Goal: Task Accomplishment & Management: Complete application form

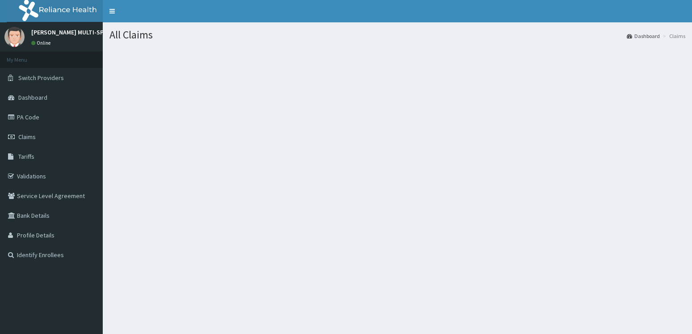
click at [35, 134] on span "Claims" at bounding box center [26, 137] width 17 height 8
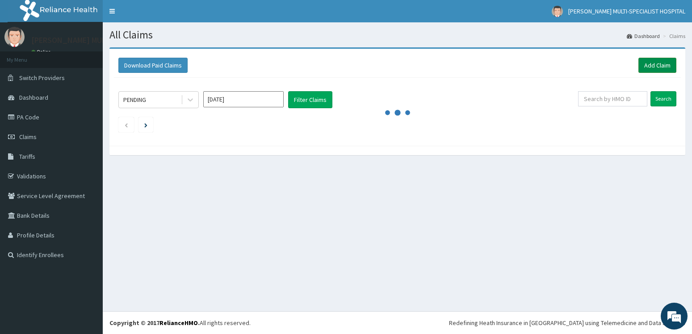
click at [647, 65] on link "Add Claim" at bounding box center [657, 65] width 38 height 15
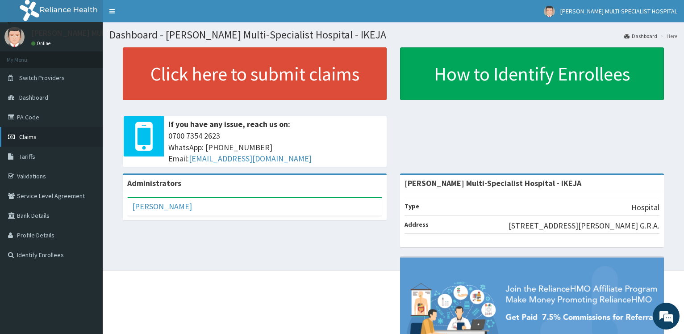
click at [36, 136] on span "Claims" at bounding box center [27, 137] width 17 height 8
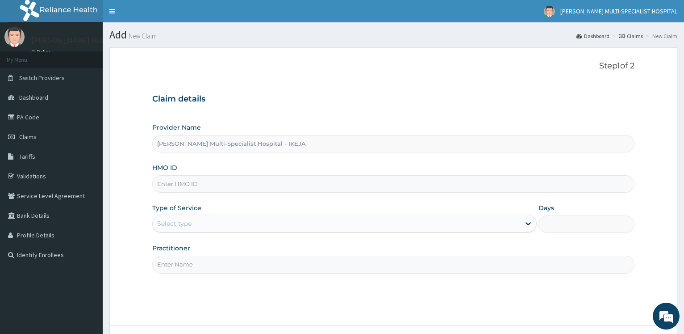
click at [194, 192] on input "HMO ID" at bounding box center [393, 183] width 482 height 17
type input "r"
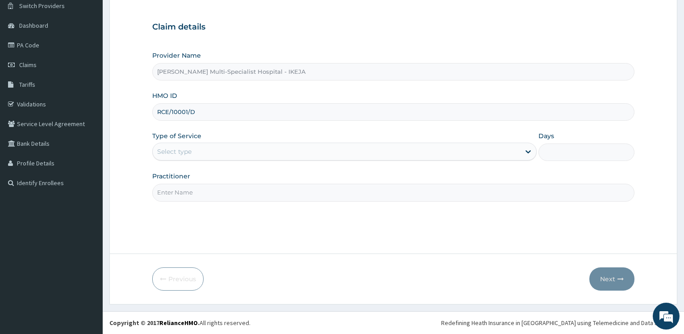
type input "RCE/10001/D"
click at [180, 154] on div "Select type" at bounding box center [174, 151] width 34 height 9
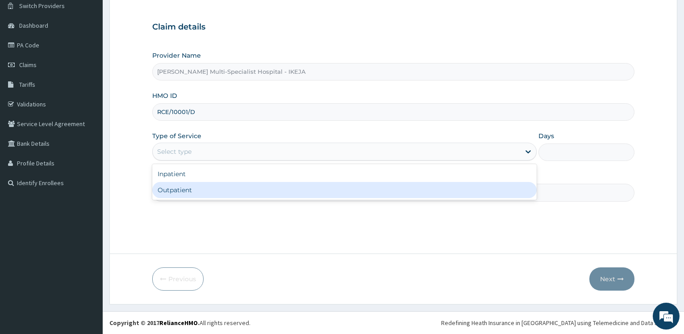
click at [181, 192] on div "Outpatient" at bounding box center [344, 190] width 384 height 16
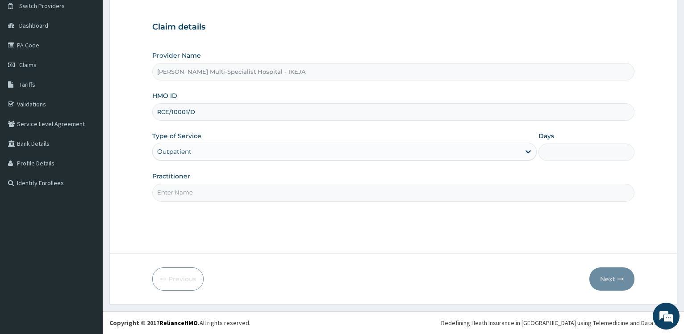
type input "1"
click at [181, 192] on input "Practitioner" at bounding box center [393, 191] width 482 height 17
type input "DR"
click at [616, 278] on button "Next" at bounding box center [611, 278] width 45 height 23
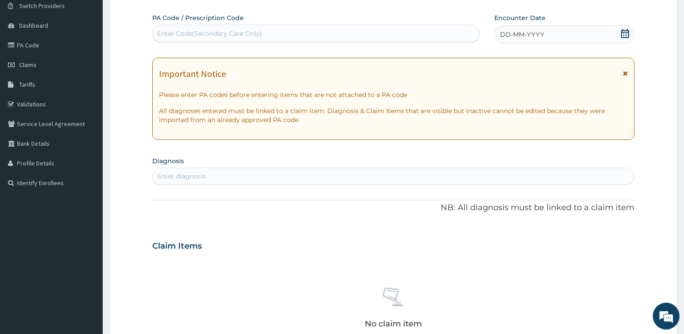
scroll to position [0, 0]
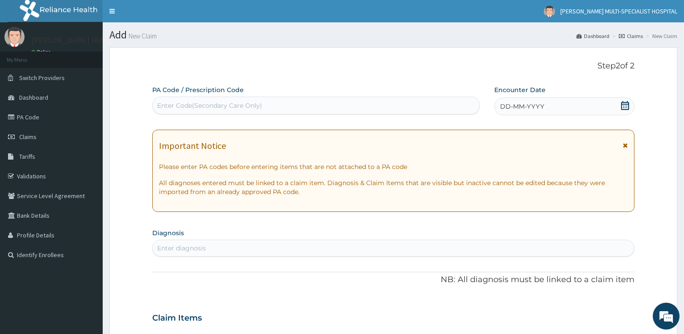
click at [276, 108] on div "Enter Code(Secondary Care Only)" at bounding box center [316, 105] width 326 height 14
type input "PA/22F352"
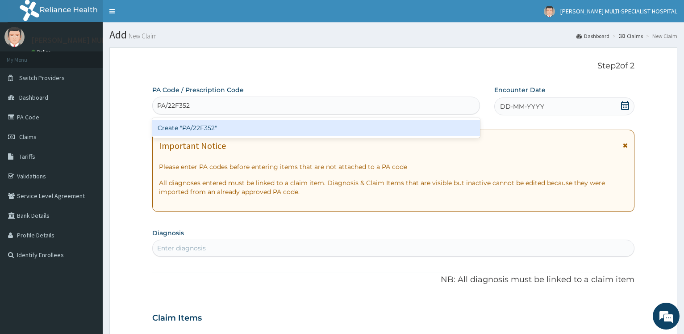
click at [241, 130] on div "Create "PA/22F352"" at bounding box center [315, 128] width 327 height 16
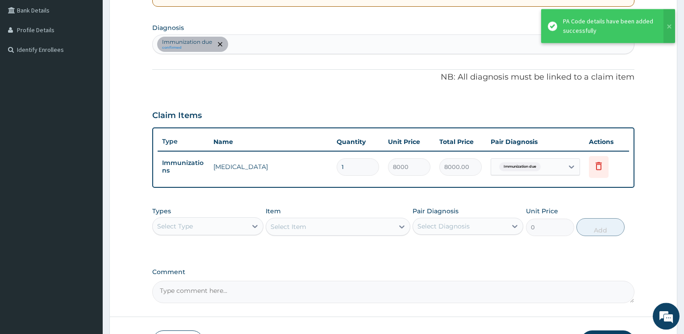
scroll to position [68, 0]
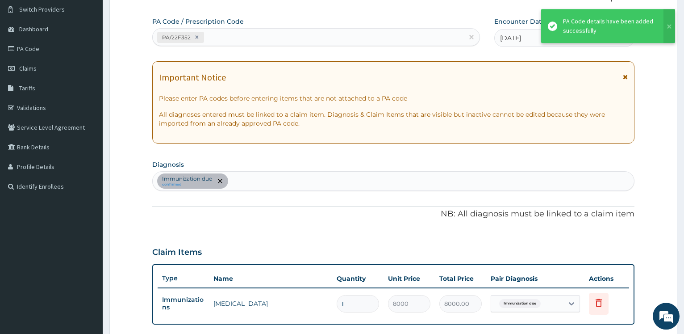
click at [240, 40] on div "PA/22F352" at bounding box center [308, 37] width 310 height 15
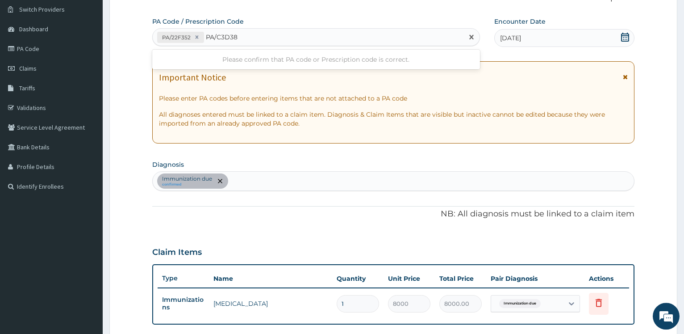
type input "PA/C3D384"
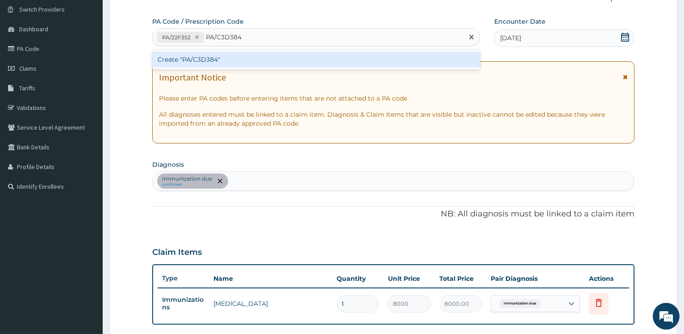
click at [219, 56] on div "Create "PA/C3D384"" at bounding box center [315, 59] width 327 height 16
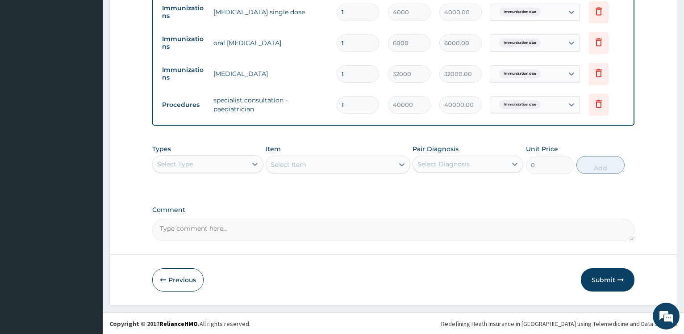
scroll to position [391, 0]
drag, startPoint x: 596, startPoint y: 288, endPoint x: 613, endPoint y: 283, distance: 18.2
click at [599, 288] on button "Submit" at bounding box center [608, 278] width 54 height 23
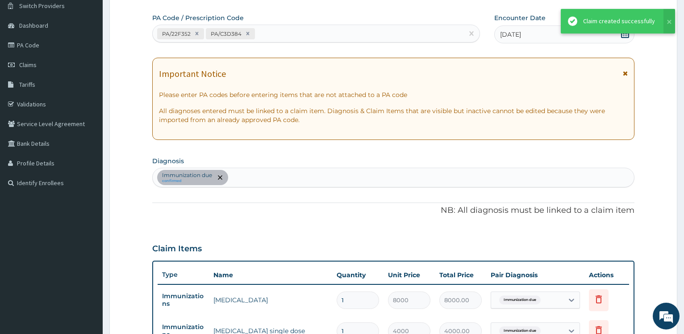
scroll to position [72, 0]
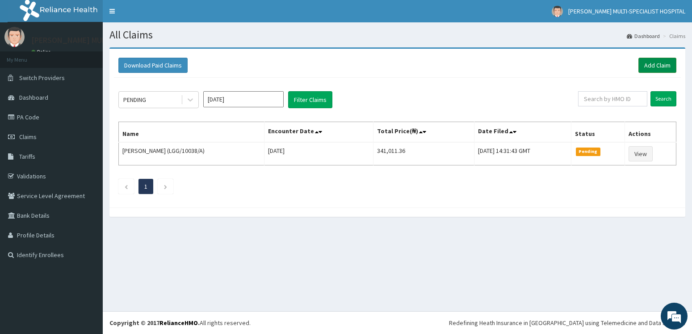
click at [660, 64] on link "Add Claim" at bounding box center [657, 65] width 38 height 15
click at [662, 68] on link "Add Claim" at bounding box center [657, 65] width 38 height 15
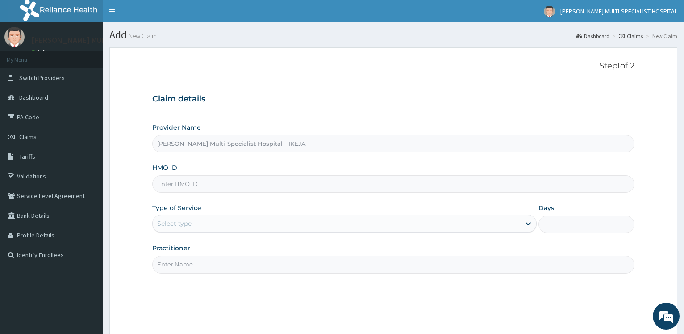
click at [187, 184] on input "HMO ID" at bounding box center [393, 183] width 482 height 17
type input "cow/10084/a"
click at [170, 221] on div "Select type" at bounding box center [174, 223] width 34 height 9
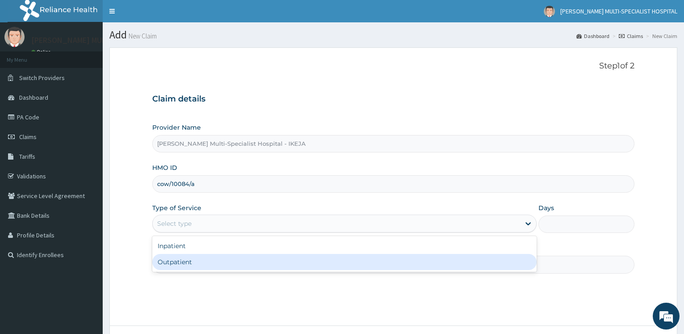
click at [176, 264] on div "Outpatient" at bounding box center [344, 262] width 384 height 16
type input "1"
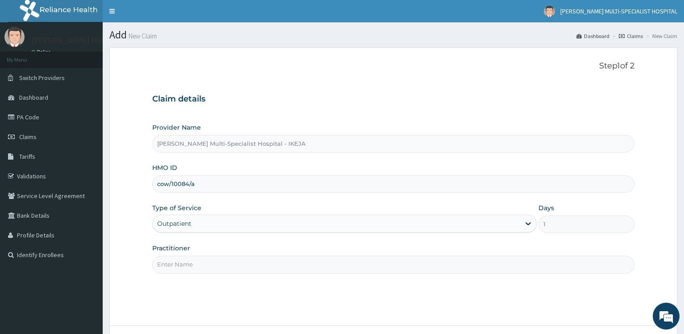
click at [176, 264] on input "Practitioner" at bounding box center [393, 263] width 482 height 17
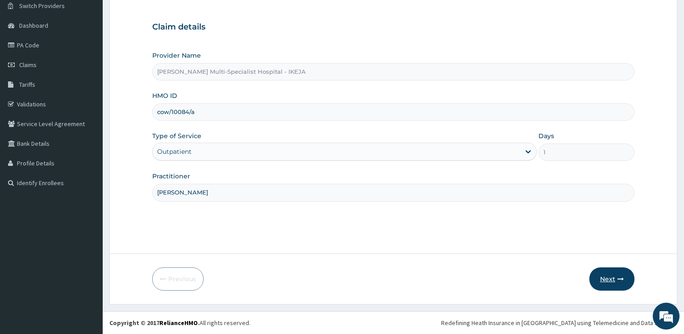
type input "[PERSON_NAME]"
click at [611, 275] on button "Next" at bounding box center [611, 278] width 45 height 23
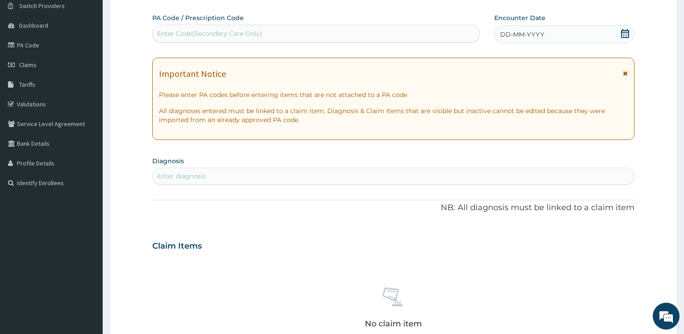
click at [183, 33] on div "Enter Code(Secondary Care Only)" at bounding box center [209, 33] width 105 height 9
type input "PA/429B76"
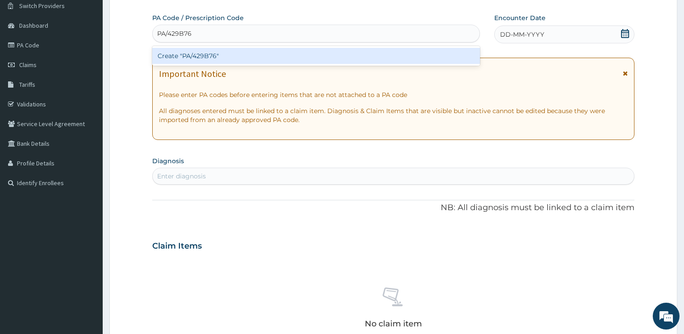
drag, startPoint x: 188, startPoint y: 53, endPoint x: 379, endPoint y: 0, distance: 197.2
click at [189, 53] on div "Create "PA/429B76"" at bounding box center [315, 56] width 327 height 16
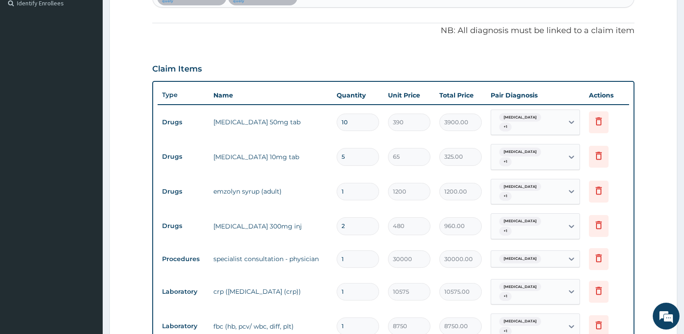
scroll to position [479, 0]
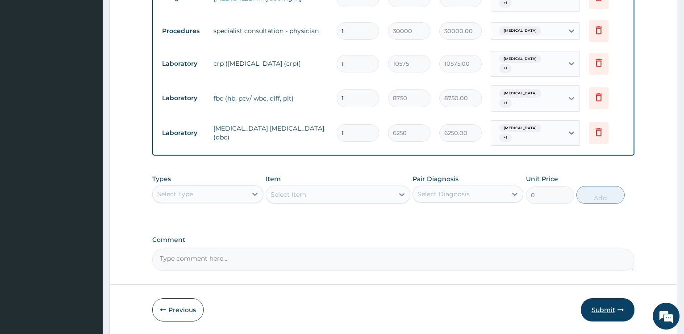
click at [614, 301] on button "Submit" at bounding box center [608, 309] width 54 height 23
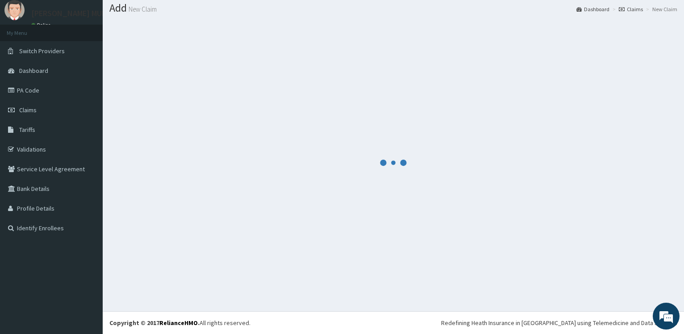
scroll to position [27, 0]
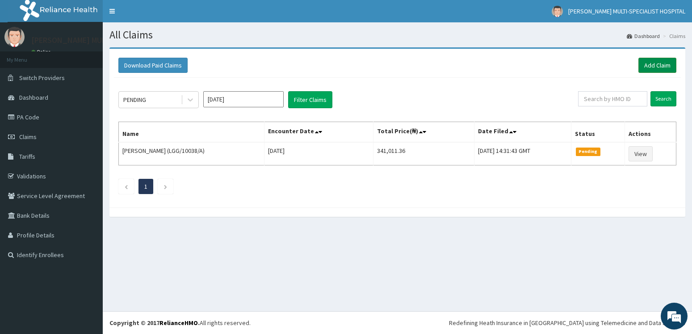
click at [670, 65] on link "Add Claim" at bounding box center [657, 65] width 38 height 15
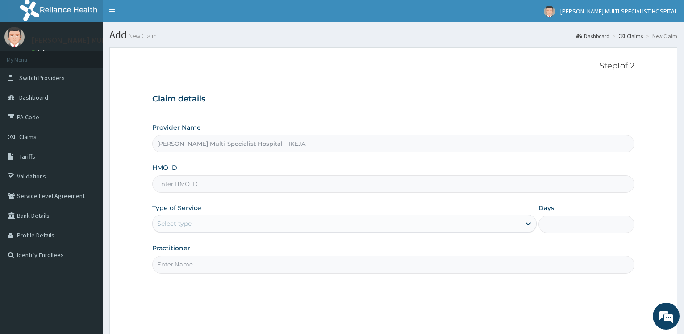
click at [162, 180] on input "HMO ID" at bounding box center [393, 183] width 482 height 17
click at [179, 187] on input "HMO ID" at bounding box center [393, 183] width 482 height 17
paste input "SLB/10972/E"
type input "SLB/10972/E"
click at [210, 225] on div "Select type" at bounding box center [336, 223] width 367 height 14
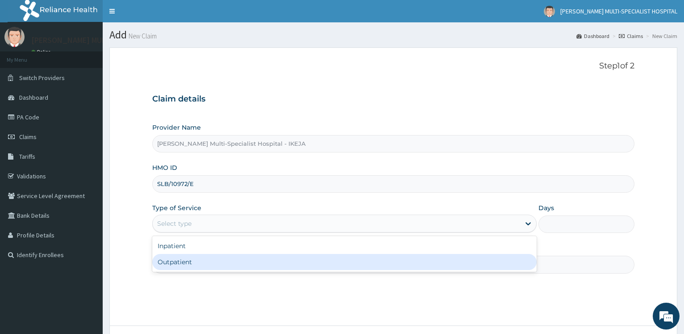
click at [202, 261] on div "Outpatient" at bounding box center [344, 262] width 384 height 16
type input "1"
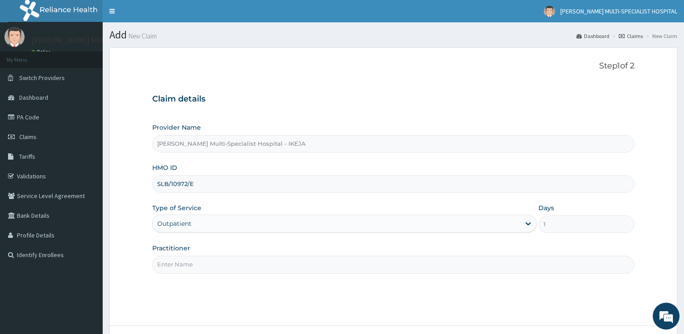
click at [209, 261] on input "Practitioner" at bounding box center [393, 263] width 482 height 17
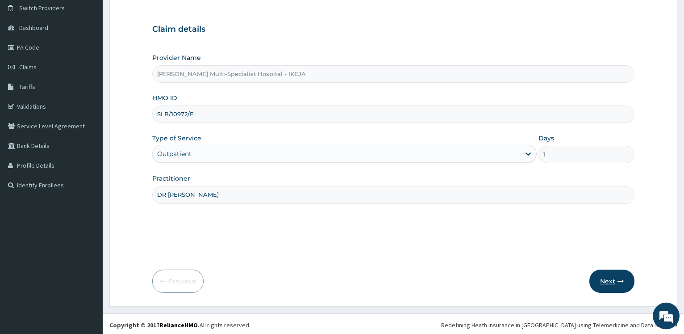
scroll to position [72, 0]
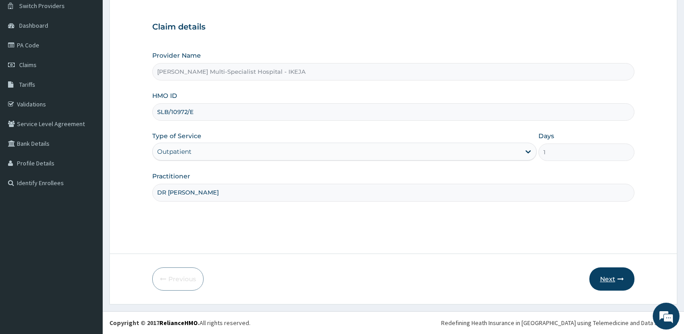
type input "DR OLO"
click at [592, 284] on button "Next" at bounding box center [611, 278] width 45 height 23
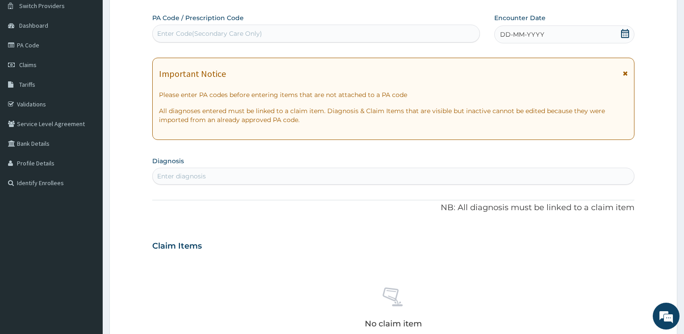
drag, startPoint x: 196, startPoint y: 39, endPoint x: 201, endPoint y: 48, distance: 11.0
click at [198, 39] on div "Enter Code(Secondary Care Only)" at bounding box center [316, 33] width 326 height 14
type input "PA/A119C5"
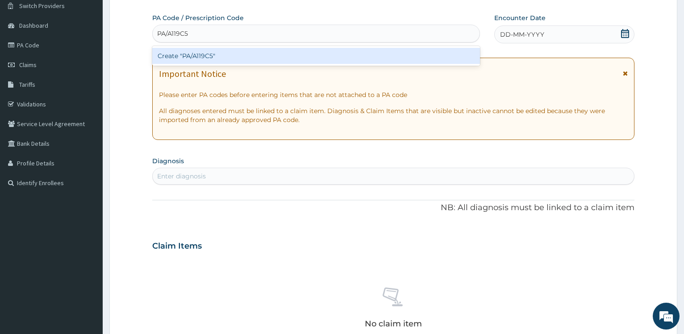
click at [215, 57] on div "Create "PA/A119C5"" at bounding box center [315, 56] width 327 height 16
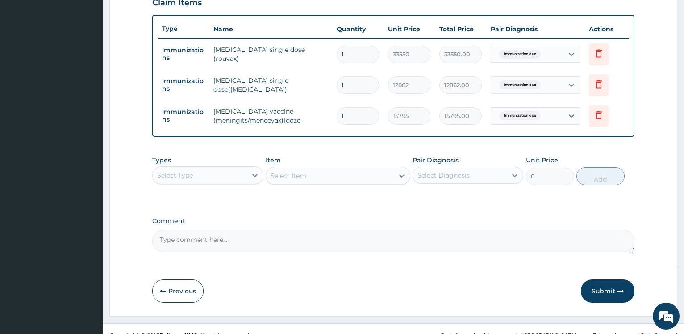
scroll to position [329, 0]
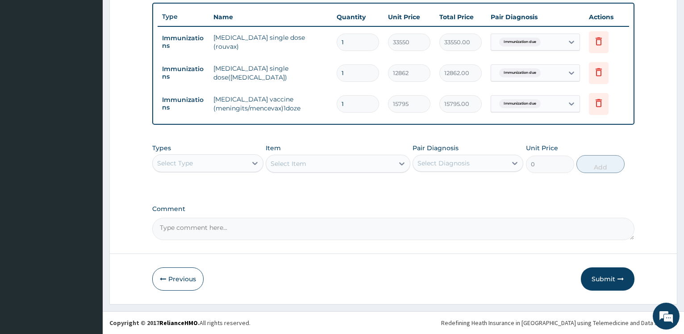
click at [602, 278] on button "Submit" at bounding box center [608, 278] width 54 height 23
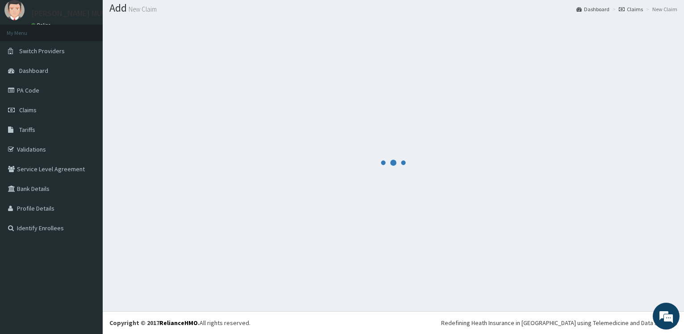
scroll to position [27, 0]
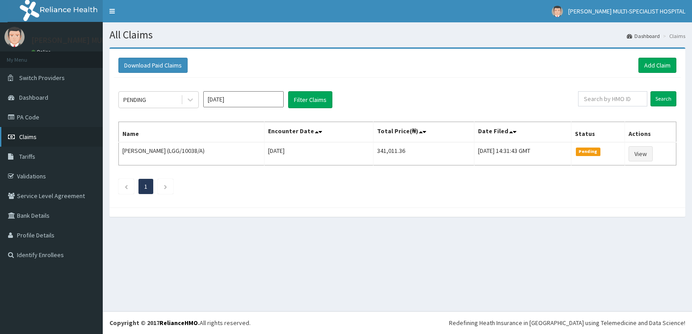
click at [37, 130] on link "Claims" at bounding box center [51, 137] width 103 height 20
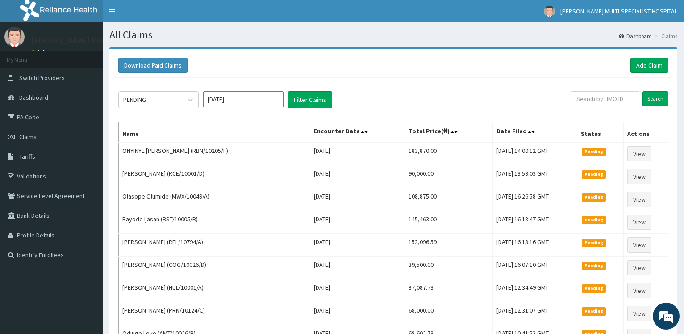
click at [257, 103] on input "[DATE]" at bounding box center [243, 99] width 80 height 16
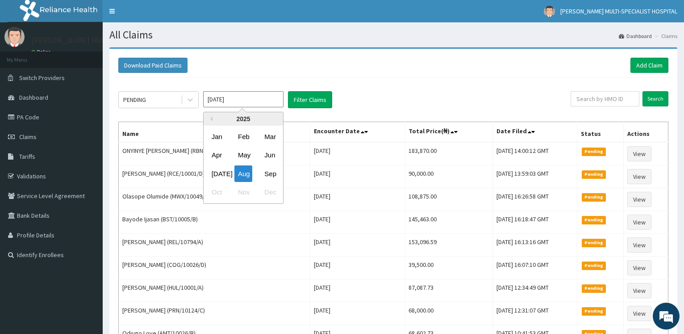
click at [257, 103] on input "[DATE]" at bounding box center [243, 99] width 80 height 16
click at [194, 101] on icon at bounding box center [190, 99] width 9 height 9
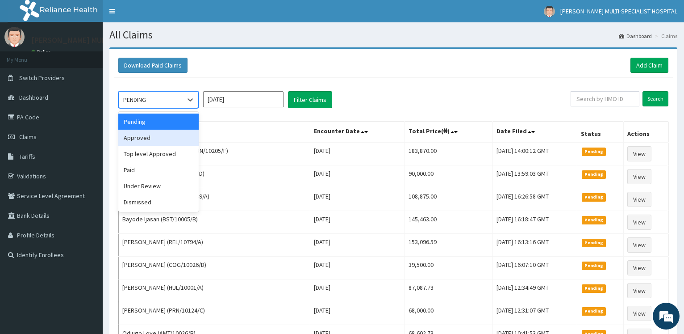
drag, startPoint x: 171, startPoint y: 134, endPoint x: 225, endPoint y: 132, distance: 54.1
click at [171, 135] on div "Approved" at bounding box center [158, 137] width 80 height 16
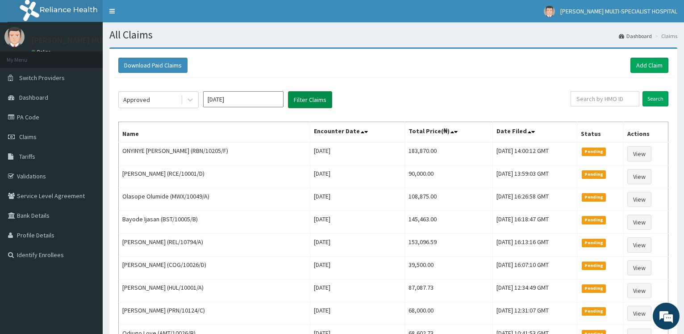
click at [322, 94] on button "Filter Claims" at bounding box center [310, 99] width 44 height 17
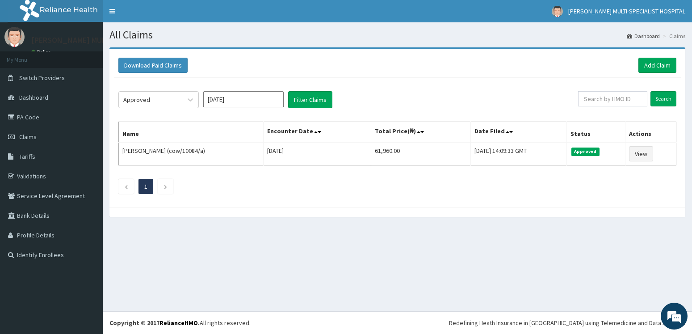
drag, startPoint x: 193, startPoint y: 96, endPoint x: 199, endPoint y: 100, distance: 7.9
click at [196, 98] on div at bounding box center [190, 100] width 16 height 16
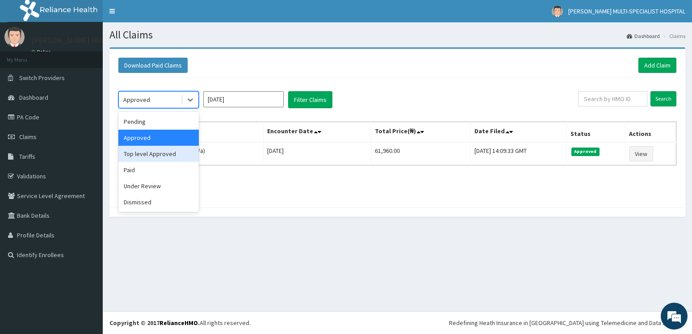
click at [175, 152] on div "Top level Approved" at bounding box center [158, 154] width 80 height 16
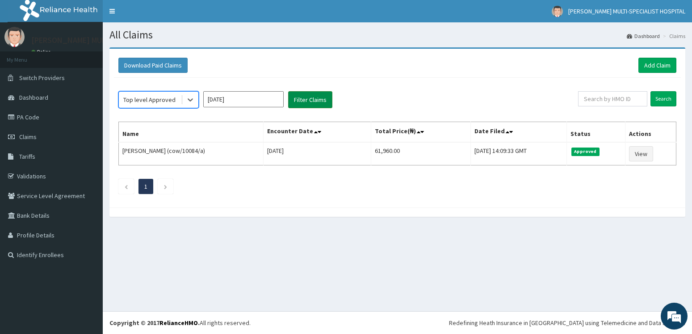
click at [321, 101] on button "Filter Claims" at bounding box center [310, 99] width 44 height 17
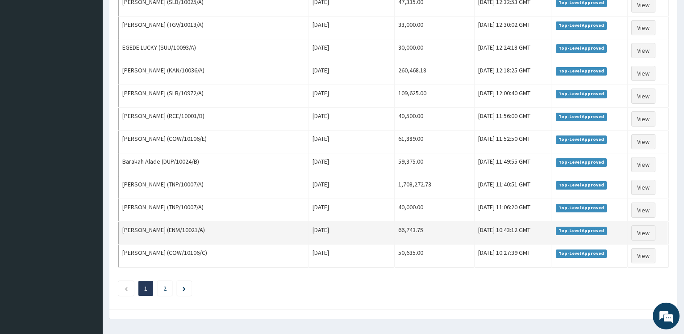
scroll to position [1037, 0]
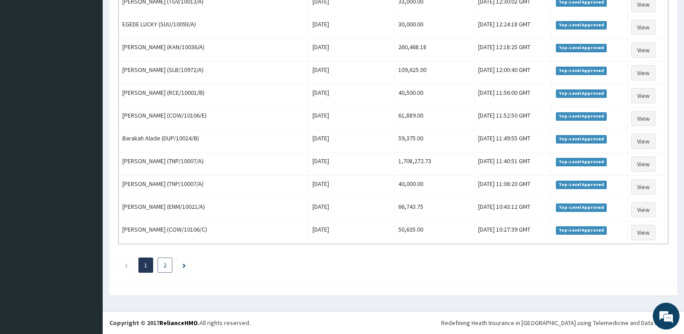
click at [165, 263] on link "2" at bounding box center [164, 265] width 3 height 8
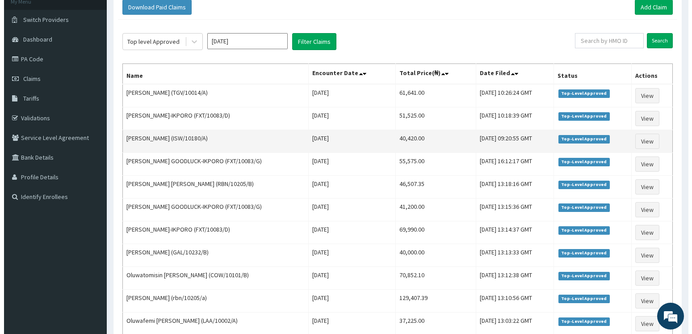
scroll to position [0, 0]
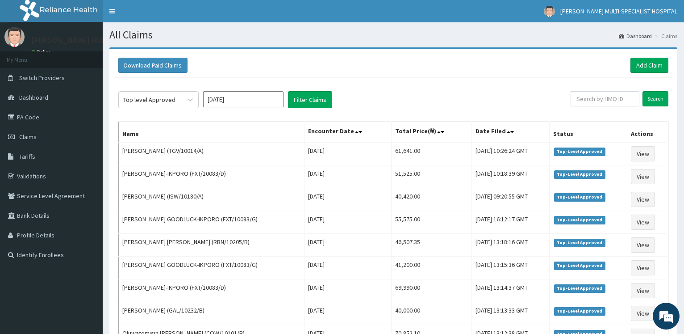
click at [246, 100] on input "Aug 2025" at bounding box center [243, 99] width 80 height 16
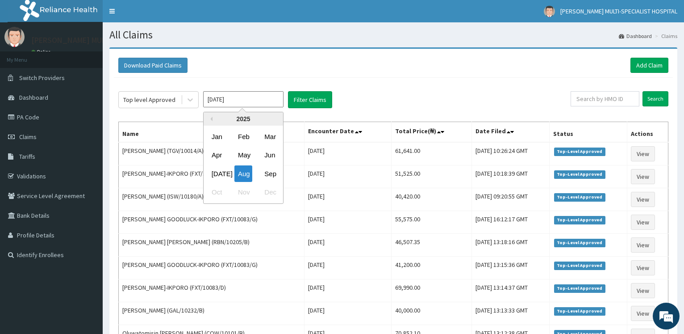
click at [246, 100] on input "Aug 2025" at bounding box center [243, 99] width 80 height 16
click at [186, 98] on icon at bounding box center [190, 99] width 9 height 9
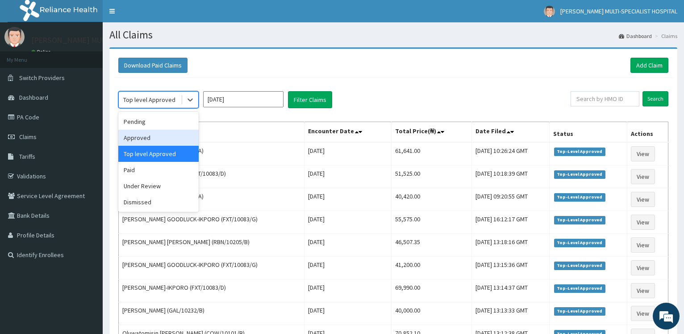
click at [167, 138] on div "Approved" at bounding box center [158, 137] width 80 height 16
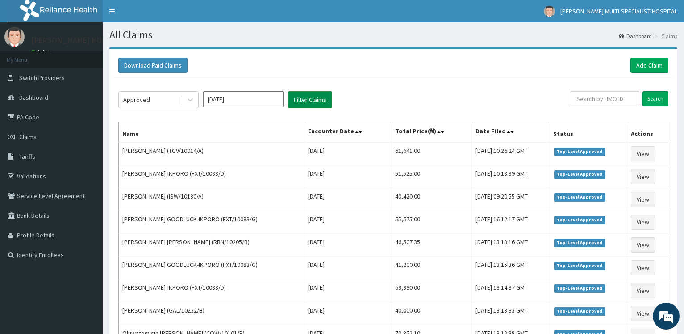
click at [312, 99] on button "Filter Claims" at bounding box center [310, 99] width 44 height 17
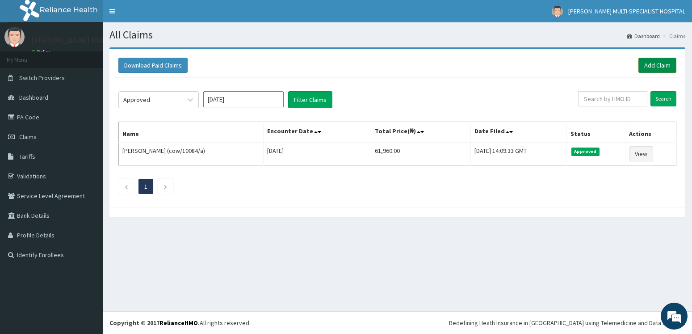
click at [659, 65] on link "Add Claim" at bounding box center [657, 65] width 38 height 15
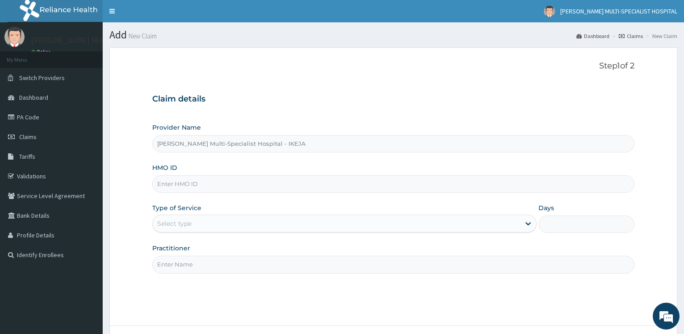
drag, startPoint x: 163, startPoint y: 192, endPoint x: 167, endPoint y: 191, distance: 4.7
click at [167, 191] on input "HMO ID" at bounding box center [393, 183] width 482 height 17
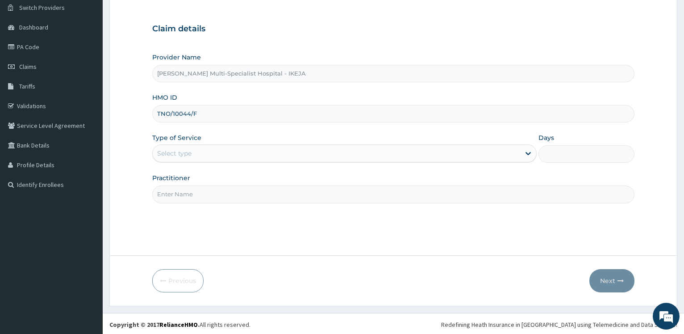
scroll to position [72, 0]
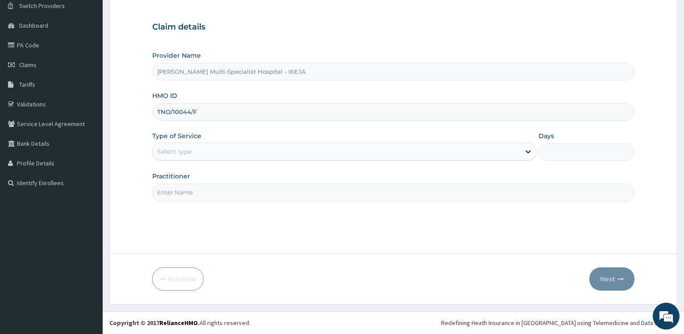
type input "TNO/10044/F"
click at [171, 151] on div "Select type" at bounding box center [174, 151] width 34 height 9
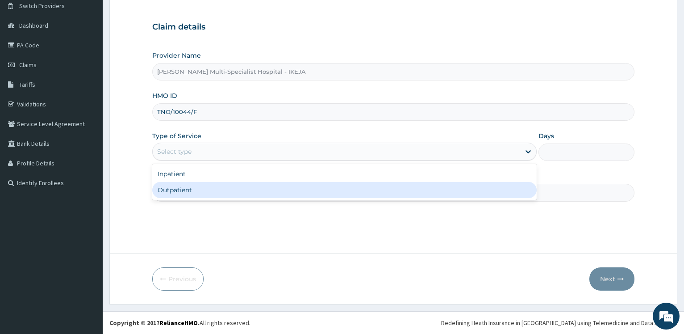
click at [175, 195] on div "Outpatient" at bounding box center [344, 190] width 384 height 16
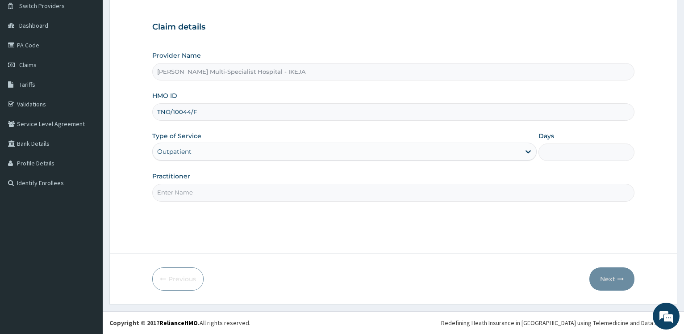
type input "1"
click at [175, 195] on input "Practitioner" at bounding box center [393, 191] width 482 height 17
type input "[PERSON_NAME]"
click at [596, 273] on button "Next" at bounding box center [611, 278] width 45 height 23
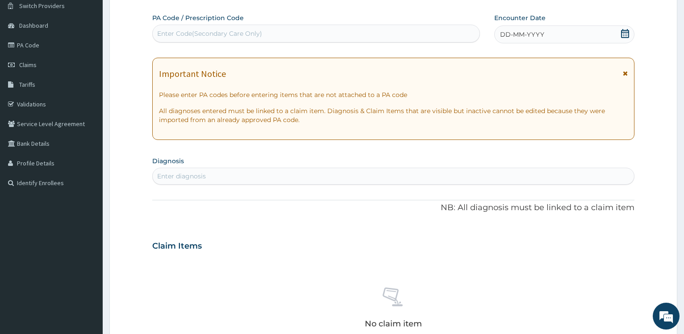
scroll to position [0, 0]
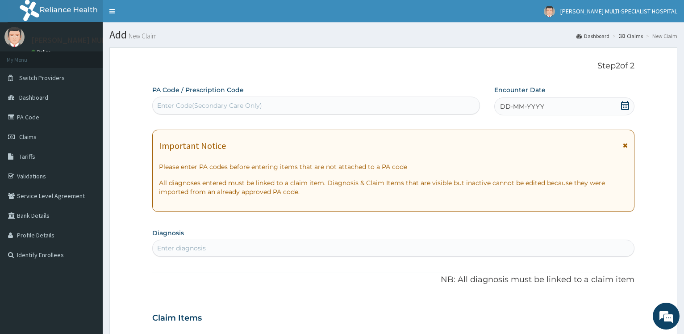
click at [232, 108] on div "Enter Code(Secondary Care Only)" at bounding box center [209, 105] width 105 height 9
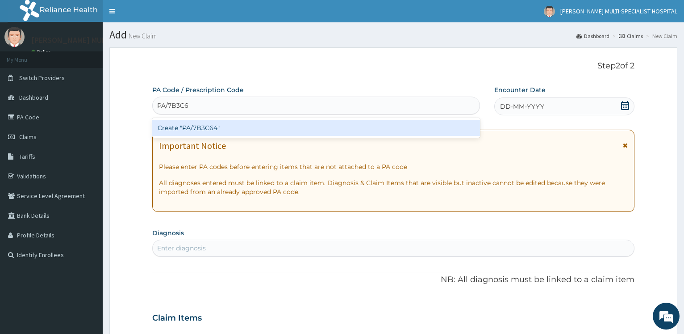
type input "PA/7B3C64"
click at [238, 128] on div "Create "PA/7B3C64"" at bounding box center [315, 128] width 327 height 16
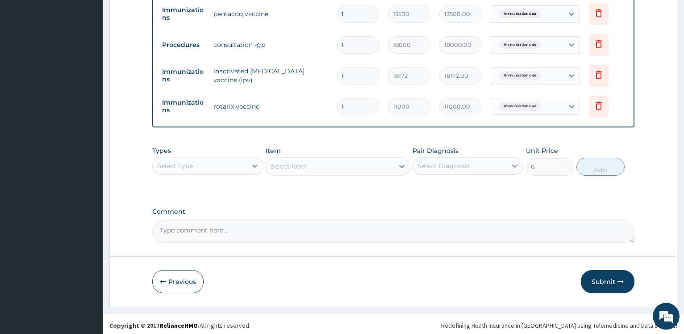
scroll to position [391, 0]
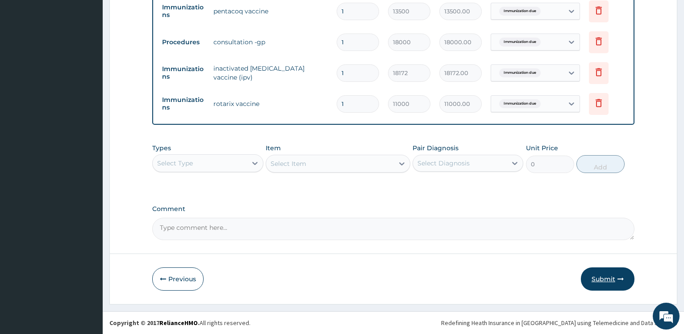
click at [616, 276] on button "Submit" at bounding box center [608, 278] width 54 height 23
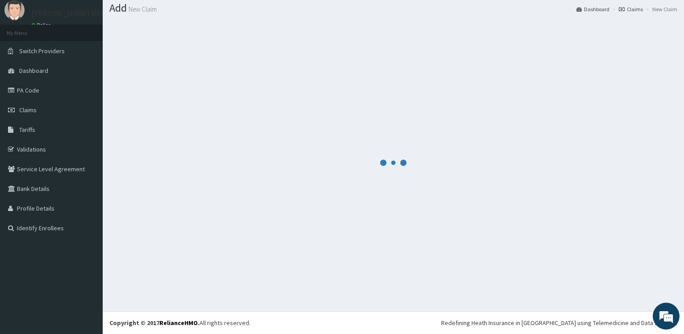
scroll to position [27, 0]
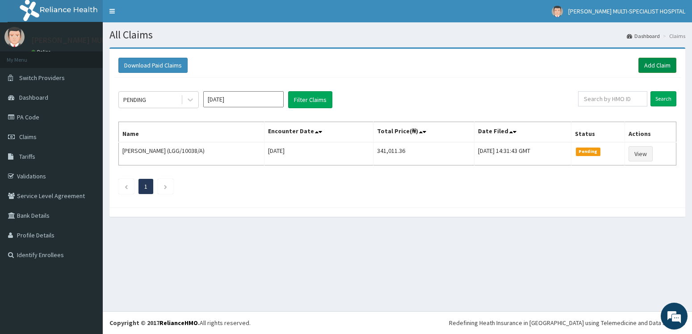
click at [663, 65] on link "Add Claim" at bounding box center [657, 65] width 38 height 15
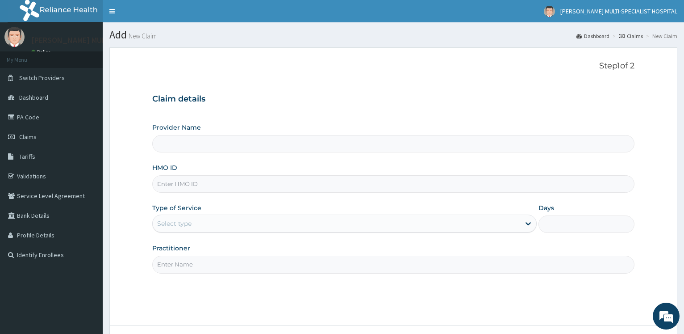
click at [196, 187] on input "HMO ID" at bounding box center [393, 183] width 482 height 17
type input "SLB/10972/E"
drag, startPoint x: 162, startPoint y: 225, endPoint x: 167, endPoint y: 258, distance: 32.7
click at [160, 226] on div "Select type" at bounding box center [174, 223] width 34 height 9
click at [168, 267] on input "Practitioner" at bounding box center [393, 263] width 482 height 17
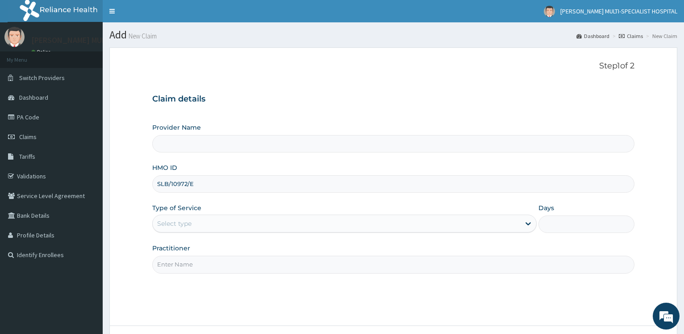
click at [168, 267] on input "Practitioner" at bounding box center [393, 263] width 482 height 17
click at [175, 222] on div "Select type" at bounding box center [174, 223] width 34 height 9
drag, startPoint x: 148, startPoint y: 235, endPoint x: 165, endPoint y: 217, distance: 24.6
click at [148, 234] on form "Step 1 of 2 Claim details Provider Name HMO ID SLB/10972/E Type of Service Use …" at bounding box center [393, 211] width 568 height 328
drag, startPoint x: 193, startPoint y: 182, endPoint x: 142, endPoint y: 180, distance: 50.9
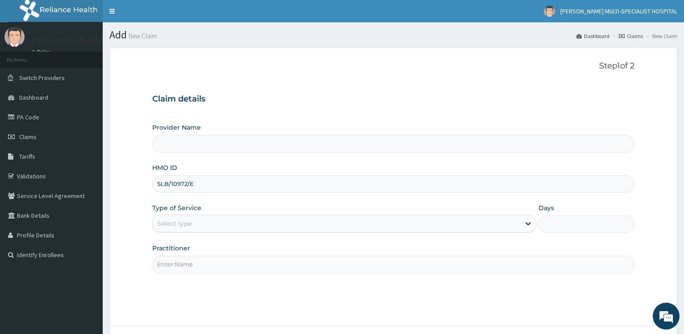
click at [152, 180] on input "SLB/10972/E" at bounding box center [393, 183] width 482 height 17
click at [50, 140] on link "Claims" at bounding box center [51, 137] width 103 height 20
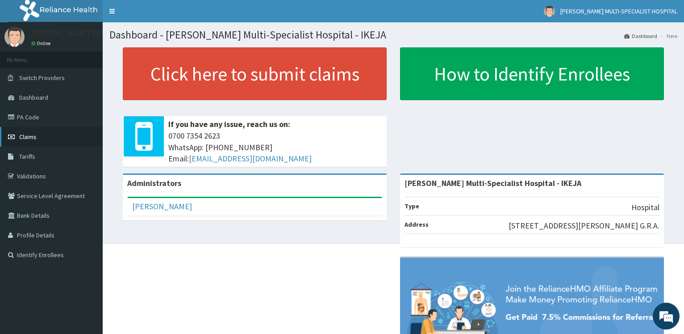
click at [40, 133] on link "Claims" at bounding box center [51, 137] width 103 height 20
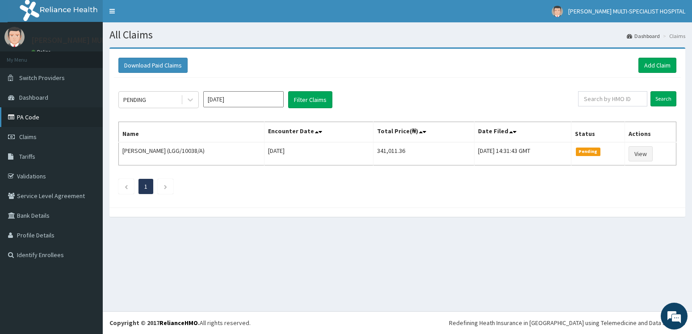
click at [47, 113] on link "PA Code" at bounding box center [51, 117] width 103 height 20
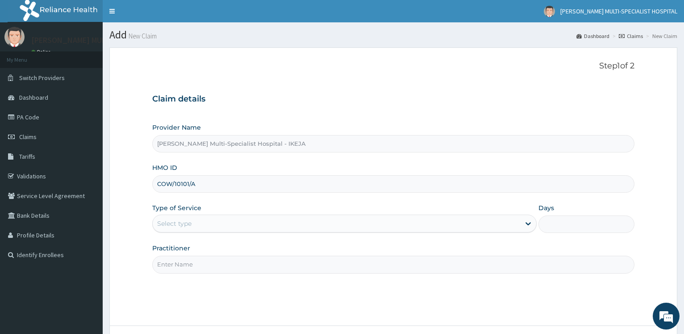
type input "COW/10101/A"
click at [195, 221] on div "Select type" at bounding box center [336, 223] width 367 height 14
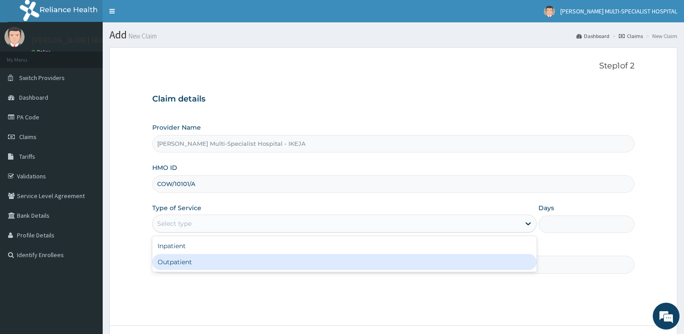
click at [188, 266] on div "Outpatient" at bounding box center [344, 262] width 384 height 16
type input "1"
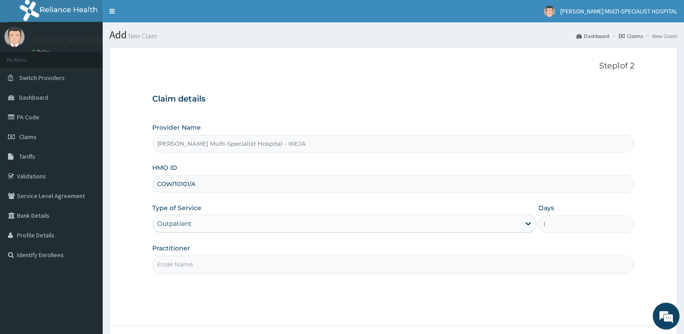
click at [188, 266] on input "Practitioner" at bounding box center [393, 263] width 482 height 17
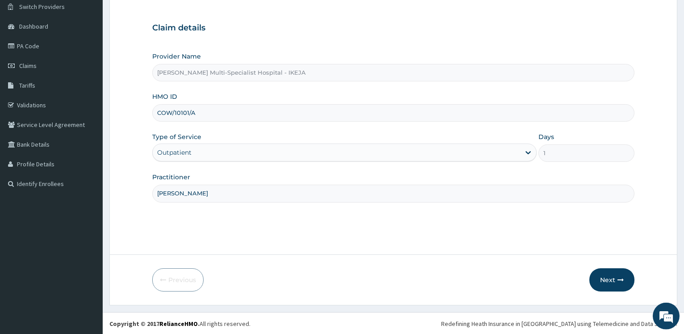
scroll to position [72, 0]
type input "[PERSON_NAME]"
click at [609, 284] on button "Next" at bounding box center [611, 278] width 45 height 23
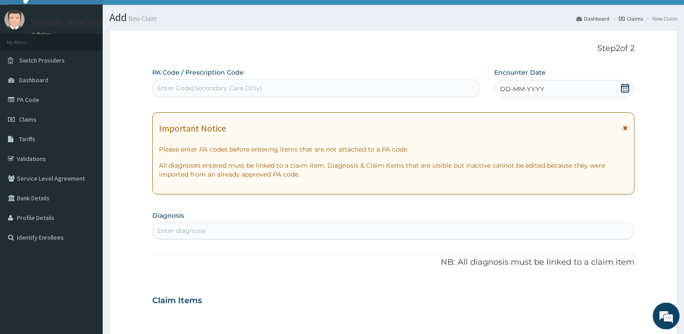
scroll to position [0, 0]
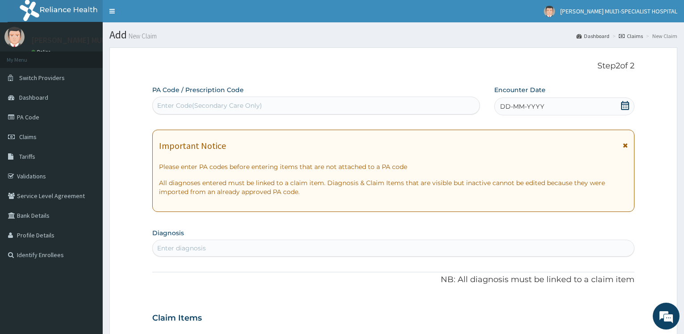
click at [178, 108] on div "Enter Code(Secondary Care Only)" at bounding box center [209, 105] width 105 height 9
paste input "PA/FF8E10"
type input "PA/FF8E10"
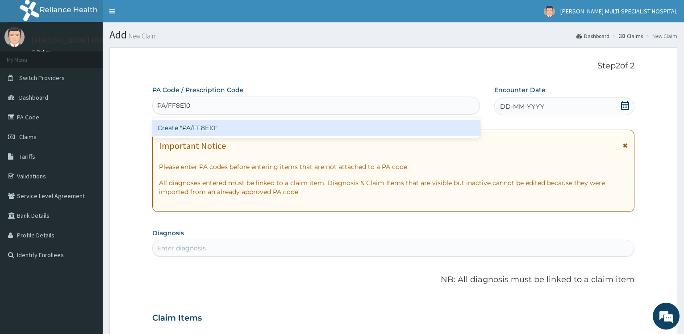
click at [218, 125] on div "Create "PA/FF8E10"" at bounding box center [315, 128] width 327 height 16
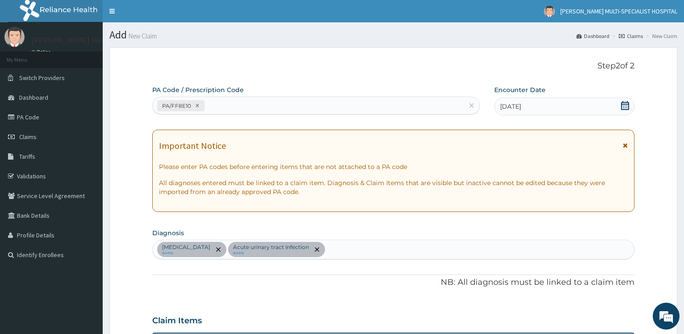
click at [267, 99] on div "PA/FF8E10" at bounding box center [308, 105] width 310 height 15
paste input "PA/BE9BF6"
type input "PA/BE9BF6"
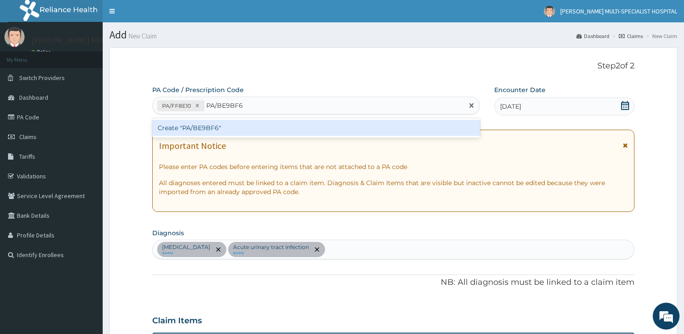
click at [219, 129] on div "Create "PA/BE9BF6"" at bounding box center [315, 128] width 327 height 16
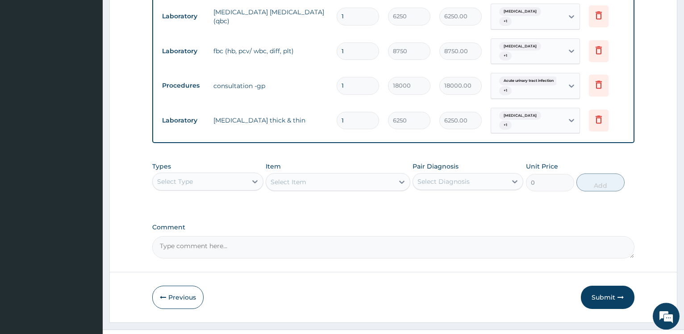
scroll to position [464, 0]
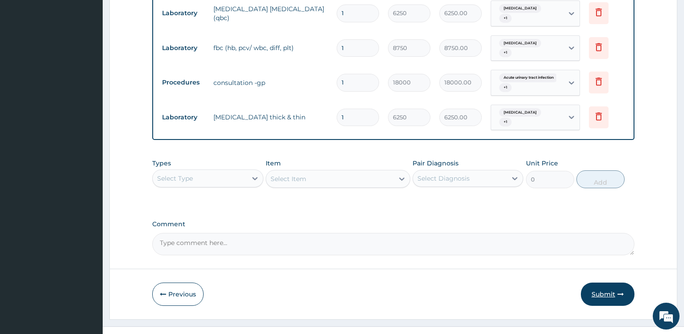
click at [610, 283] on button "Submit" at bounding box center [608, 293] width 54 height 23
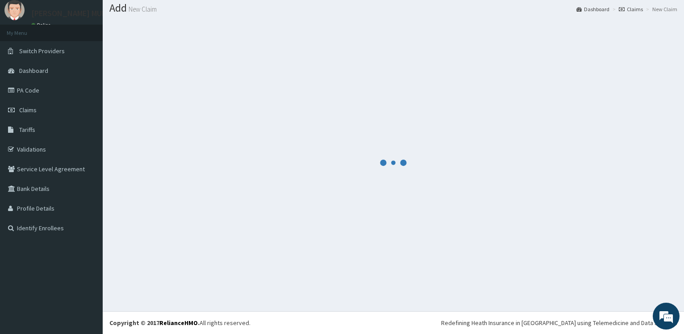
scroll to position [27, 0]
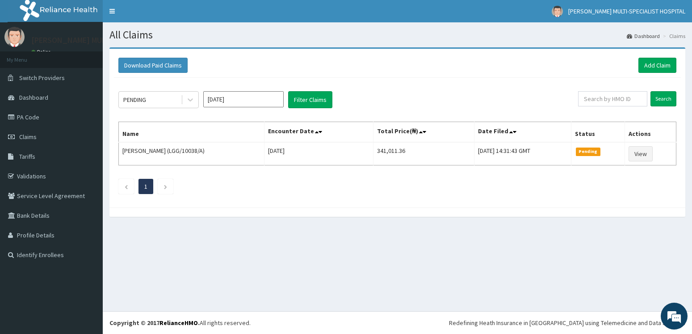
click at [239, 96] on input "[DATE]" at bounding box center [243, 99] width 80 height 16
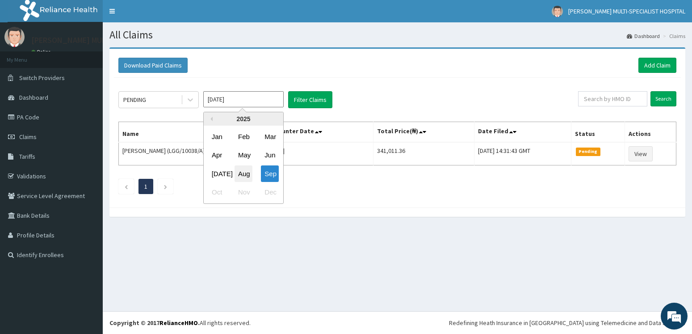
click at [243, 175] on div "Aug" at bounding box center [243, 173] width 18 height 17
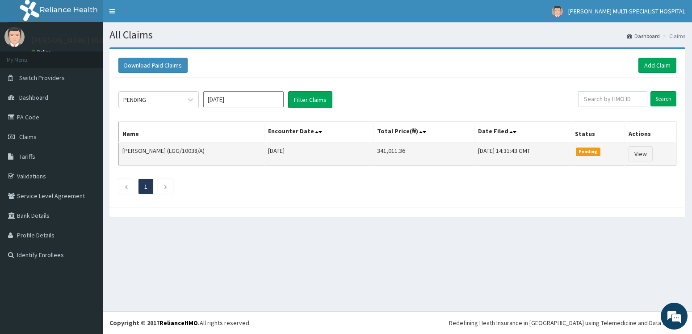
type input "[DATE]"
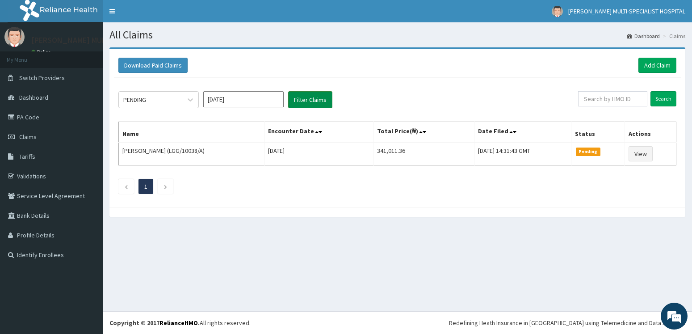
click at [309, 104] on button "Filter Claims" at bounding box center [310, 99] width 44 height 17
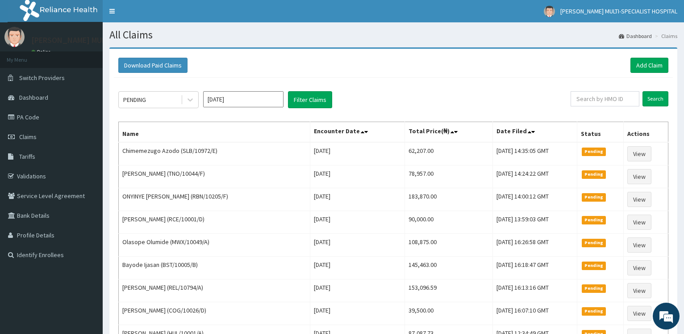
click at [246, 92] on input "[DATE]" at bounding box center [243, 99] width 80 height 16
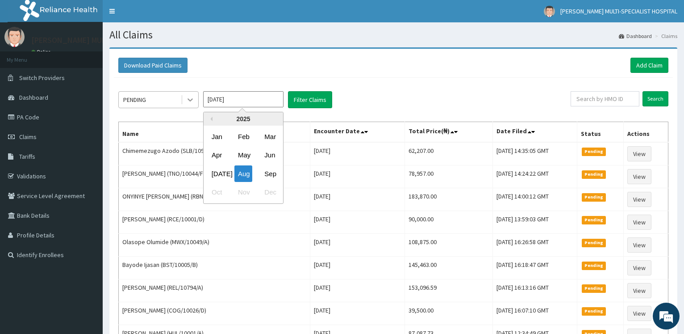
click at [190, 103] on icon at bounding box center [190, 99] width 9 height 9
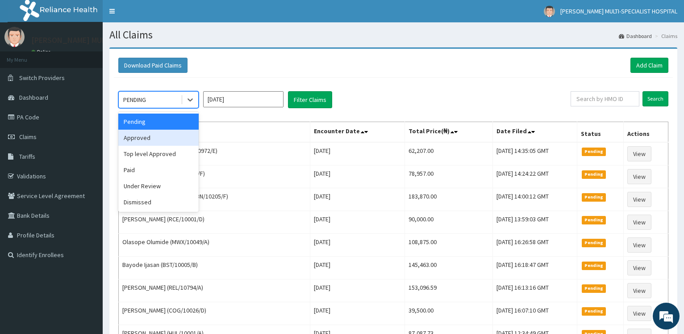
drag, startPoint x: 159, startPoint y: 141, endPoint x: 290, endPoint y: 115, distance: 133.3
click at [160, 139] on div "Approved" at bounding box center [158, 137] width 80 height 16
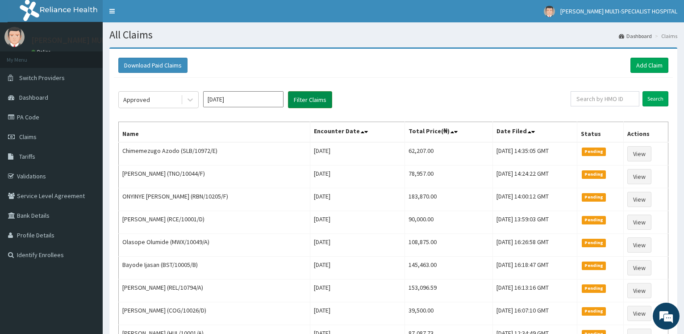
click at [308, 92] on button "Filter Claims" at bounding box center [310, 99] width 44 height 17
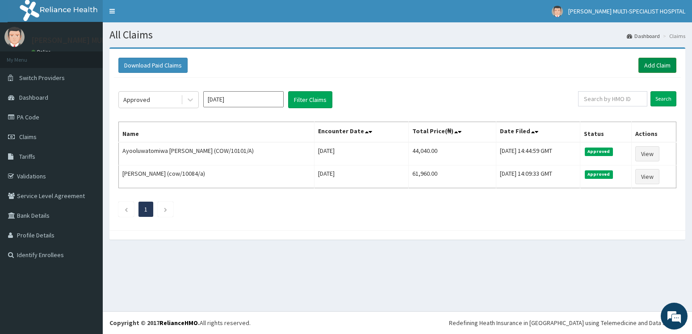
click at [652, 67] on link "Add Claim" at bounding box center [657, 65] width 38 height 15
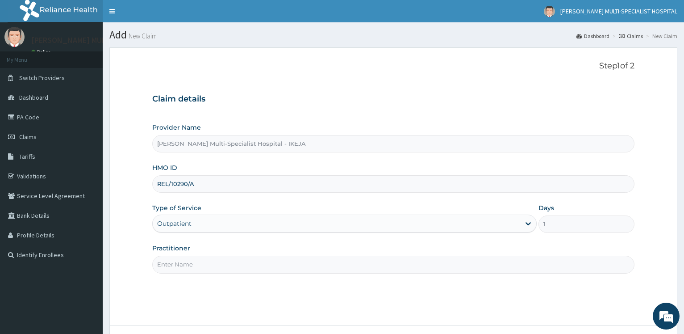
click at [209, 255] on input "Practitioner" at bounding box center [393, 263] width 482 height 17
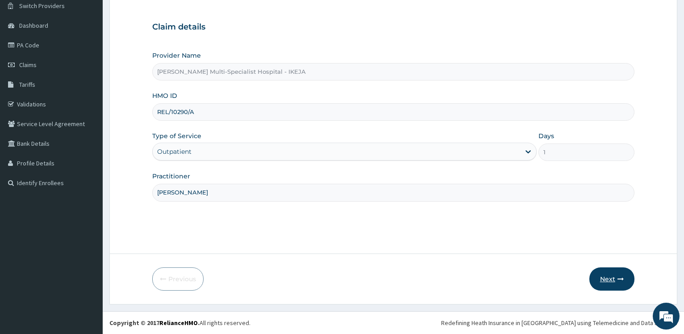
type input "[PERSON_NAME]"
click at [599, 268] on button "Next" at bounding box center [611, 278] width 45 height 23
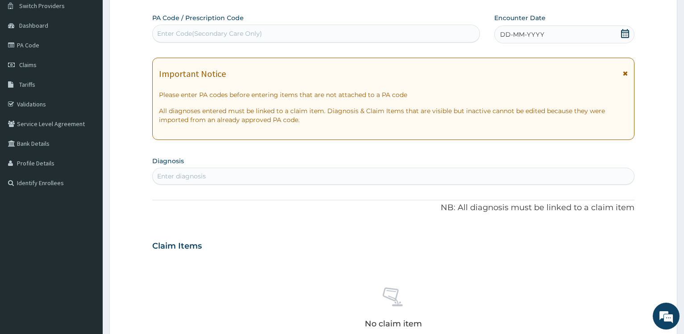
scroll to position [0, 0]
click at [229, 29] on div "Enter Code(Secondary Care Only)" at bounding box center [316, 33] width 326 height 14
paste input "PA/CD8C41"
type input "PA/CD8C41"
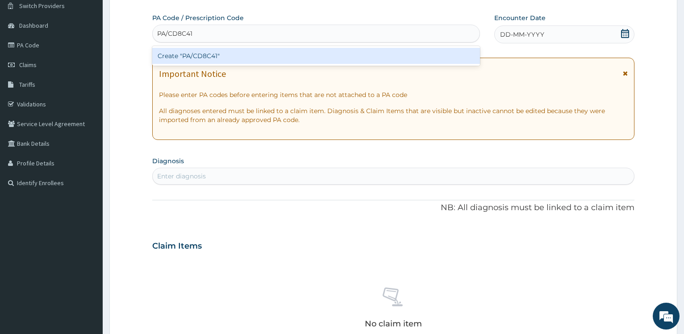
click at [195, 54] on div "Create "PA/CD8C41"" at bounding box center [315, 56] width 327 height 16
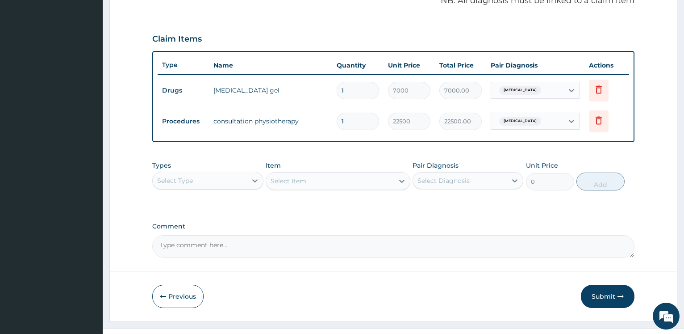
scroll to position [299, 0]
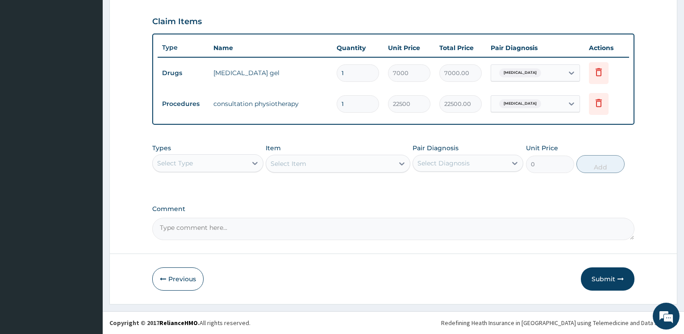
drag, startPoint x: 606, startPoint y: 279, endPoint x: 618, endPoint y: 257, distance: 25.6
click at [618, 257] on form "Step 2 of 2 PA Code / Prescription Code PA/CD8C41 Encounter Date [DATE] Importa…" at bounding box center [393, 26] width 568 height 555
click at [607, 283] on button "Submit" at bounding box center [608, 278] width 54 height 23
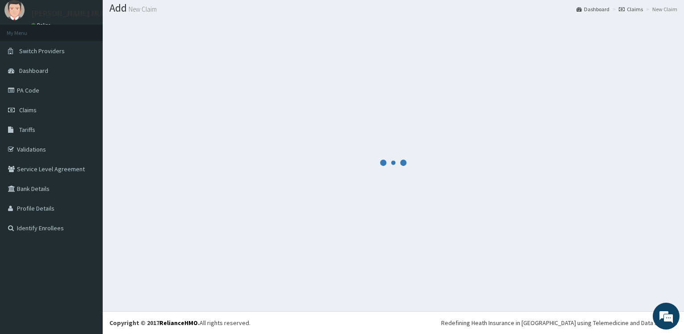
scroll to position [27, 0]
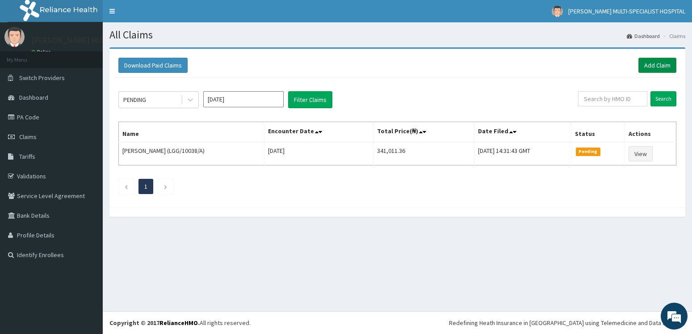
click at [655, 67] on link "Add Claim" at bounding box center [657, 65] width 38 height 15
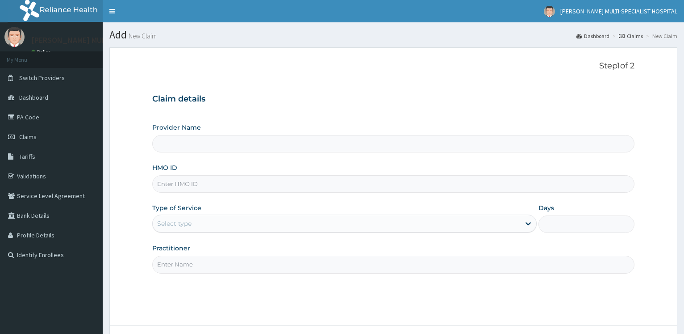
type input "FRC/10006/F"
type input "[PERSON_NAME] Multi-Specialist Hospital - IKEJA"
type input "FRC/10006/F"
click at [222, 221] on div "Select type" at bounding box center [336, 223] width 367 height 14
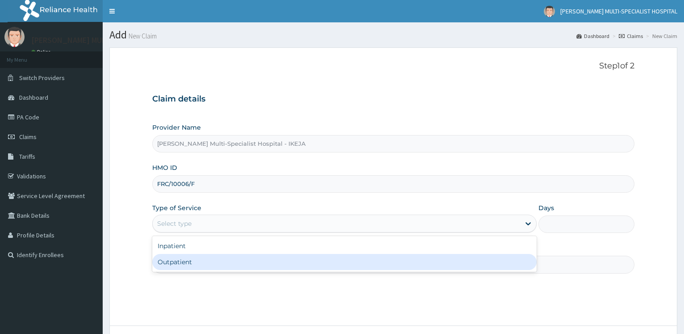
click at [183, 269] on div "Outpatient" at bounding box center [344, 262] width 384 height 16
type input "1"
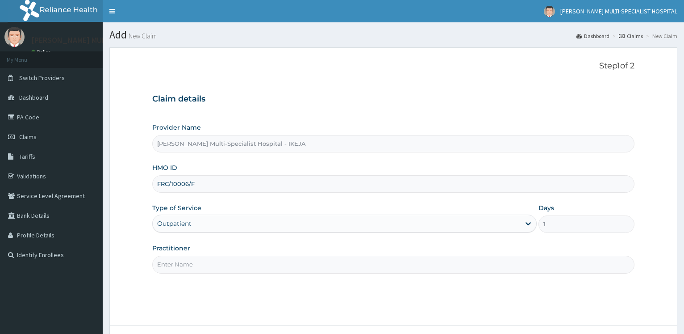
click at [182, 267] on input "Practitioner" at bounding box center [393, 263] width 482 height 17
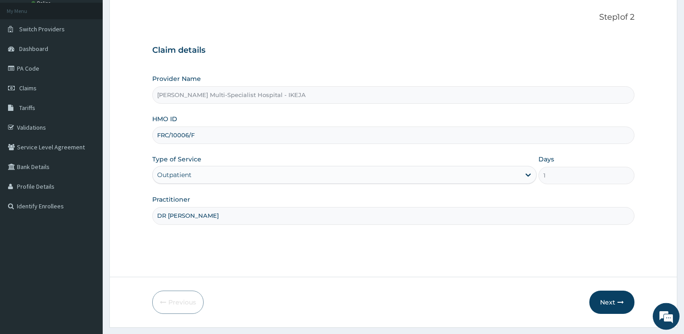
scroll to position [72, 0]
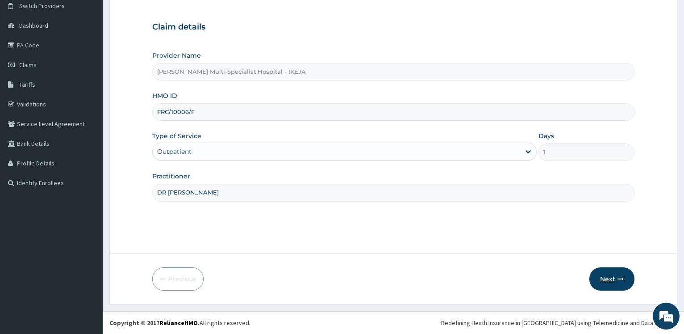
type input "DR OLO"
click at [605, 277] on button "Next" at bounding box center [611, 278] width 45 height 23
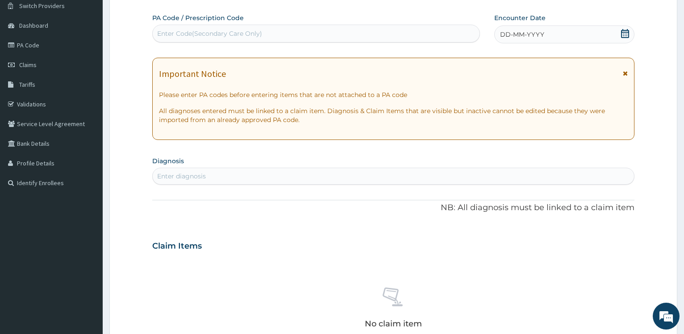
drag, startPoint x: 318, startPoint y: 35, endPoint x: 346, endPoint y: 22, distance: 30.2
click at [318, 34] on div "Enter Code(Secondary Care Only)" at bounding box center [316, 33] width 326 height 14
paste input "PA/737320"
type input "PA/737320"
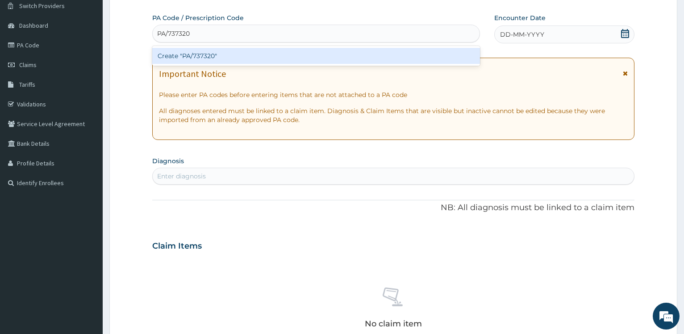
click at [225, 56] on div "Create "PA/737320"" at bounding box center [315, 56] width 327 height 16
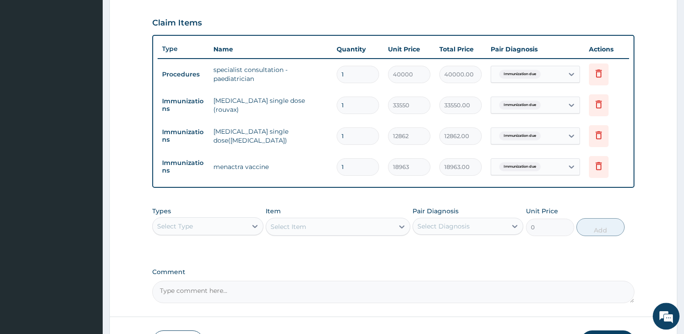
scroll to position [360, 0]
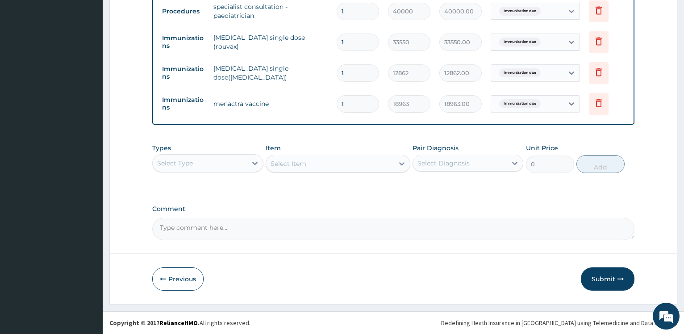
drag, startPoint x: 609, startPoint y: 275, endPoint x: 623, endPoint y: 266, distance: 16.8
click at [603, 277] on button "Submit" at bounding box center [608, 278] width 54 height 23
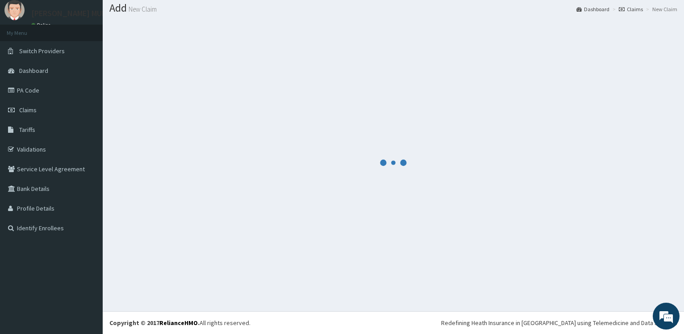
scroll to position [0, 0]
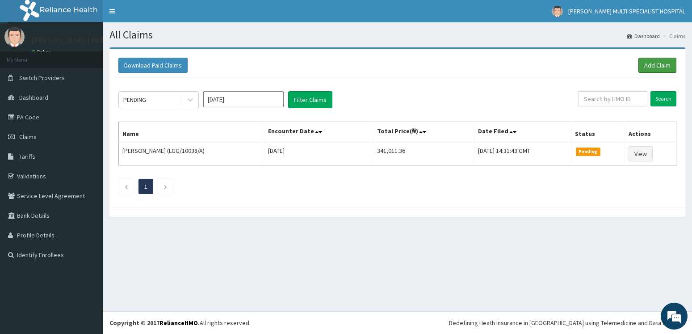
drag, startPoint x: 665, startPoint y: 61, endPoint x: 455, endPoint y: 124, distance: 219.5
click at [665, 61] on link "Add Claim" at bounding box center [657, 65] width 38 height 15
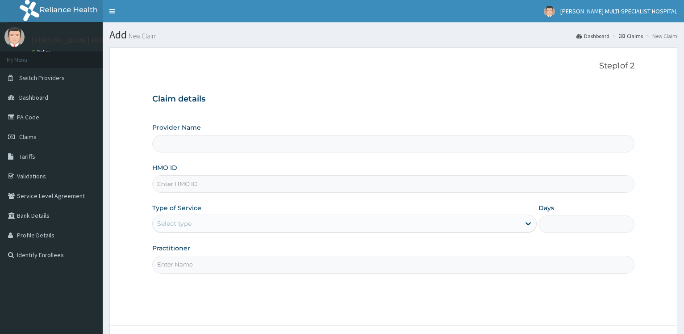
click at [196, 182] on input "HMO ID" at bounding box center [393, 183] width 482 height 17
paste input "rel/10290/a"
type input "rel/10290/a"
type input "Reddington Multi-Specialist Hospital - IKEJA"
type input "rel/10290/a"
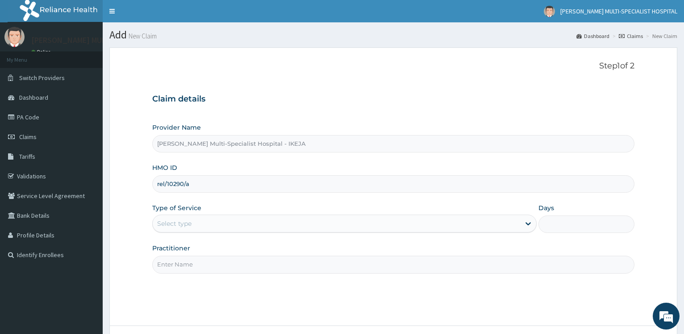
click at [203, 227] on div "Select type" at bounding box center [336, 223] width 367 height 14
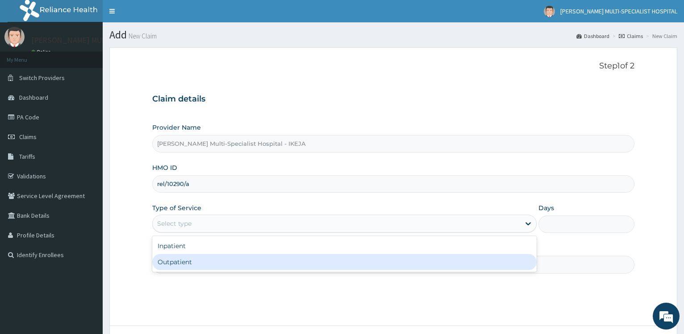
click at [200, 263] on div "Outpatient" at bounding box center [344, 262] width 384 height 16
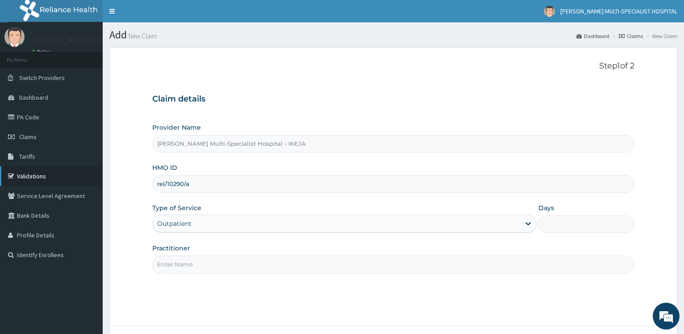
type input "1"
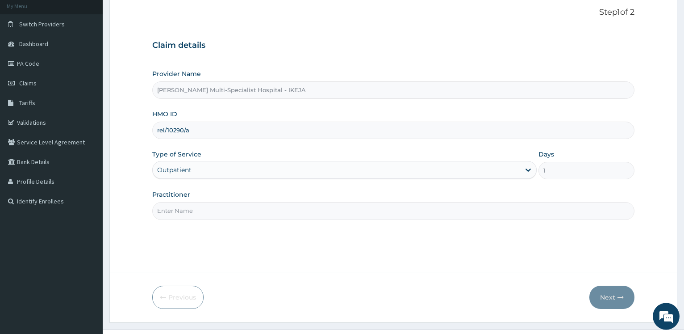
scroll to position [72, 0]
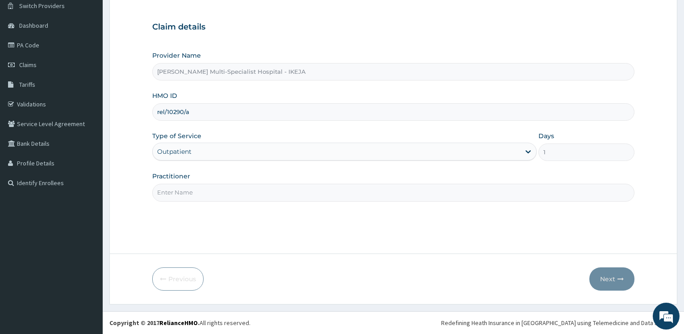
click at [188, 188] on input "Practitioner" at bounding box center [393, 191] width 482 height 17
type input "DR FA"
click at [609, 281] on button "Next" at bounding box center [611, 278] width 45 height 23
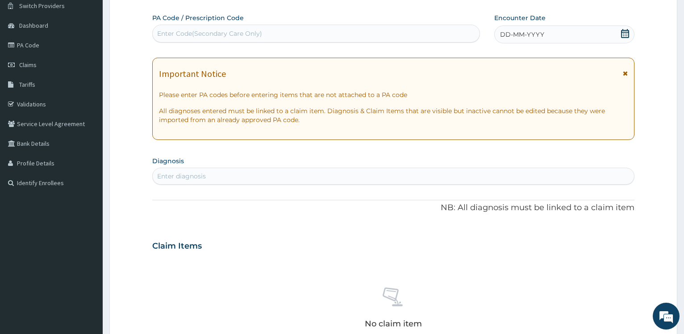
click at [252, 29] on div "Enter Code(Secondary Care Only)" at bounding box center [316, 33] width 326 height 14
paste input "PA/421A97"
type input "PA/421A97"
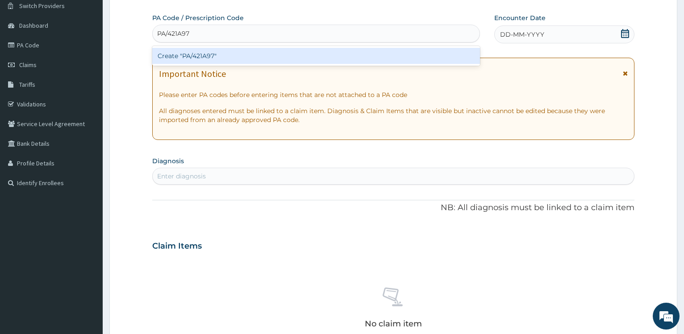
click at [216, 57] on div "Create "PA/421A97"" at bounding box center [315, 56] width 327 height 16
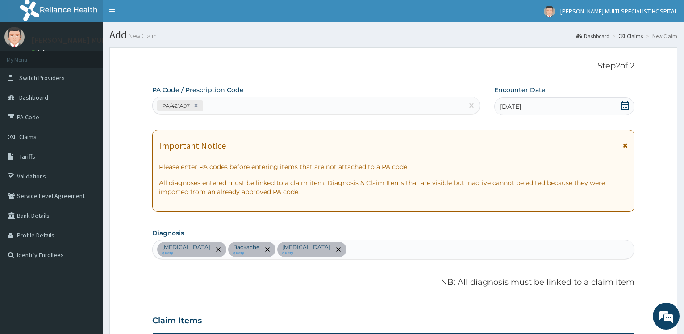
click at [229, 103] on div "PA/421A97" at bounding box center [308, 105] width 310 height 15
paste input "PA/78BBD4"
type input "PA/78BBD4"
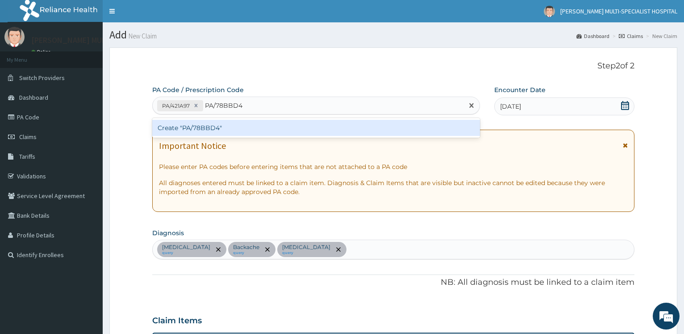
click at [212, 129] on div "Create "PA/78BBD4"" at bounding box center [315, 128] width 327 height 16
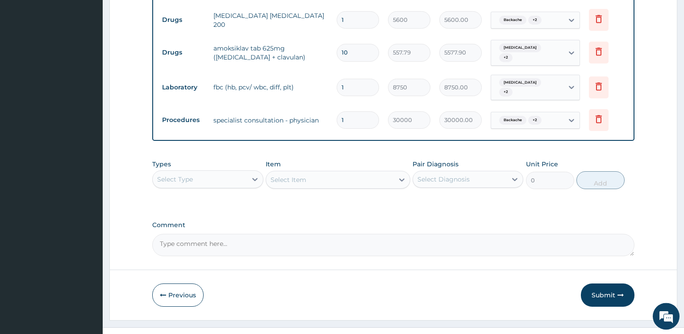
scroll to position [534, 0]
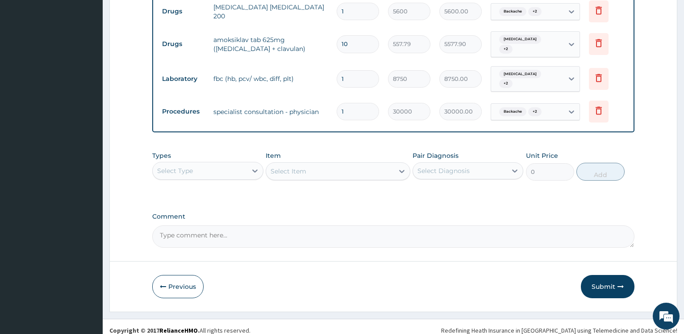
drag, startPoint x: 603, startPoint y: 270, endPoint x: 404, endPoint y: 194, distance: 212.7
click at [603, 275] on button "Submit" at bounding box center [608, 286] width 54 height 23
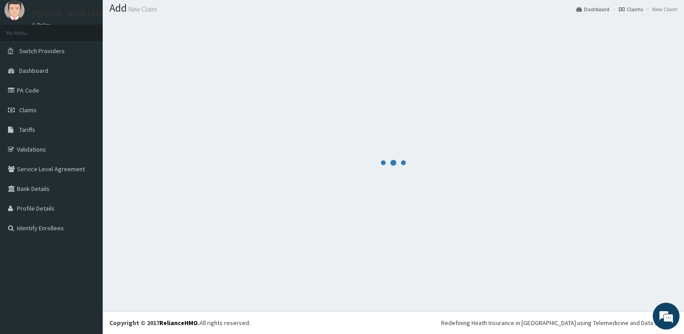
scroll to position [27, 0]
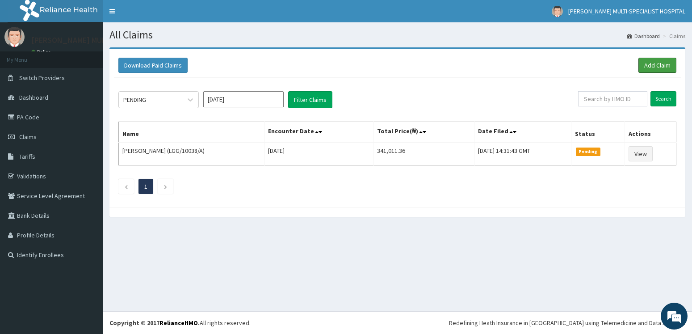
drag, startPoint x: 660, startPoint y: 64, endPoint x: 550, endPoint y: 1, distance: 127.4
click at [661, 63] on link "Add Claim" at bounding box center [657, 65] width 38 height 15
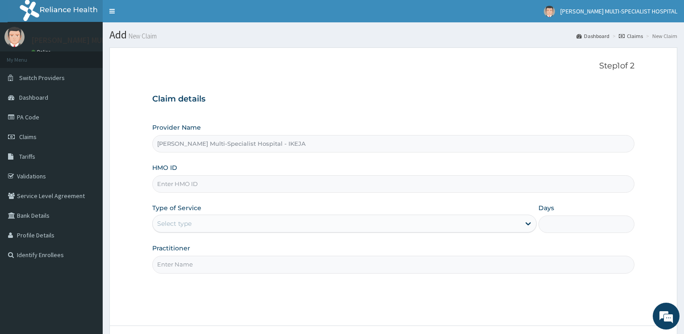
click at [203, 185] on input "HMO ID" at bounding box center [393, 183] width 482 height 17
click at [281, 175] on input "HMO ID" at bounding box center [393, 183] width 482 height 17
paste input "eft/10061/b"
type input "eft/10061/b"
click at [217, 219] on div "Select type" at bounding box center [336, 223] width 367 height 14
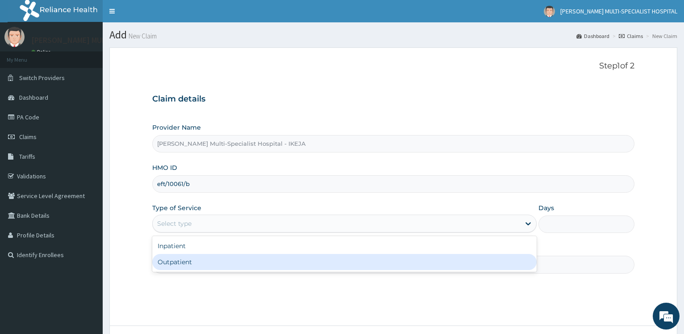
click at [197, 259] on div "Outpatient" at bounding box center [344, 262] width 384 height 16
type input "1"
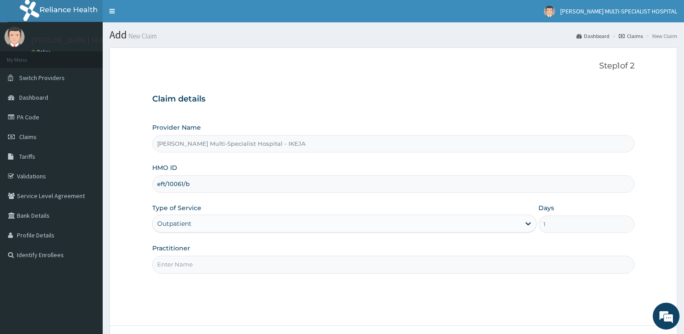
drag, startPoint x: 197, startPoint y: 261, endPoint x: 208, endPoint y: 252, distance: 13.9
click at [197, 261] on input "Practitioner" at bounding box center [393, 263] width 482 height 17
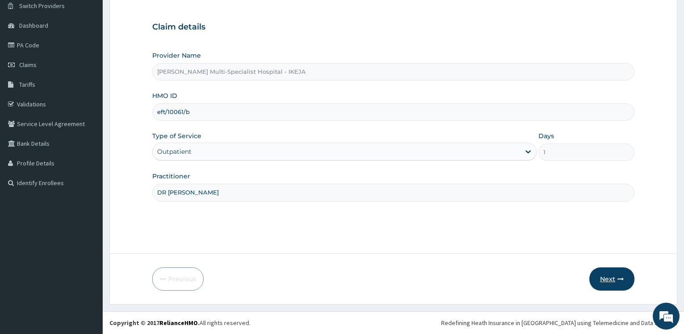
type input "DR [PERSON_NAME]"
click at [606, 272] on button "Next" at bounding box center [611, 278] width 45 height 23
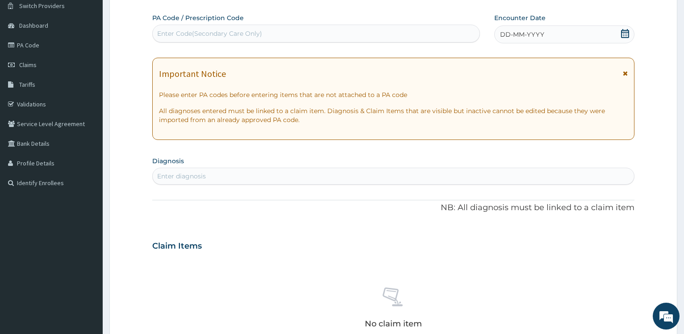
drag, startPoint x: 250, startPoint y: 30, endPoint x: 249, endPoint y: 37, distance: 6.3
click at [250, 32] on div "Enter Code(Secondary Care Only)" at bounding box center [209, 33] width 105 height 9
paste input "PA/B1160A"
type input "PA/B1160A"
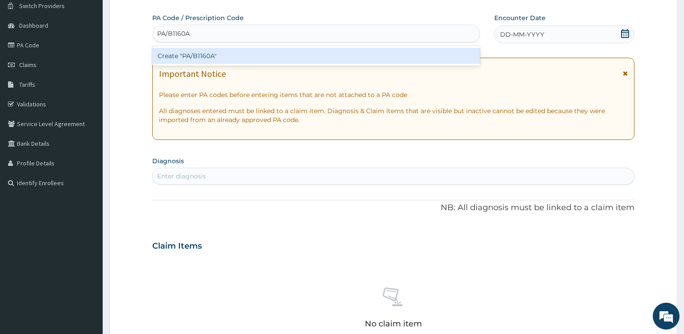
click at [210, 55] on div "Create "PA/B1160A"" at bounding box center [315, 56] width 327 height 16
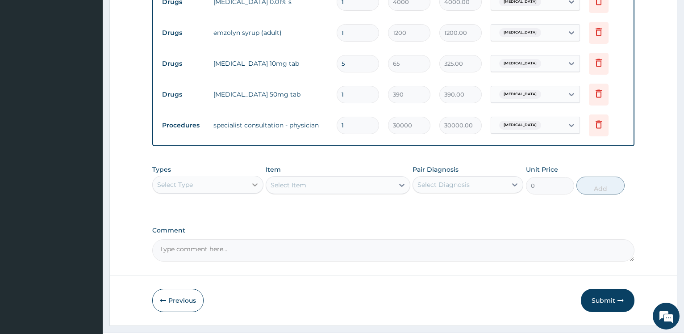
scroll to position [391, 0]
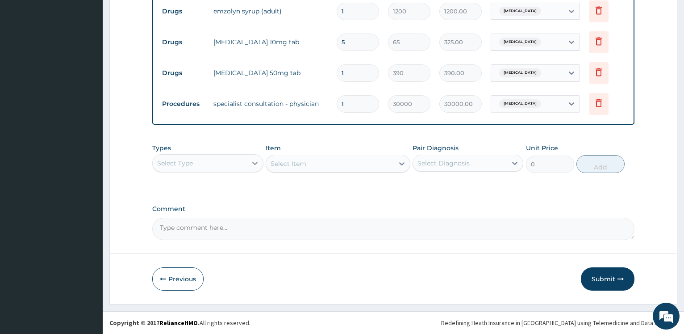
click at [247, 162] on div at bounding box center [255, 163] width 16 height 16
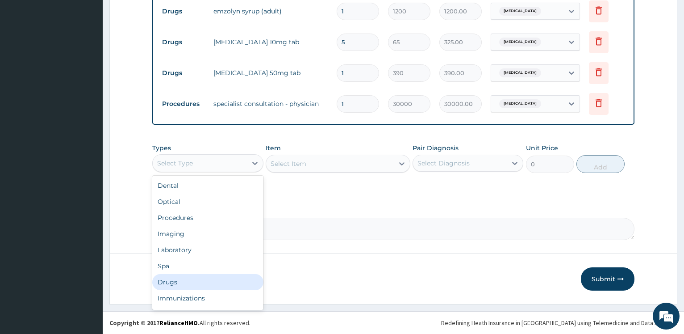
drag, startPoint x: 181, startPoint y: 278, endPoint x: 186, endPoint y: 275, distance: 6.0
click at [181, 276] on div "Drugs" at bounding box center [207, 282] width 111 height 16
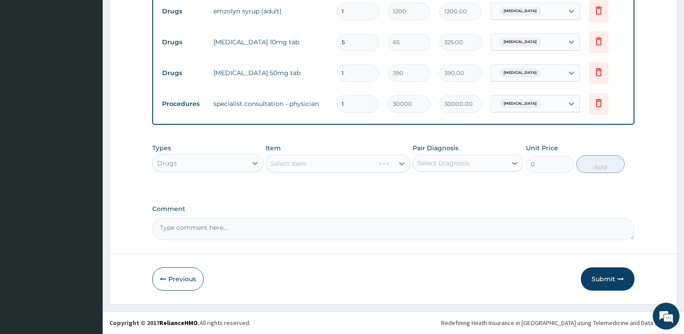
click at [344, 170] on div "Select Item" at bounding box center [338, 163] width 145 height 18
click at [347, 167] on div "Select Item" at bounding box center [338, 163] width 145 height 18
click at [350, 162] on div "Select Item" at bounding box center [338, 163] width 145 height 18
click at [347, 161] on div "Select Item" at bounding box center [338, 163] width 145 height 18
click at [347, 160] on div "Select Item" at bounding box center [338, 163] width 145 height 18
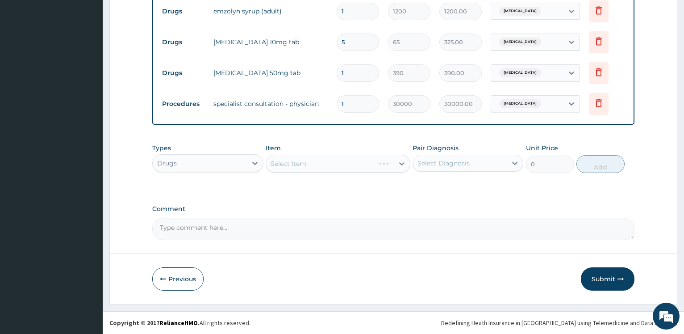
click at [347, 163] on div "Select Item" at bounding box center [338, 163] width 145 height 18
drag, startPoint x: 347, startPoint y: 163, endPoint x: 488, endPoint y: 0, distance: 214.9
click at [347, 162] on div "Select Item" at bounding box center [330, 163] width 128 height 14
click at [315, 170] on div "Select Item" at bounding box center [330, 163] width 128 height 14
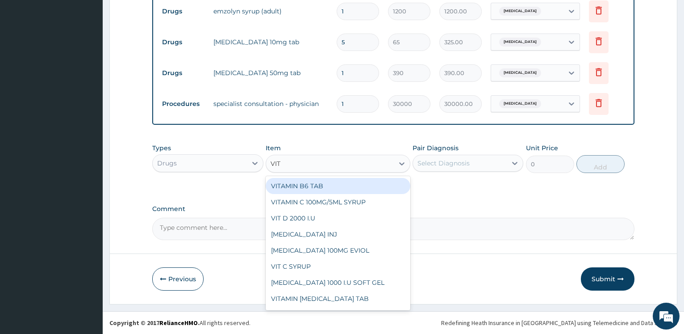
type input "VIT"
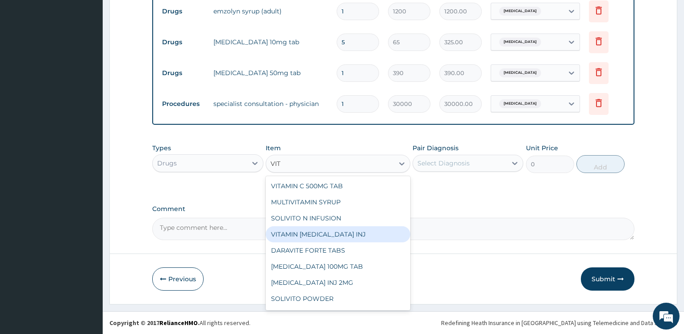
scroll to position [434, 0]
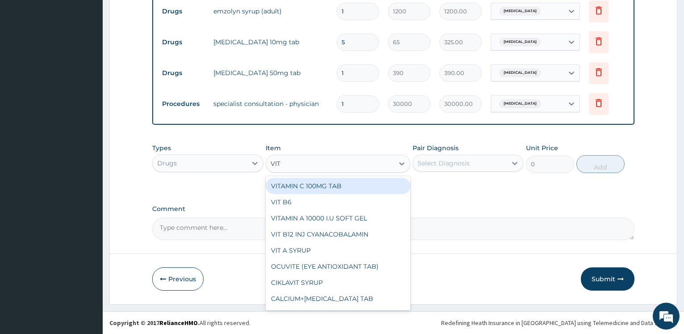
click at [331, 186] on div "VITAMIN C 100MG TAB" at bounding box center [338, 186] width 145 height 16
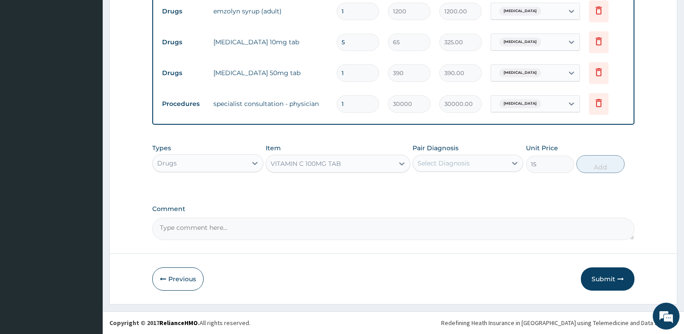
type input "15"
click at [442, 165] on div "Select Diagnosis" at bounding box center [443, 162] width 52 height 9
click at [445, 183] on label "[MEDICAL_DATA]" at bounding box center [454, 184] width 55 height 9
checkbox input "true"
click at [596, 170] on button "Add" at bounding box center [600, 164] width 48 height 18
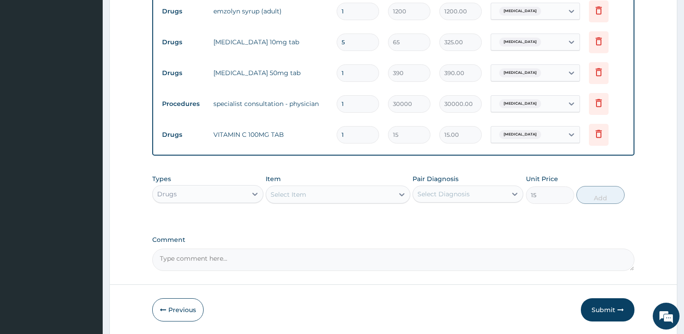
type input "0"
drag, startPoint x: 309, startPoint y: 131, endPoint x: 347, endPoint y: 117, distance: 40.8
click at [337, 132] on input "1" at bounding box center [358, 134] width 42 height 17
type input "3"
type input "45.00"
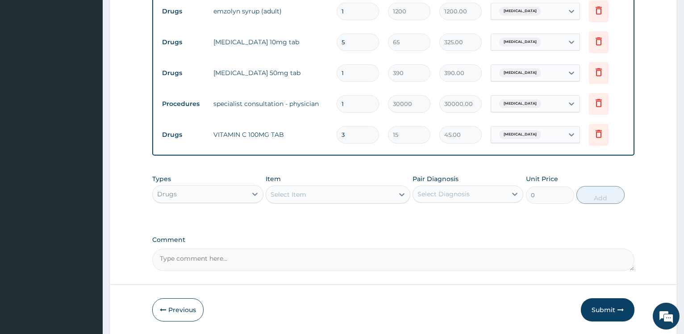
type input "30"
type input "450.00"
type input "30"
click at [339, 172] on div "Types Drugs Item Select Item Pair Diagnosis Select Diagnosis Unit Price 0 Add" at bounding box center [393, 189] width 482 height 38
click at [608, 311] on button "Submit" at bounding box center [608, 309] width 54 height 23
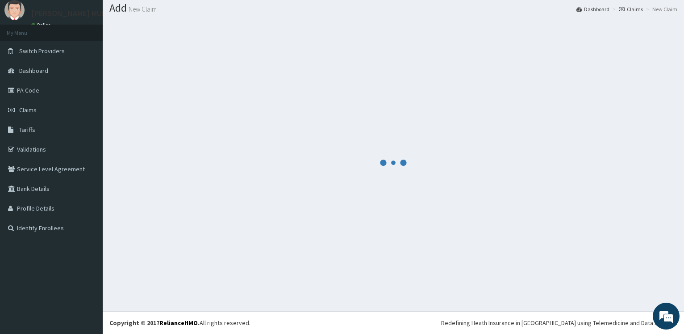
scroll to position [27, 0]
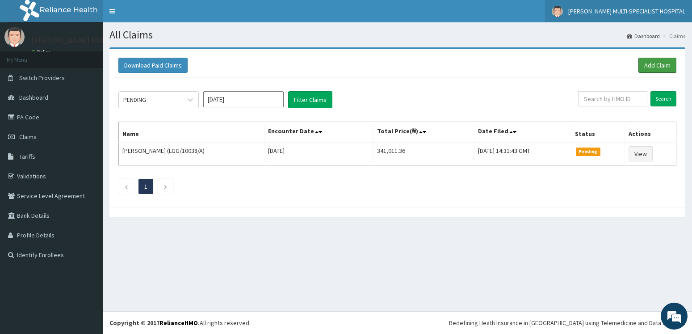
drag, startPoint x: 651, startPoint y: 69, endPoint x: 575, endPoint y: 4, distance: 99.4
click at [651, 69] on link "Add Claim" at bounding box center [657, 65] width 38 height 15
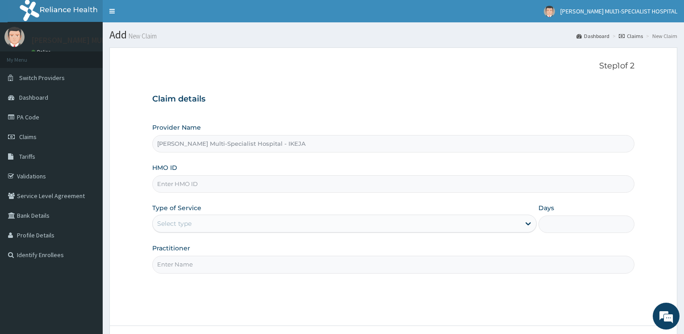
click at [172, 186] on input "HMO ID" at bounding box center [393, 183] width 482 height 17
paste input "tbc/10232/b"
type input "tbc/10232/b"
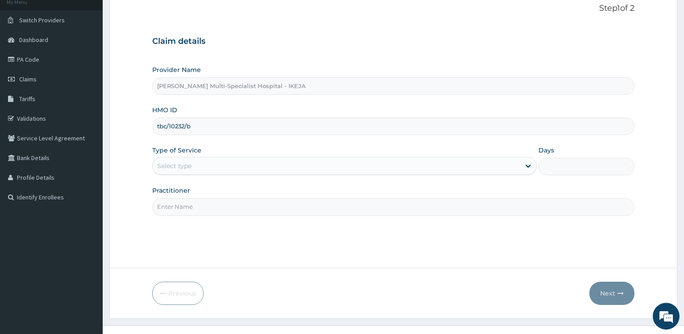
scroll to position [72, 0]
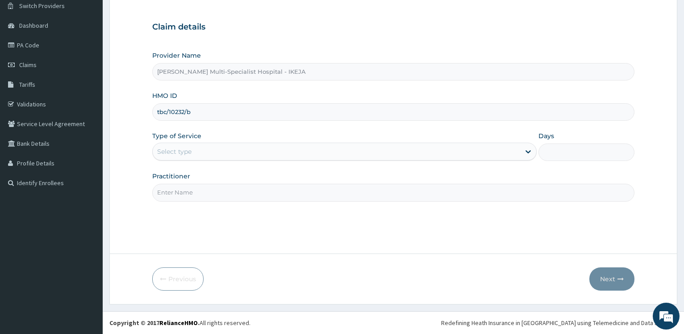
click at [205, 150] on div "Select type" at bounding box center [336, 151] width 367 height 14
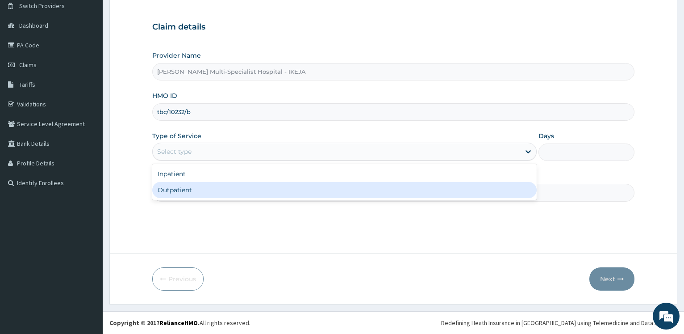
click at [202, 188] on div "Outpatient" at bounding box center [344, 190] width 384 height 16
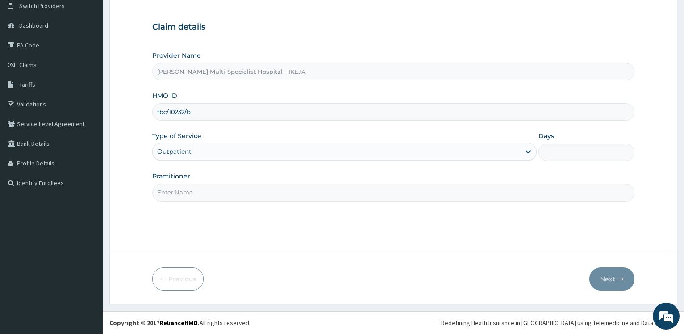
type input "1"
click at [202, 188] on input "Practitioner" at bounding box center [393, 191] width 482 height 17
click at [202, 197] on input "Practitioner" at bounding box center [393, 191] width 482 height 17
type input "[PERSON_NAME]"
drag, startPoint x: 589, startPoint y: 283, endPoint x: 617, endPoint y: 285, distance: 27.8
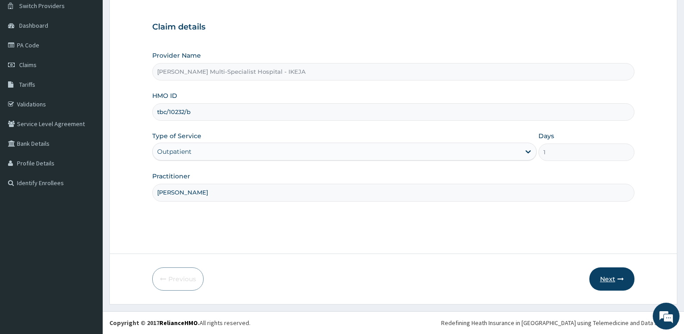
click at [592, 283] on div "Previous Next" at bounding box center [393, 278] width 482 height 23
click at [615, 284] on button "Next" at bounding box center [611, 278] width 45 height 23
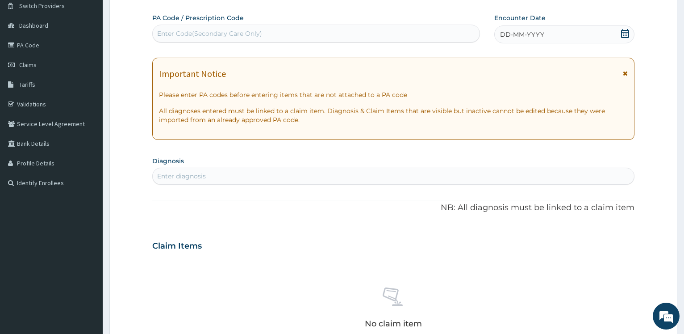
click at [234, 35] on div "Enter Code(Secondary Care Only)" at bounding box center [209, 33] width 105 height 9
paste input "PA/CBDBEB"
type input "PA/CBDBEB"
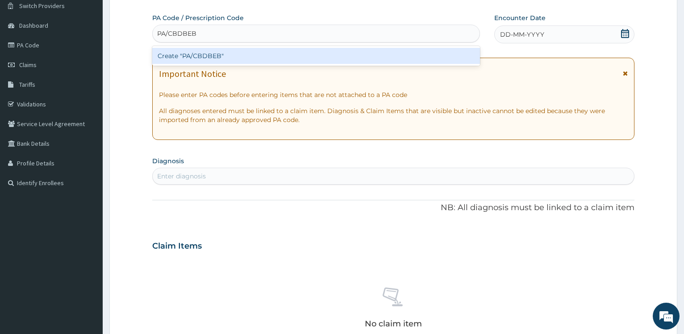
click at [183, 58] on div "Create "PA/CBDBEB"" at bounding box center [315, 56] width 327 height 16
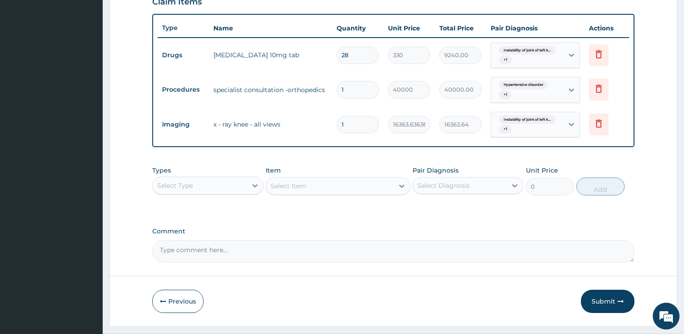
scroll to position [341, 0]
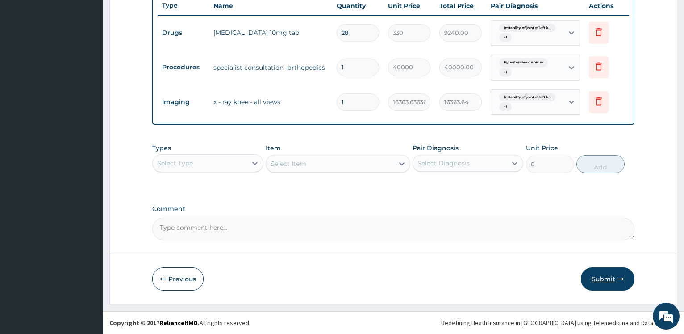
click at [596, 279] on button "Submit" at bounding box center [608, 278] width 54 height 23
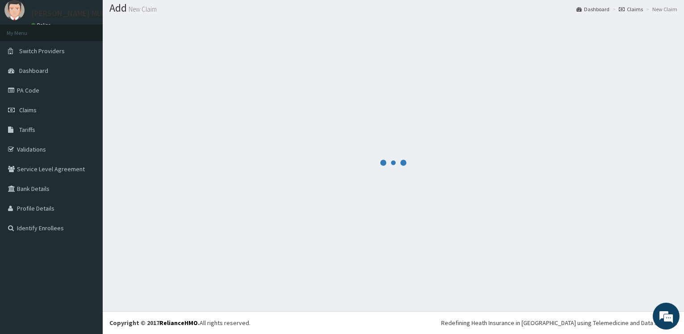
scroll to position [27, 0]
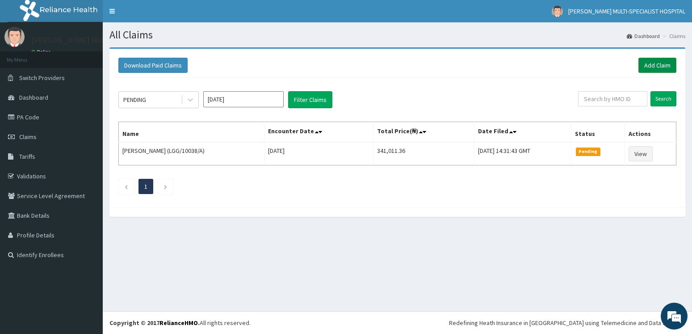
click at [672, 63] on link "Add Claim" at bounding box center [657, 65] width 38 height 15
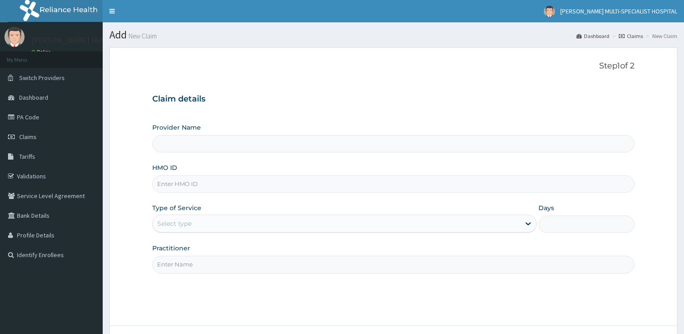
type input "[PERSON_NAME] Multi-Specialist Hospital - IKEJA"
type input "PA/5DA04E"
drag, startPoint x: 197, startPoint y: 186, endPoint x: 149, endPoint y: 116, distance: 84.7
click at [152, 175] on input "PA/5DA04E" at bounding box center [393, 183] width 482 height 17
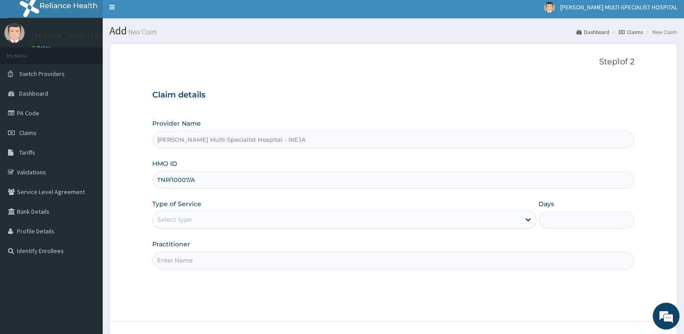
scroll to position [72, 0]
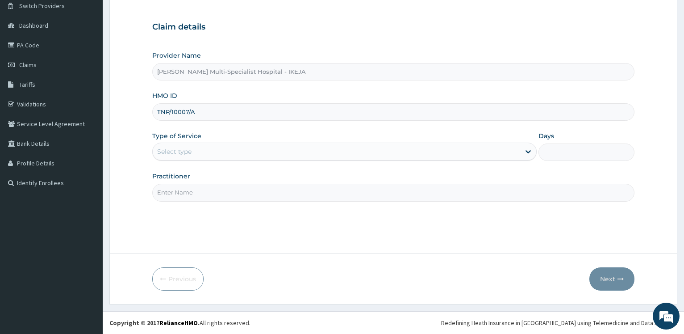
type input "TNP/10007/A"
click at [236, 150] on div "Select type" at bounding box center [336, 151] width 367 height 14
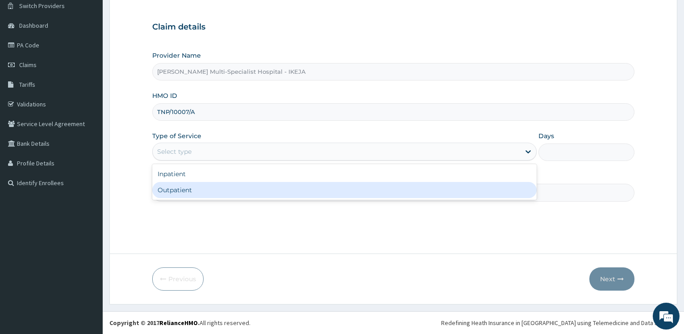
click at [214, 190] on div "Outpatient" at bounding box center [344, 190] width 384 height 16
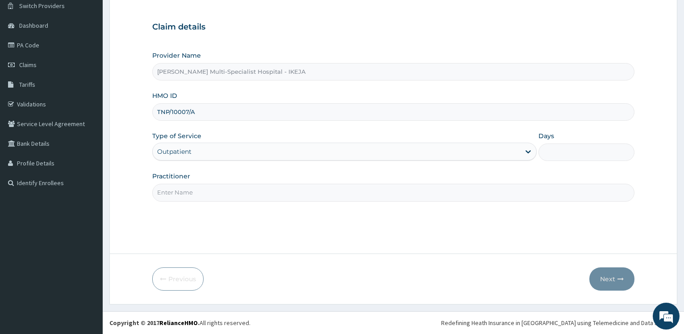
type input "1"
click at [214, 190] on input "Practitioner" at bounding box center [393, 191] width 482 height 17
type input "DR F.O BALOGUN"
click at [613, 272] on button "Next" at bounding box center [611, 278] width 45 height 23
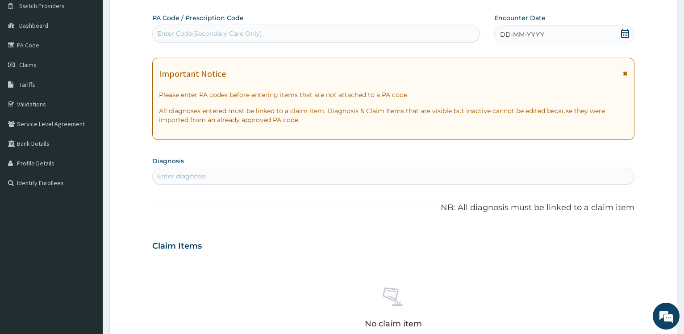
click at [218, 31] on div "Enter Code(Secondary Care Only)" at bounding box center [209, 33] width 105 height 9
paste input "PA/5DA04E"
type input "PA/5DA04E"
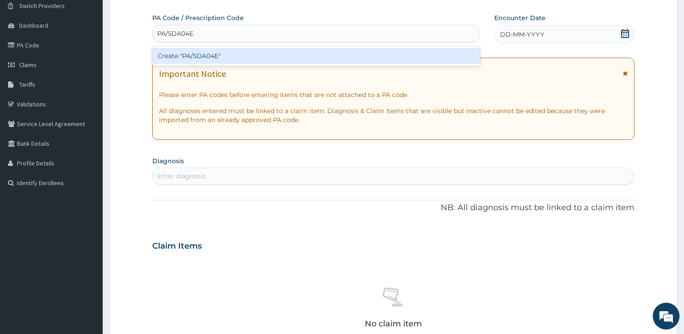
click at [213, 58] on div "Create "PA/5DA04E"" at bounding box center [315, 56] width 327 height 16
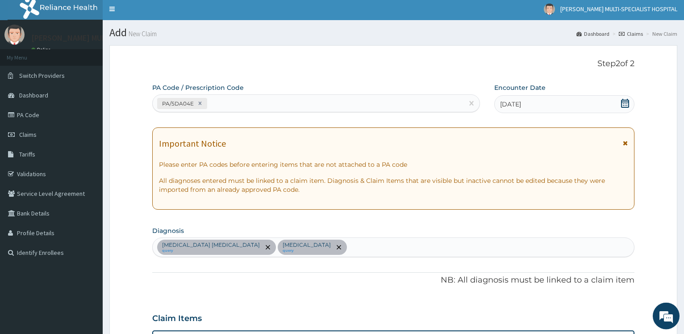
scroll to position [0, 0]
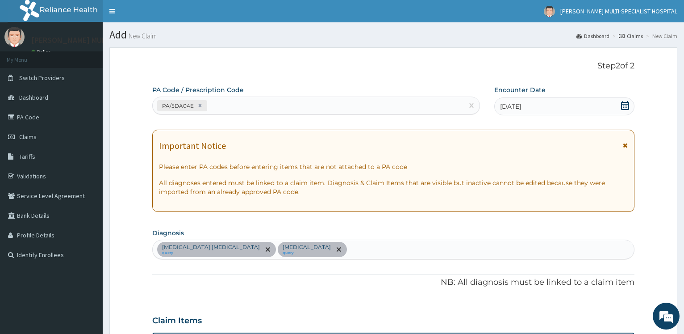
click at [250, 108] on div "PA/5DA04E" at bounding box center [308, 105] width 310 height 15
paste input "PA/3CC007"
type input "PA/3CC007"
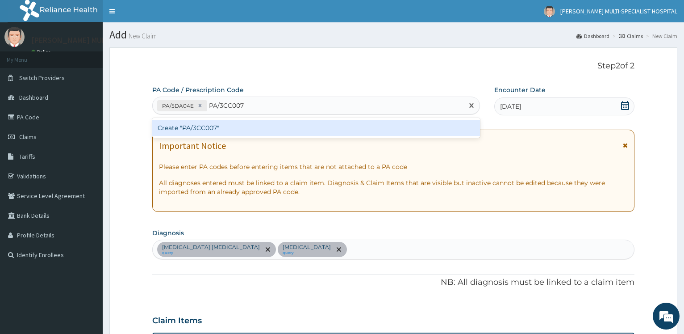
click at [228, 124] on div "Create "PA/3CC007"" at bounding box center [315, 128] width 327 height 16
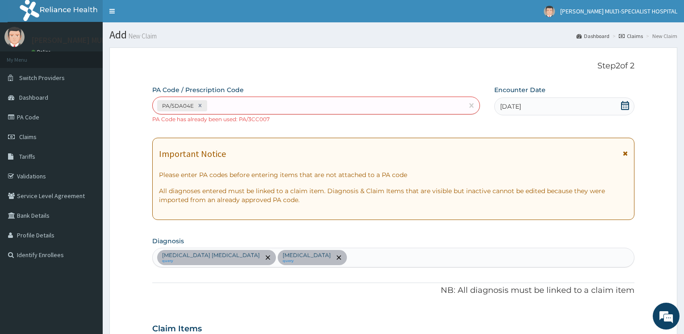
click at [269, 103] on div "PA/5DA04E" at bounding box center [308, 105] width 310 height 15
paste input "PA/BF4D7F"
type input "PA/BF4D7F"
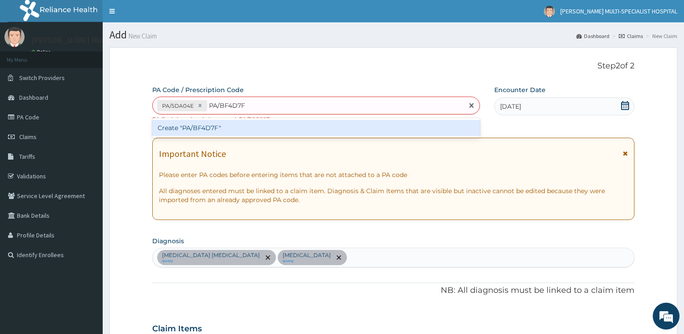
click at [205, 132] on div "Create "PA/BF4D7F"" at bounding box center [315, 128] width 327 height 16
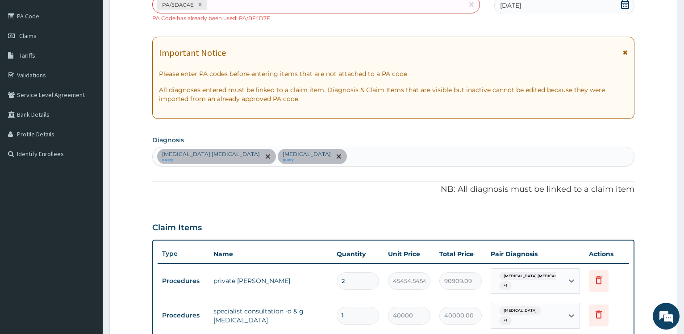
scroll to position [52, 0]
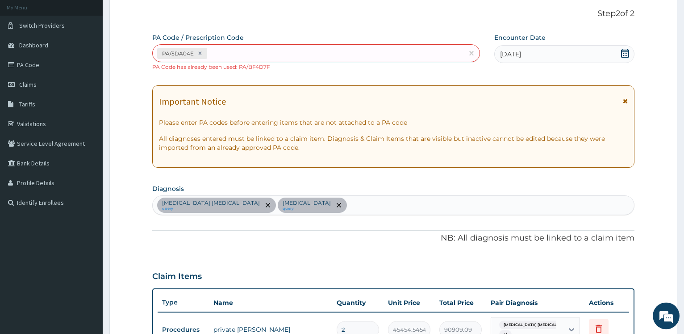
click at [293, 54] on div "PA/5DA04E" at bounding box center [308, 53] width 310 height 15
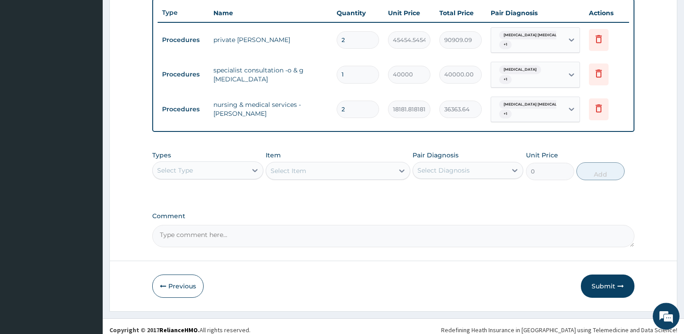
scroll to position [345, 0]
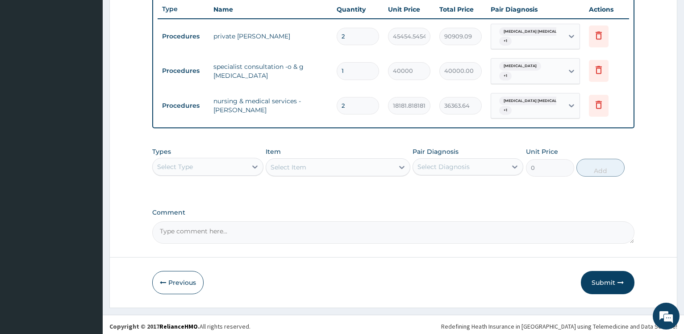
click at [242, 161] on div "Select Type" at bounding box center [200, 166] width 94 height 14
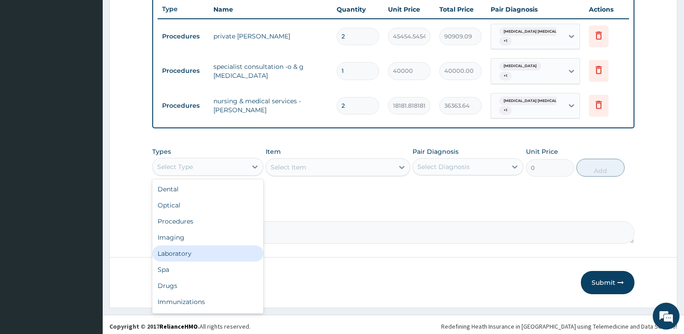
drag, startPoint x: 204, startPoint y: 246, endPoint x: 258, endPoint y: 217, distance: 61.4
click at [207, 248] on div "Laboratory" at bounding box center [207, 253] width 111 height 16
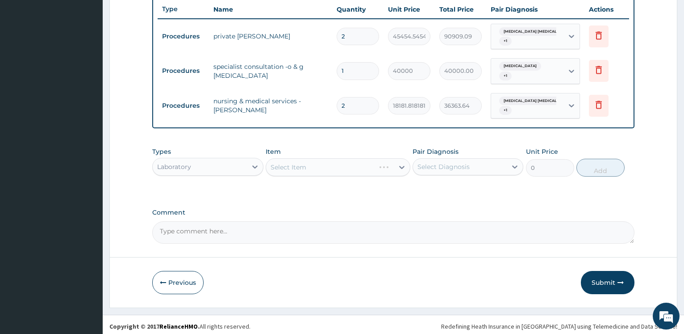
click at [301, 162] on div "Select Item" at bounding box center [338, 167] width 145 height 18
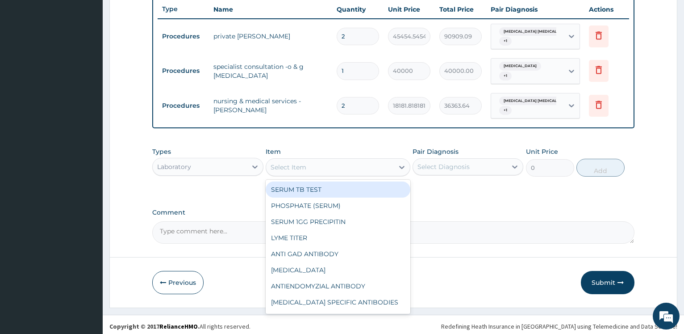
click at [305, 163] on div "Select Item" at bounding box center [289, 167] width 36 height 9
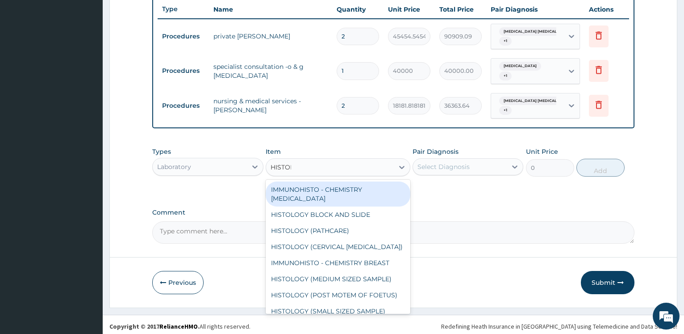
type input "HISTOLO"
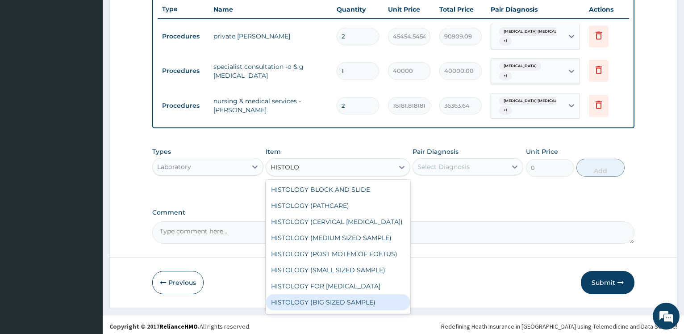
click at [368, 298] on div "HISTOLOGY (BIG SIZED SAMPLE)" at bounding box center [338, 302] width 145 height 16
type input "48000"
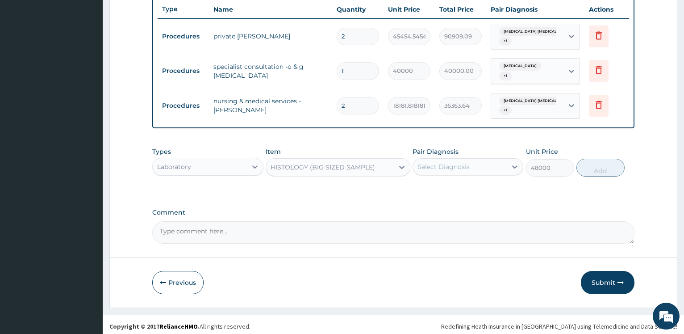
click at [483, 159] on div "Select Diagnosis" at bounding box center [460, 166] width 94 height 14
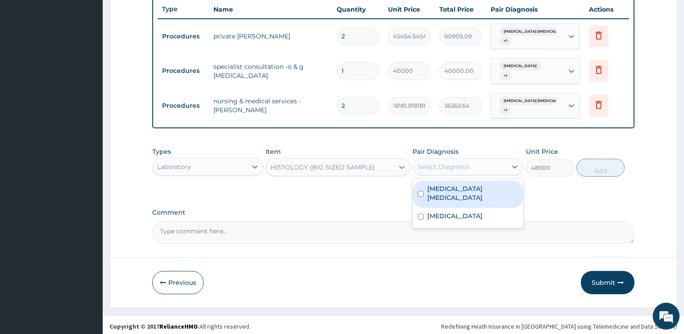
drag, startPoint x: 470, startPoint y: 191, endPoint x: 465, endPoint y: 199, distance: 9.8
click at [469, 191] on div "Fibroid myocarditis" at bounding box center [468, 193] width 111 height 27
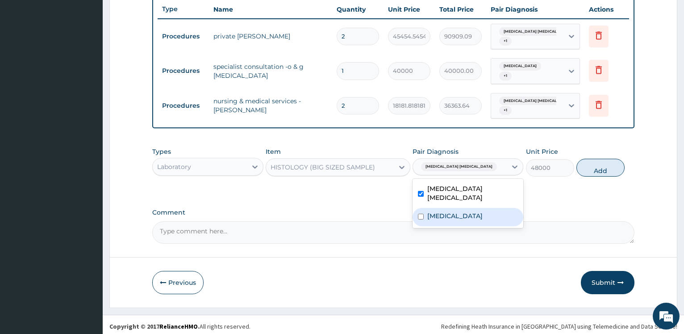
checkbox input "true"
click at [464, 211] on label "Menorrhagia" at bounding box center [454, 215] width 55 height 9
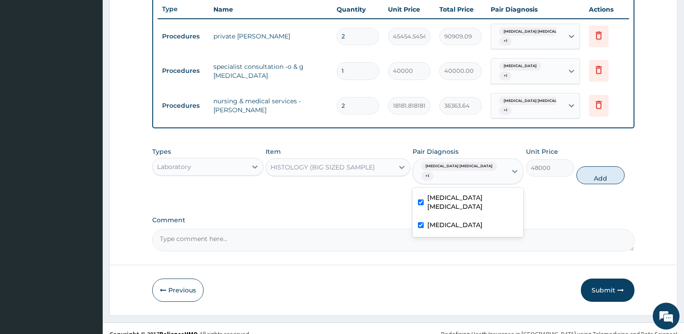
checkbox input "true"
drag, startPoint x: 596, startPoint y: 167, endPoint x: 533, endPoint y: 177, distance: 64.2
click at [597, 167] on button "Add" at bounding box center [600, 175] width 48 height 18
type input "0"
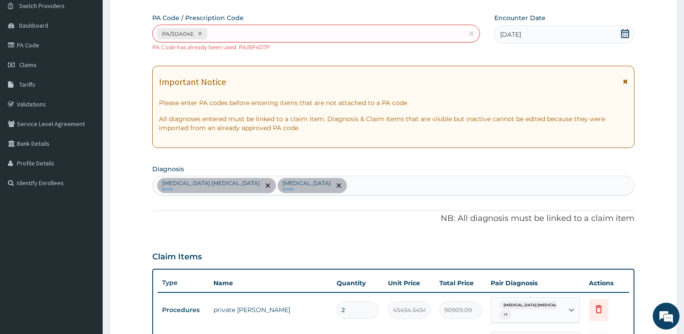
scroll to position [0, 0]
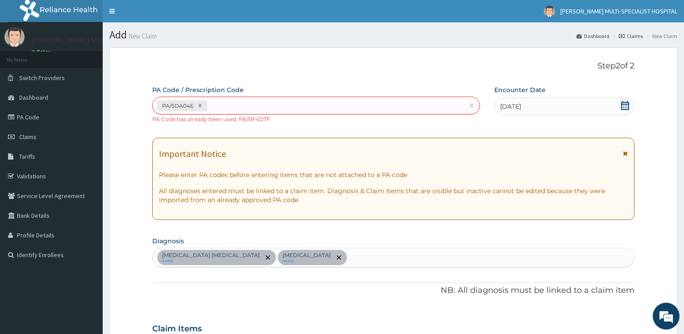
click at [269, 98] on div "PA/5DA04E" at bounding box center [308, 105] width 310 height 15
paste input "PA/5DA04E"
type input "PA/5DA04E"
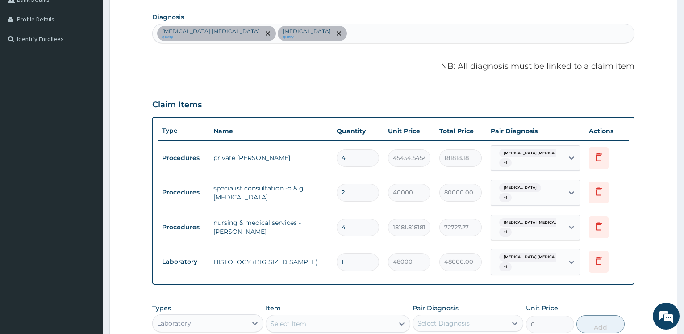
scroll to position [352, 0]
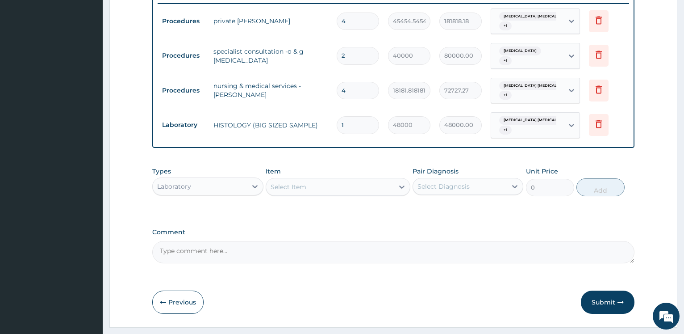
drag, startPoint x: 358, startPoint y: 87, endPoint x: 324, endPoint y: 74, distance: 36.2
click at [337, 82] on input "4" at bounding box center [358, 90] width 42 height 17
type input "2"
type input "36363.64"
type input "2"
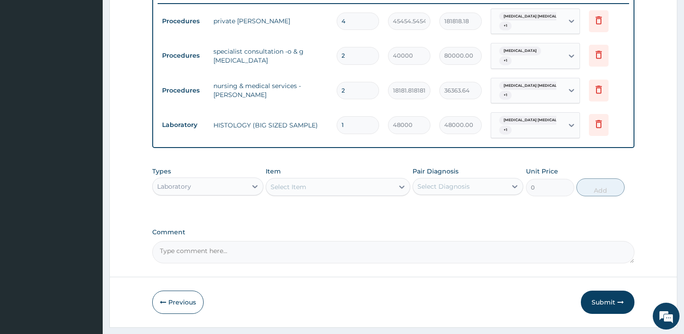
drag, startPoint x: 346, startPoint y: 50, endPoint x: 332, endPoint y: 8, distance: 45.2
click at [337, 53] on input "2" at bounding box center [358, 55] width 42 height 17
type input "1"
type input "40000.00"
type input "1"
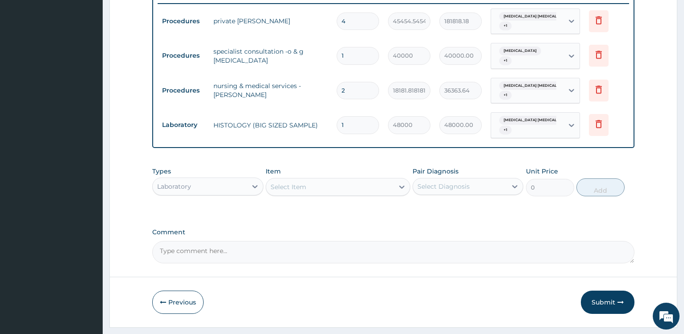
drag, startPoint x: 346, startPoint y: 21, endPoint x: 309, endPoint y: 4, distance: 41.6
click at [337, 13] on input "4" at bounding box center [358, 21] width 42 height 17
type input "2"
type input "90909.09"
type input "2"
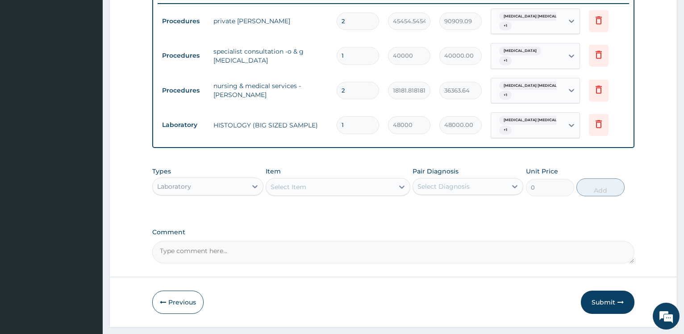
click at [135, 88] on form "Step 2 of 2 PA Code / Prescription Code PA/5DA04E Encounter Date 25-08-2025 Imp…" at bounding box center [393, 11] width 568 height 632
click at [245, 186] on div "Laboratory" at bounding box center [200, 186] width 94 height 14
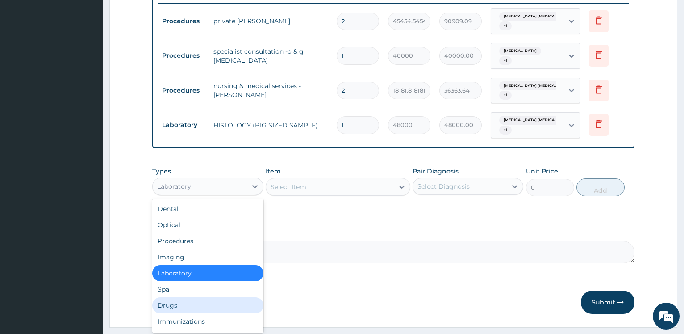
click at [182, 304] on div "Drugs" at bounding box center [207, 305] width 111 height 16
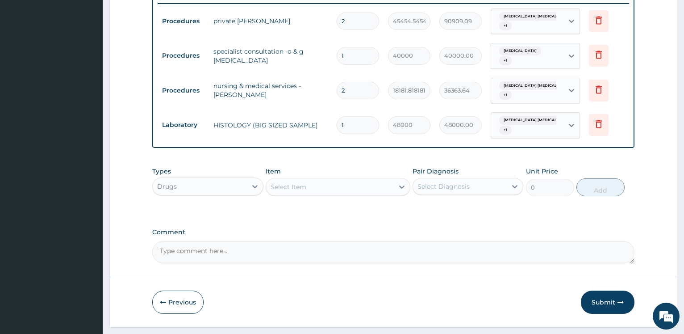
drag, startPoint x: 282, startPoint y: 185, endPoint x: 288, endPoint y: 185, distance: 5.4
click at [284, 185] on div "Select Item" at bounding box center [289, 186] width 36 height 9
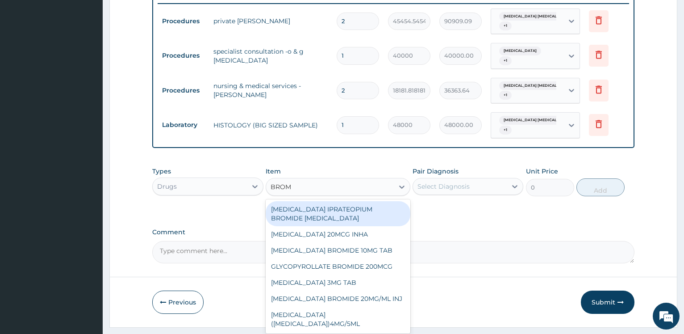
type input "BROMA"
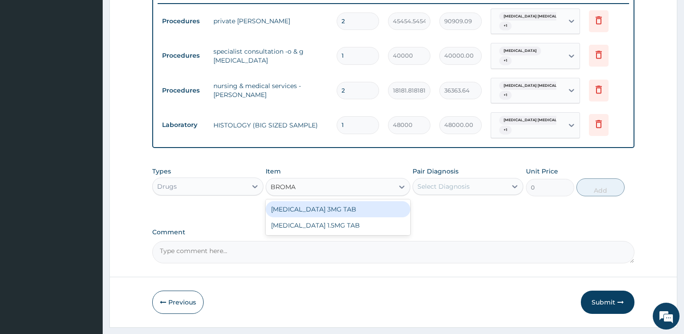
click at [315, 204] on div "BROMAZEPAM 3MG TAB" at bounding box center [338, 209] width 145 height 16
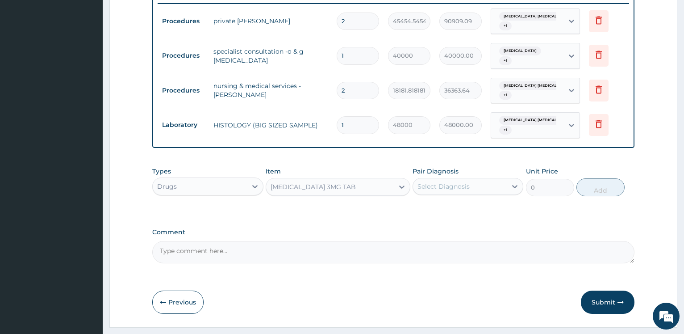
type input "200"
click at [462, 184] on div "Select Diagnosis" at bounding box center [443, 186] width 52 height 9
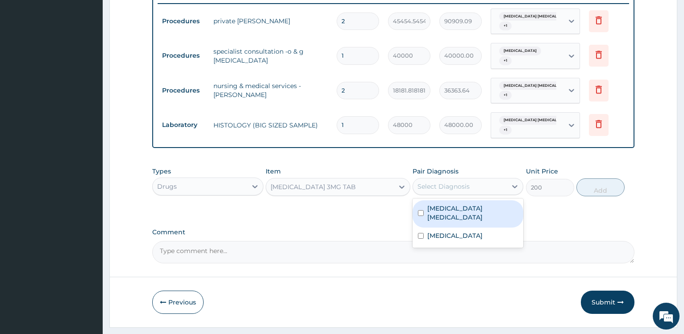
click at [448, 205] on label "Fibroid myocarditis" at bounding box center [472, 213] width 91 height 18
checkbox input "true"
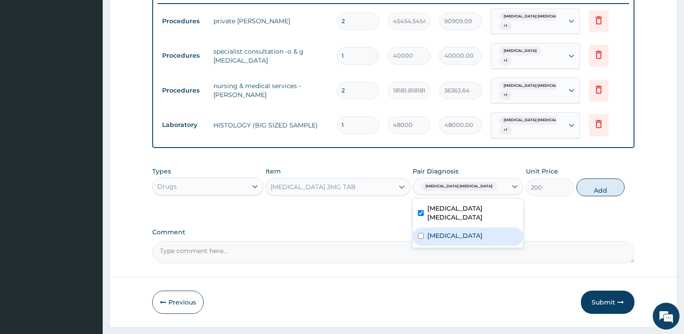
click at [445, 231] on label "Menorrhagia" at bounding box center [454, 235] width 55 height 9
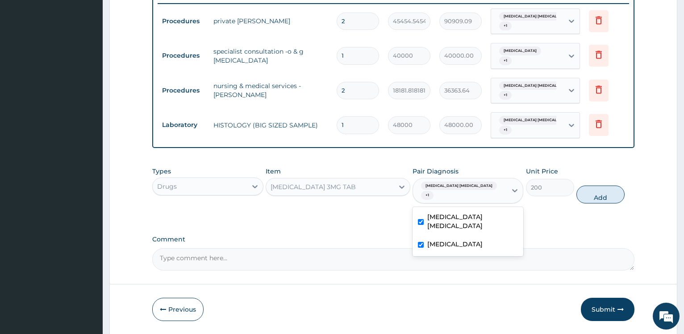
checkbox input "true"
click at [607, 188] on button "Add" at bounding box center [600, 194] width 48 height 18
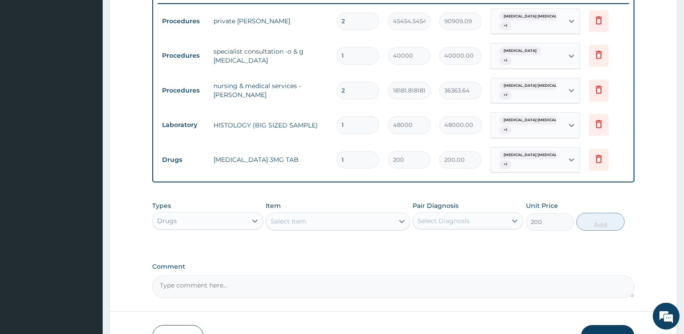
type input "0"
click at [309, 217] on div "Select Item" at bounding box center [330, 221] width 128 height 14
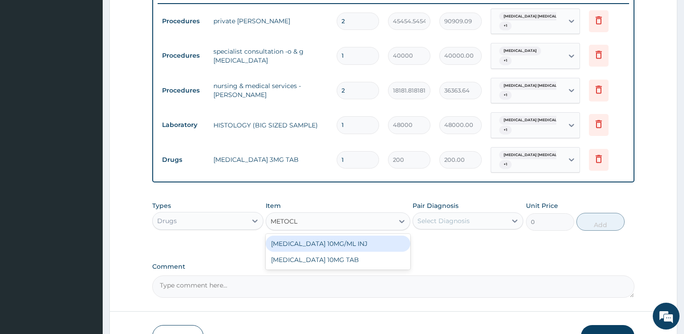
type input "METOCLO"
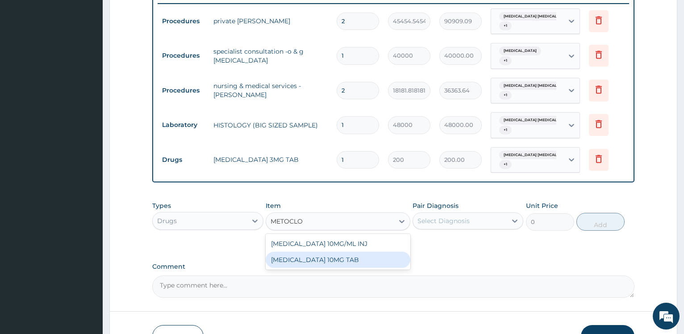
click at [320, 259] on div "METOCLOPRAMIDE 10MG TAB" at bounding box center [338, 259] width 145 height 16
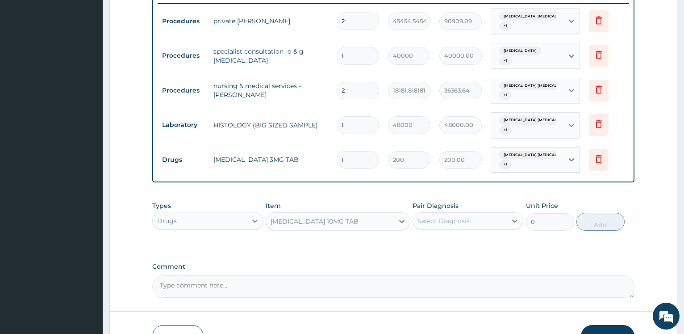
type input "100"
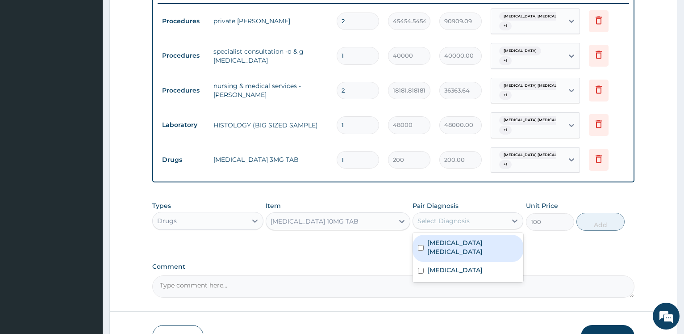
click at [442, 218] on div "Select Diagnosis" at bounding box center [443, 220] width 52 height 9
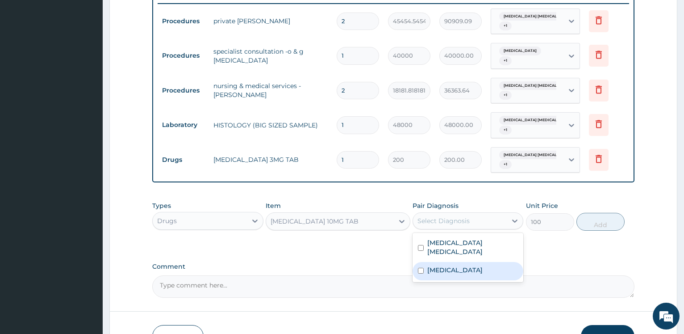
click at [447, 242] on label "Fibroid myocarditis" at bounding box center [472, 247] width 91 height 18
checkbox input "true"
click at [444, 265] on label "Menorrhagia" at bounding box center [454, 269] width 55 height 9
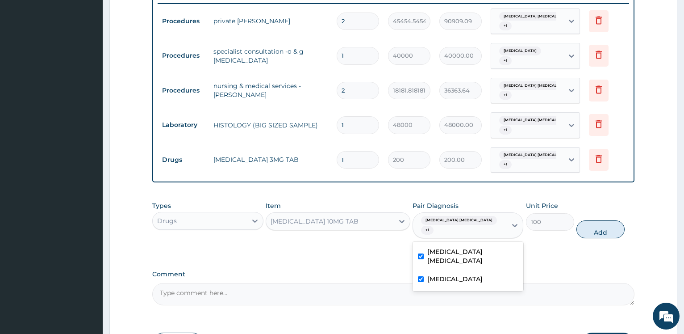
checkbox input "true"
click at [600, 221] on button "Add" at bounding box center [600, 229] width 48 height 18
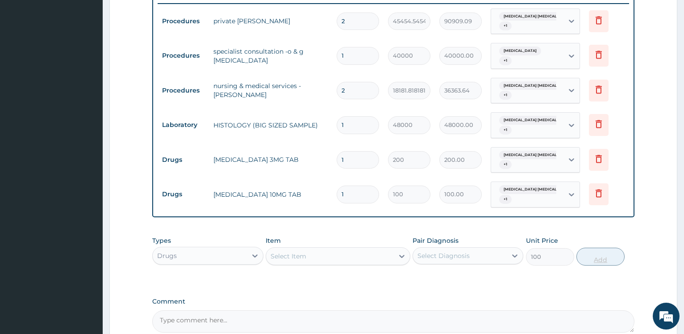
type input "0"
click at [331, 250] on div "Select Item" at bounding box center [330, 256] width 128 height 14
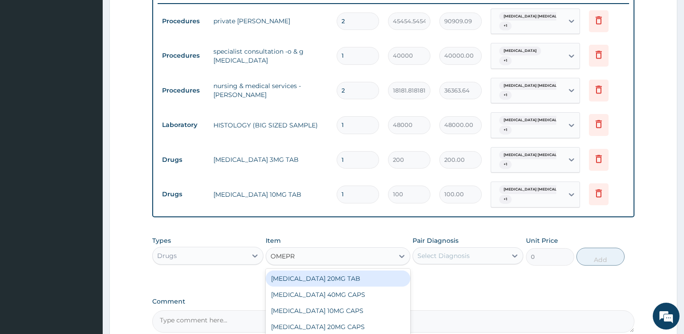
type input "OMEPRA"
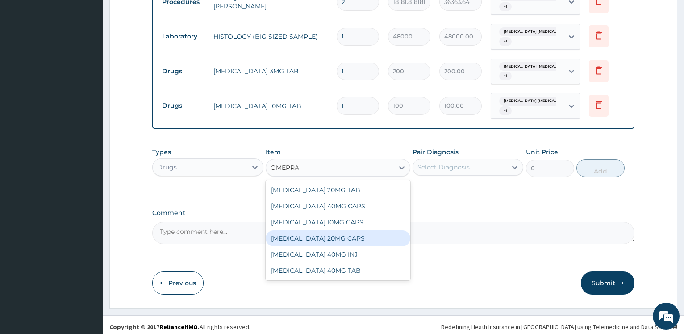
click at [343, 232] on div "OMEPRAZOLE 20MG CAPS" at bounding box center [338, 238] width 145 height 16
type input "250"
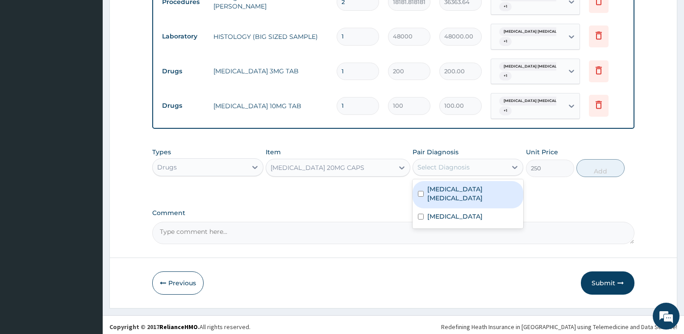
click at [463, 163] on div "Select Diagnosis" at bounding box center [443, 167] width 52 height 9
click at [455, 184] on label "Fibroid myocarditis" at bounding box center [472, 193] width 91 height 18
checkbox input "true"
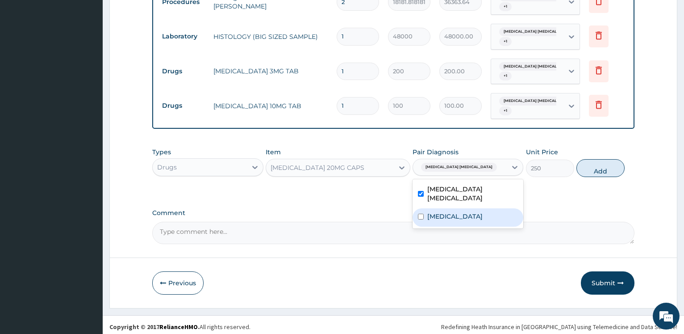
click at [449, 208] on div "Menorrhagia" at bounding box center [468, 217] width 111 height 18
checkbox input "true"
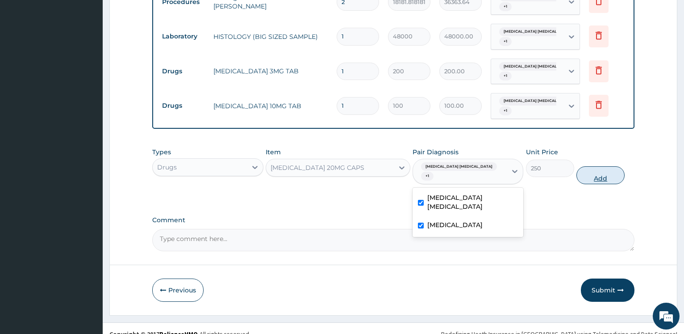
click at [593, 166] on button "Add" at bounding box center [600, 175] width 48 height 18
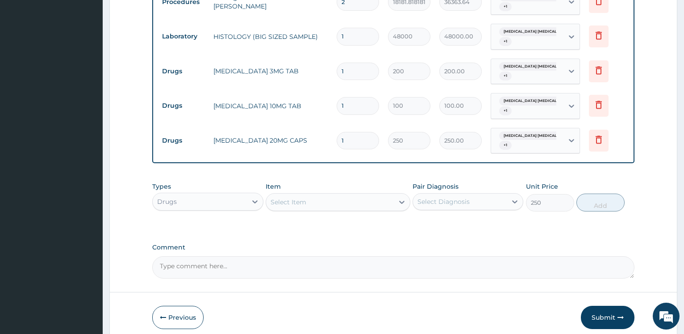
type input "0"
drag, startPoint x: 354, startPoint y: 136, endPoint x: 309, endPoint y: 133, distance: 44.3
click at [337, 132] on input "1" at bounding box center [358, 140] width 42 height 17
type input "2"
type input "500.00"
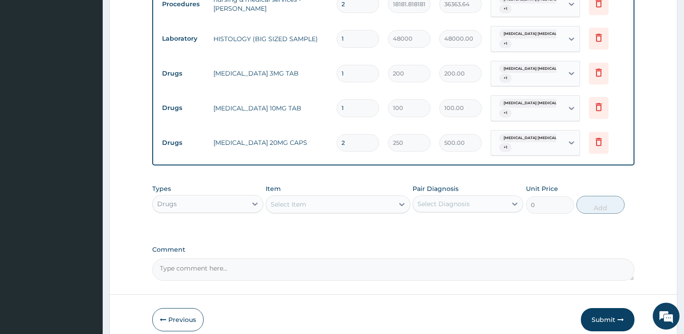
scroll to position [455, 0]
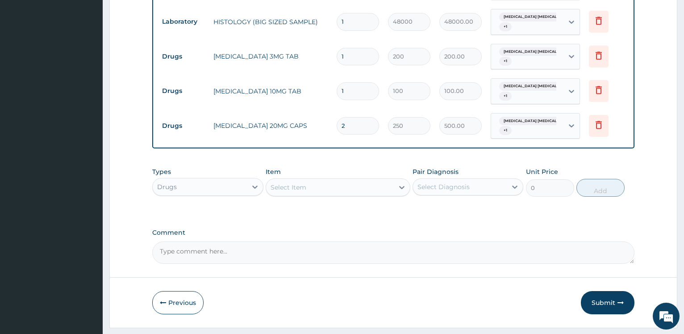
drag, startPoint x: 358, startPoint y: 120, endPoint x: 381, endPoint y: 71, distance: 54.3
click at [337, 118] on input "2" at bounding box center [358, 125] width 42 height 17
type input "4"
type input "1000.00"
type input "4"
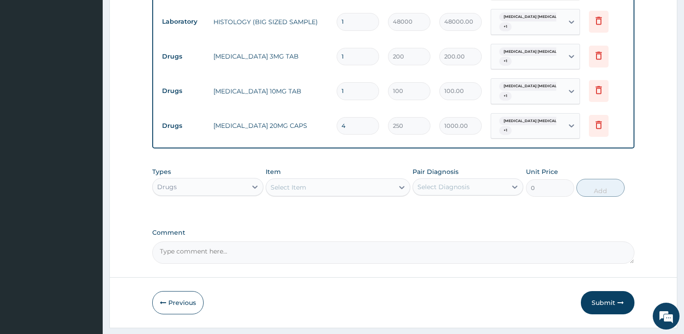
drag, startPoint x: 346, startPoint y: 87, endPoint x: 335, endPoint y: 81, distance: 12.2
click at [337, 82] on input "1" at bounding box center [358, 90] width 42 height 17
type input "2"
type input "200.00"
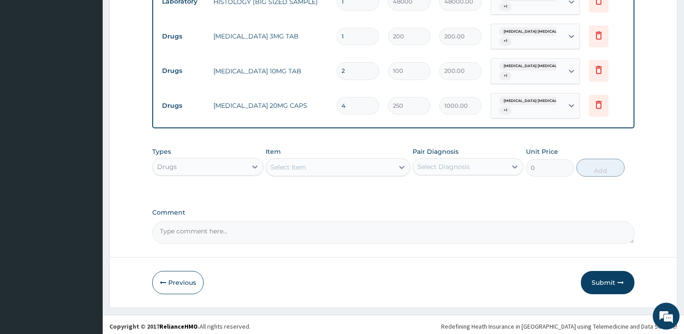
type input "2"
click at [303, 170] on div "Select Item" at bounding box center [338, 167] width 145 height 18
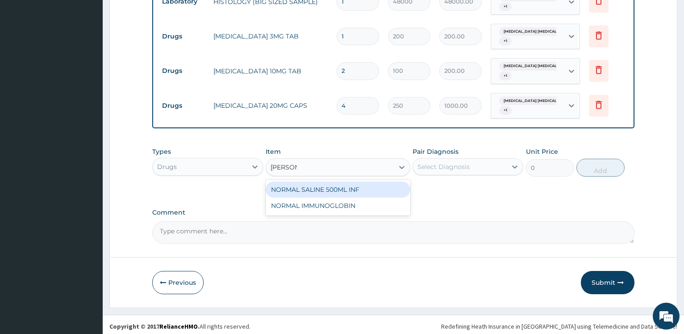
type input "NORMAL"
click at [332, 186] on div "NORMAL SALINE 500ML INF" at bounding box center [338, 189] width 145 height 16
type input "2100"
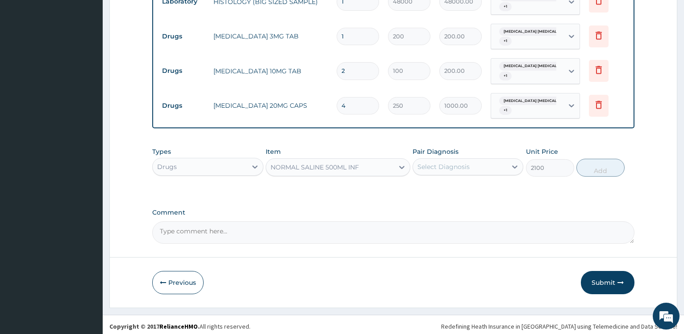
click at [425, 159] on div "Select Diagnosis" at bounding box center [460, 166] width 94 height 14
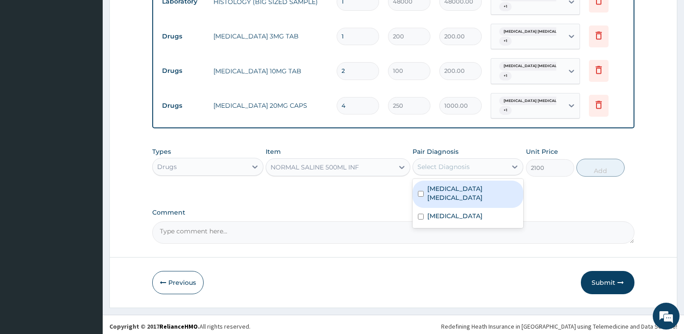
drag, startPoint x: 438, startPoint y: 184, endPoint x: 437, endPoint y: 199, distance: 14.3
click at [438, 185] on label "Fibroid myocarditis" at bounding box center [472, 193] width 91 height 18
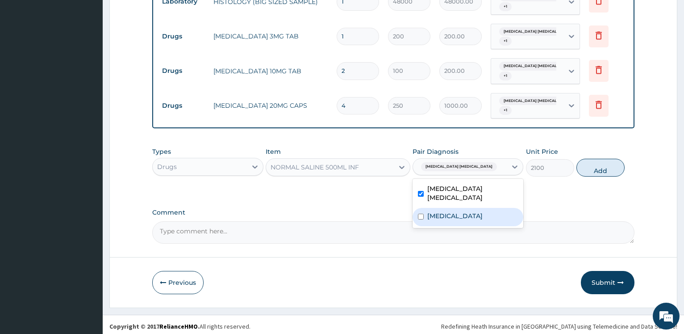
checkbox input "true"
click at [438, 211] on label "Menorrhagia" at bounding box center [454, 215] width 55 height 9
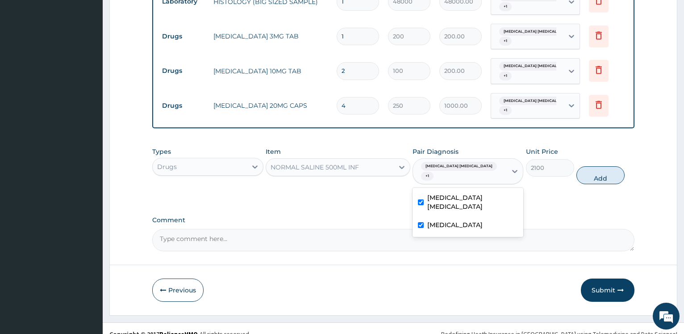
checkbox input "true"
click at [612, 176] on div "Types Drugs Item NORMAL SALINE 500ML INF Pair Diagnosis option Menorrhagia, sel…" at bounding box center [393, 165] width 482 height 46
click at [600, 166] on button "Add" at bounding box center [600, 175] width 48 height 18
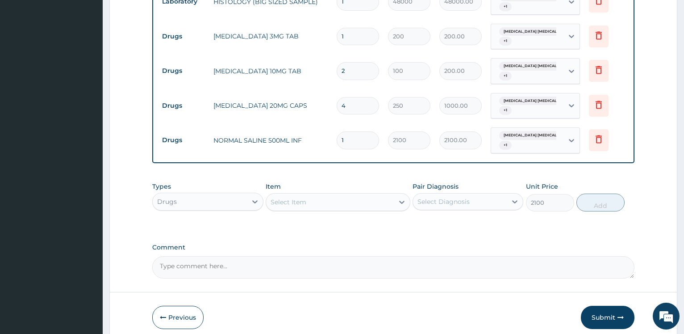
type input "0"
drag, startPoint x: 309, startPoint y: 197, endPoint x: 330, endPoint y: 202, distance: 21.9
click at [309, 197] on div "Select Item" at bounding box center [330, 202] width 128 height 14
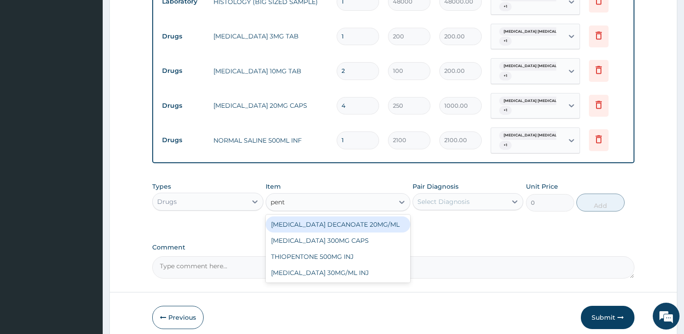
type input "penta"
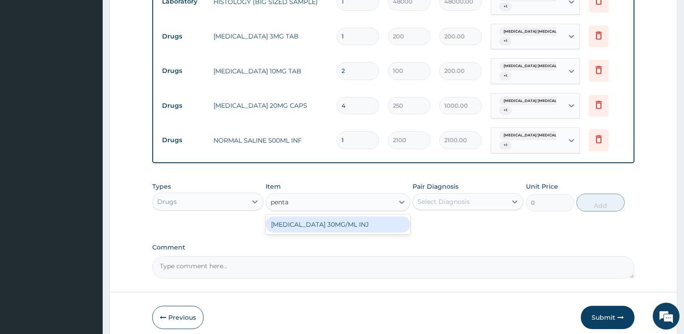
click at [333, 218] on div "PENTAZOCINE 30MG/ML INJ" at bounding box center [338, 224] width 145 height 16
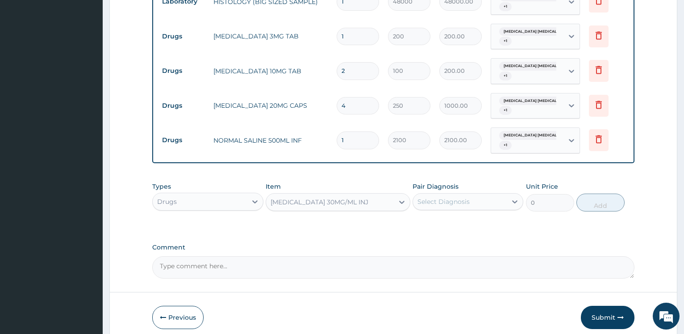
type input "600"
click at [431, 202] on div "Select Diagnosis" at bounding box center [460, 201] width 94 height 14
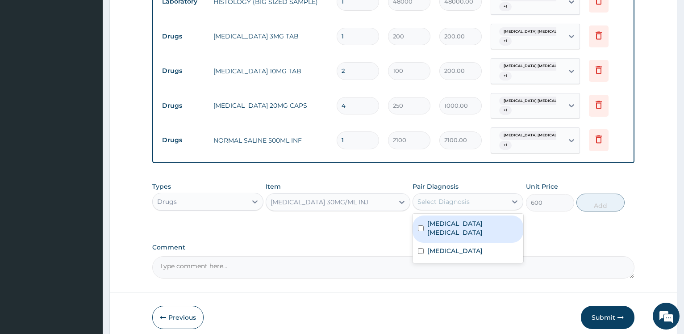
click at [434, 219] on label "Fibroid myocarditis" at bounding box center [472, 228] width 91 height 18
checkbox input "true"
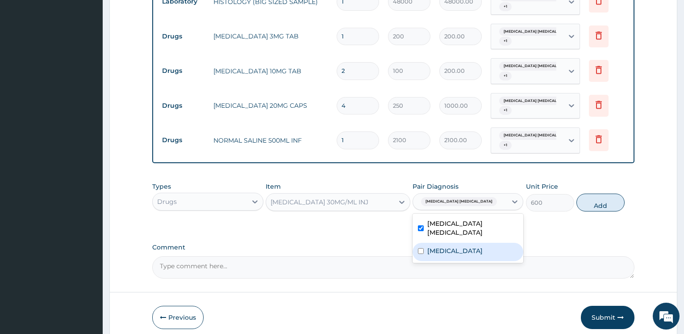
click at [436, 246] on label "Menorrhagia" at bounding box center [454, 250] width 55 height 9
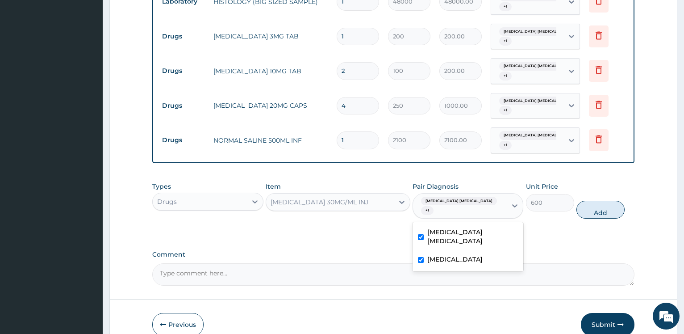
checkbox input "true"
click at [597, 200] on button "Add" at bounding box center [600, 209] width 48 height 18
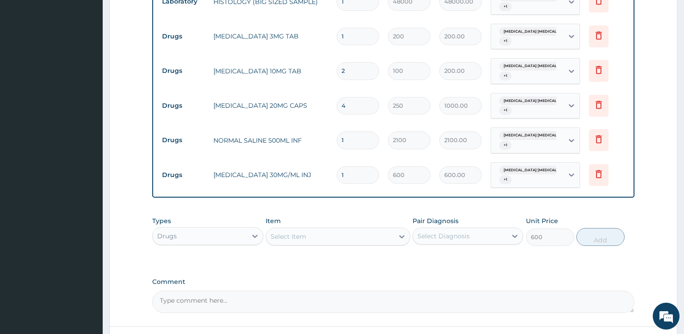
type input "0"
drag, startPoint x: 350, startPoint y: 172, endPoint x: 372, endPoint y: 153, distance: 29.7
click at [337, 170] on input "1" at bounding box center [358, 174] width 42 height 17
type input "2"
type input "1200.00"
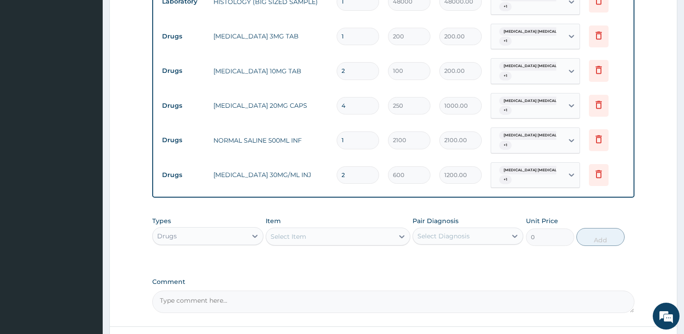
type input "2"
drag, startPoint x: 212, startPoint y: 226, endPoint x: 202, endPoint y: 228, distance: 10.4
click at [209, 229] on div "Drugs" at bounding box center [200, 236] width 94 height 14
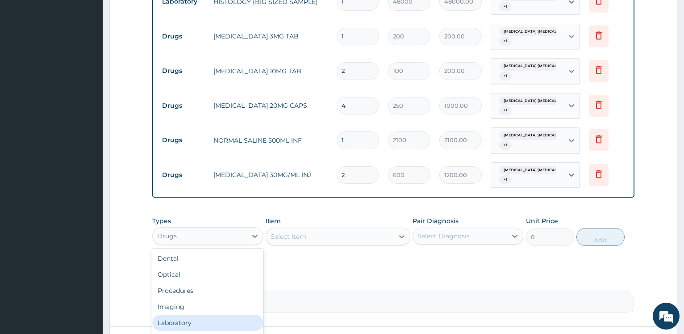
drag, startPoint x: 213, startPoint y: 319, endPoint x: 278, endPoint y: 302, distance: 67.5
click at [212, 317] on div "Laboratory" at bounding box center [207, 322] width 111 height 16
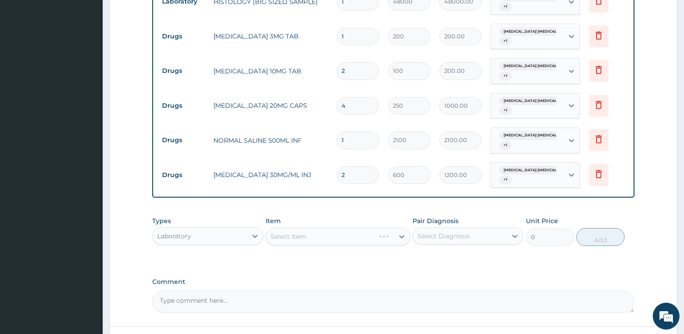
click at [327, 230] on div "Select Item" at bounding box center [338, 236] width 145 height 18
click at [326, 232] on div "Select Item" at bounding box center [338, 236] width 145 height 18
click at [324, 235] on div "Select Item" at bounding box center [338, 236] width 145 height 18
click at [313, 234] on div "Select Item" at bounding box center [330, 236] width 128 height 14
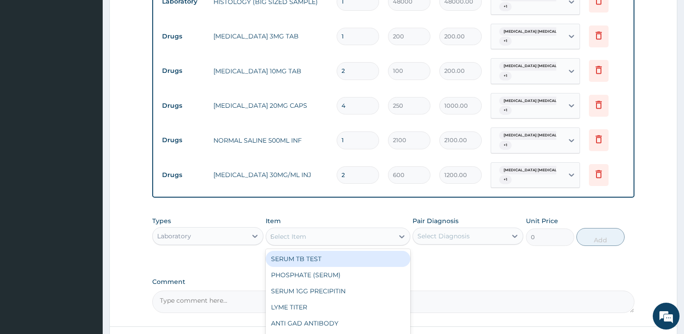
type input "fbc"
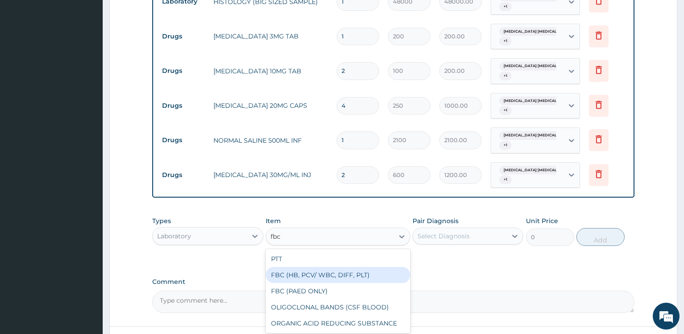
click at [342, 269] on div "FBC (HB, PCV/ WBC, DIFF, PLT)" at bounding box center [338, 275] width 145 height 16
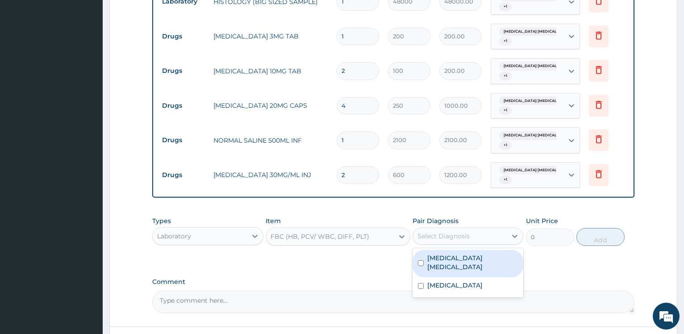
drag, startPoint x: 456, startPoint y: 234, endPoint x: 448, endPoint y: 252, distance: 19.6
click at [456, 234] on div "Select Diagnosis" at bounding box center [443, 235] width 52 height 9
type input "8750"
drag, startPoint x: 448, startPoint y: 252, endPoint x: 447, endPoint y: 260, distance: 8.1
click at [448, 253] on label "Fibroid myocarditis" at bounding box center [472, 262] width 91 height 18
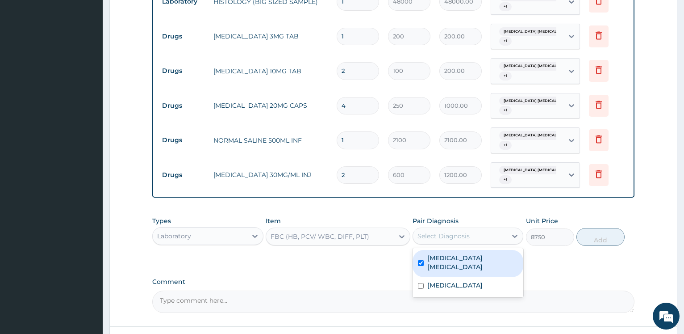
checkbox input "true"
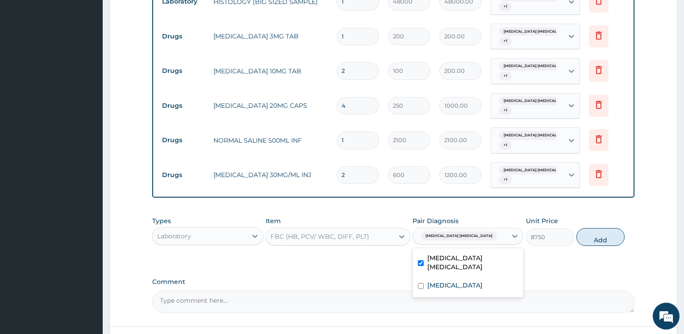
click at [444, 280] on label "Menorrhagia" at bounding box center [454, 284] width 55 height 9
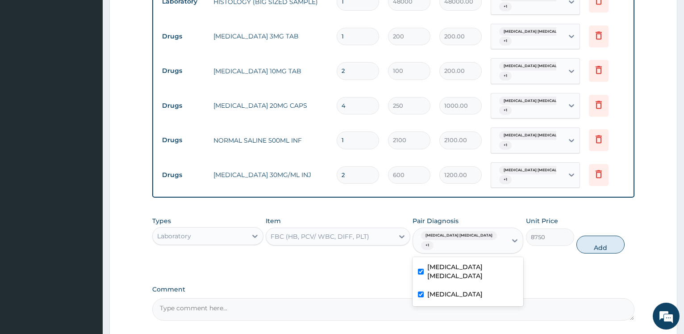
checkbox input "true"
click at [596, 236] on button "Add" at bounding box center [600, 244] width 48 height 18
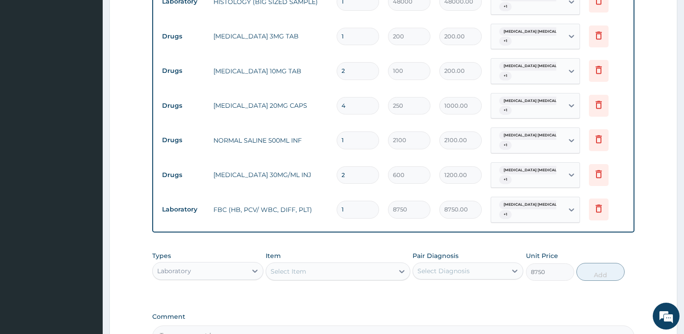
type input "0"
click at [213, 266] on div "Laboratory" at bounding box center [200, 270] width 94 height 14
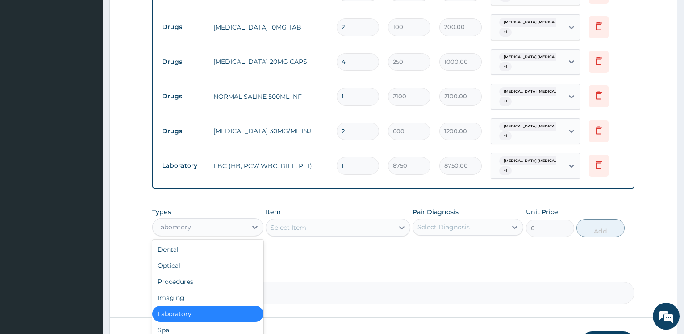
scroll to position [567, 0]
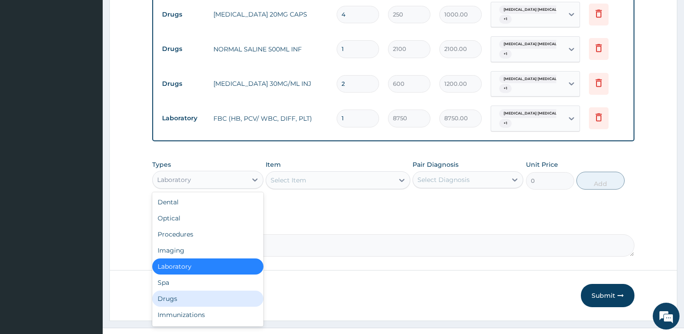
drag, startPoint x: 182, startPoint y: 296, endPoint x: 209, endPoint y: 275, distance: 35.0
click at [182, 295] on div "Drugs" at bounding box center [207, 298] width 111 height 16
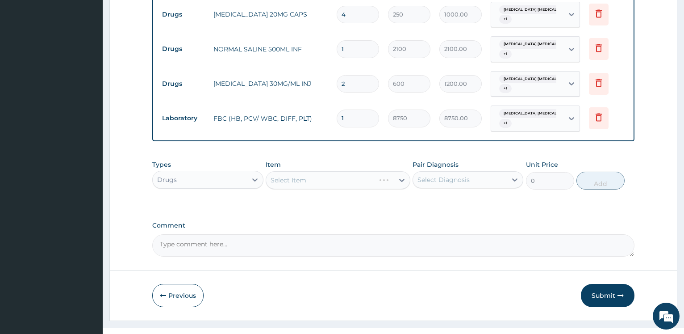
click at [317, 176] on div "Select Item" at bounding box center [338, 180] width 145 height 18
click at [317, 177] on div "Select Item" at bounding box center [338, 180] width 145 height 18
click at [317, 177] on div "Select Item" at bounding box center [320, 180] width 109 height 14
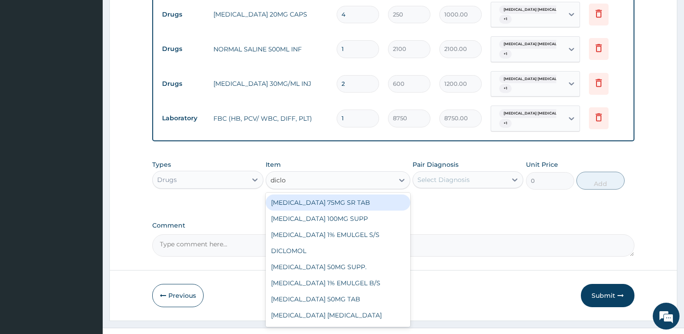
type input "diclof"
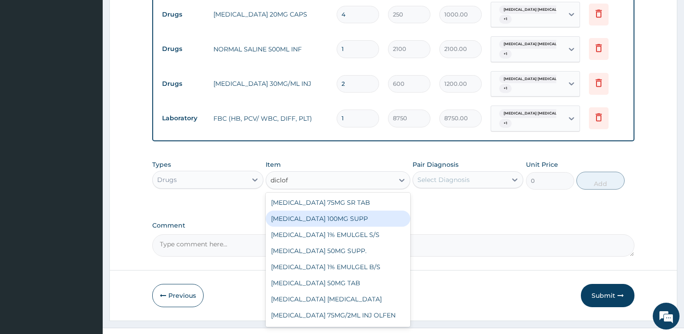
click at [384, 212] on div "DICLOFENAC SODIUM 100MG SUPP" at bounding box center [338, 218] width 145 height 16
type input "1500"
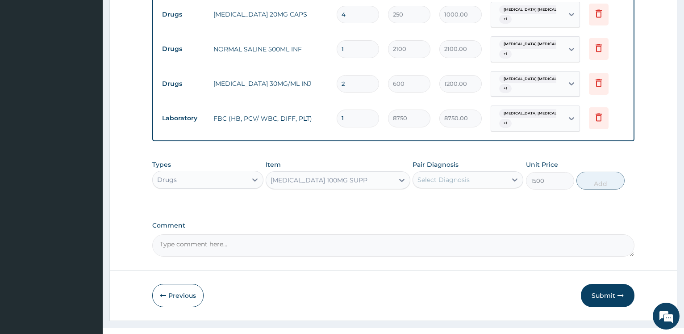
click at [449, 172] on div "Select Diagnosis" at bounding box center [460, 179] width 94 height 14
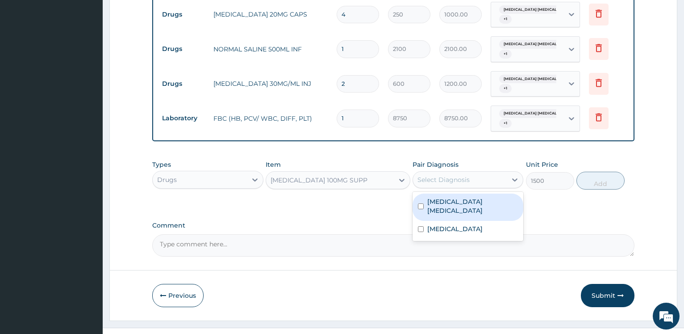
click at [450, 198] on label "Fibroid myocarditis" at bounding box center [472, 206] width 91 height 18
checkbox input "true"
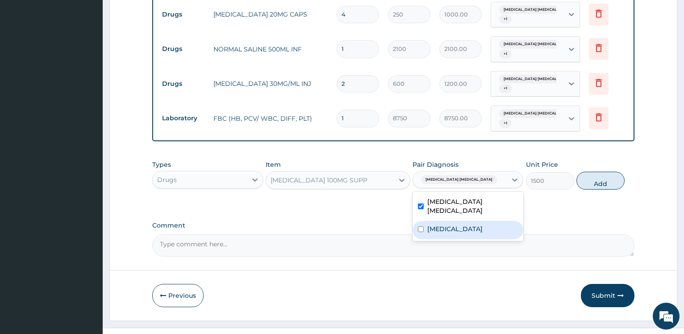
click at [441, 224] on label "Menorrhagia" at bounding box center [454, 228] width 55 height 9
checkbox input "true"
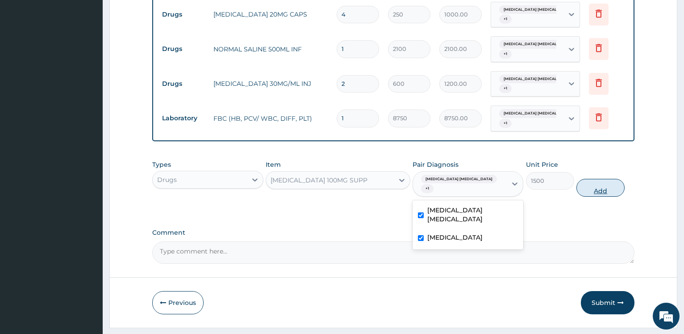
click at [609, 182] on button "Add" at bounding box center [600, 188] width 48 height 18
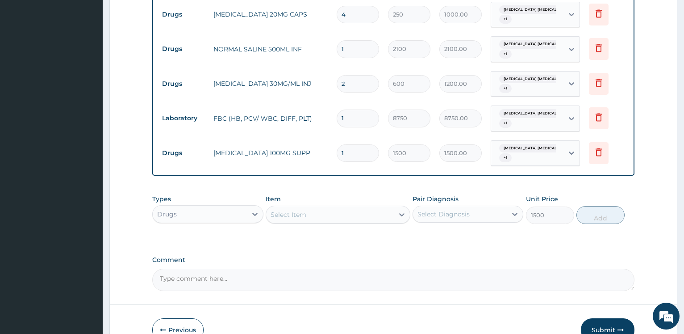
type input "0"
click at [321, 215] on div "Select Item" at bounding box center [330, 214] width 128 height 14
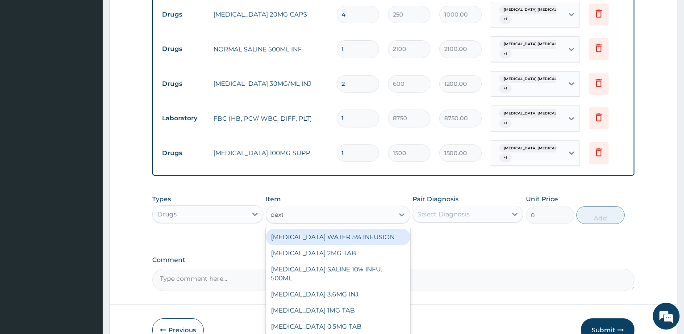
type input "dextr"
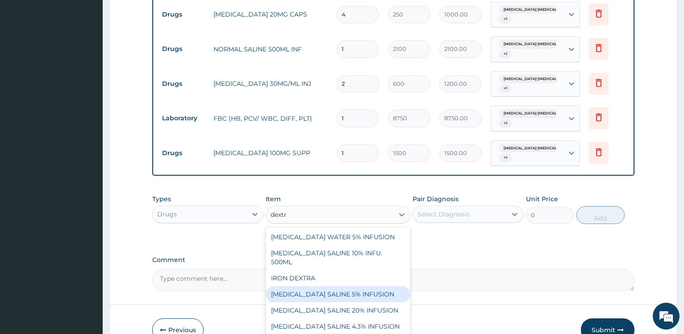
drag, startPoint x: 380, startPoint y: 282, endPoint x: 470, endPoint y: 224, distance: 107.2
click at [380, 286] on div "DEXTROSE SALINE 5% INFUSION" at bounding box center [338, 294] width 145 height 16
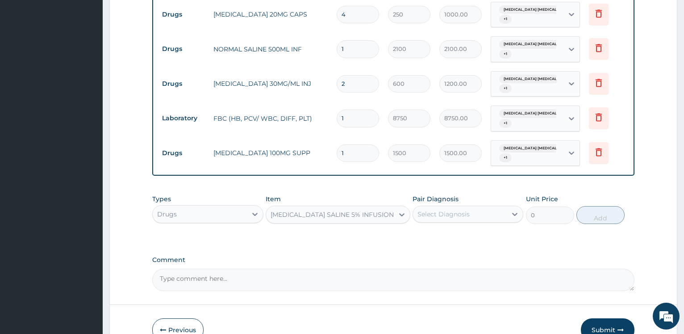
type input "1337.5"
click at [474, 218] on div "Select Diagnosis" at bounding box center [468, 213] width 111 height 17
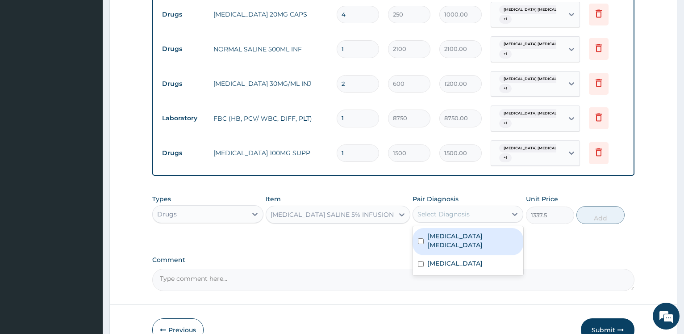
click at [465, 255] on div "Menorrhagia" at bounding box center [468, 264] width 111 height 18
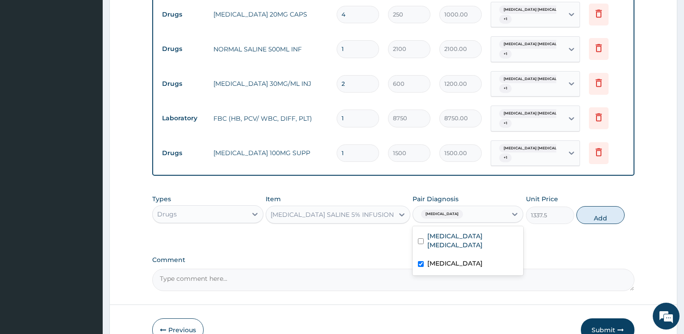
checkbox input "true"
drag, startPoint x: 466, startPoint y: 238, endPoint x: 559, endPoint y: 234, distance: 93.4
click at [467, 238] on div "Fibroid myocarditis" at bounding box center [468, 241] width 111 height 27
checkbox input "true"
click at [606, 218] on button "Add" at bounding box center [600, 215] width 48 height 18
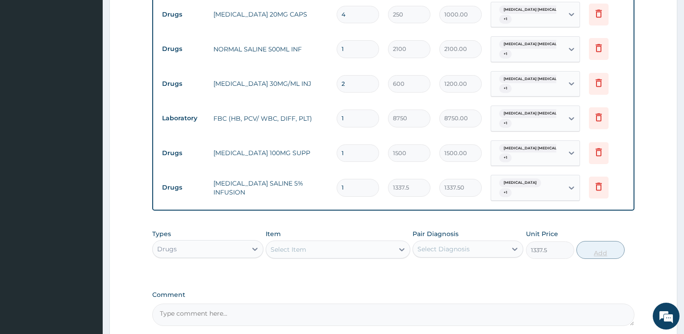
type input "0"
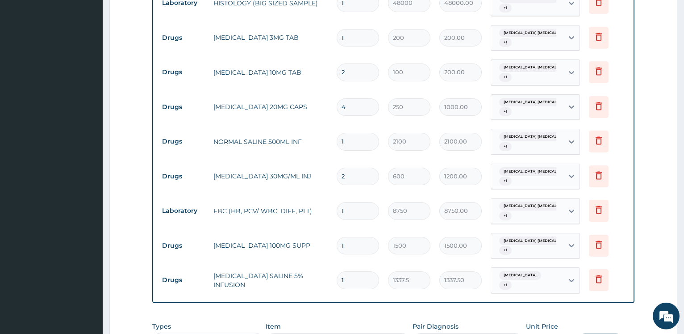
scroll to position [521, 0]
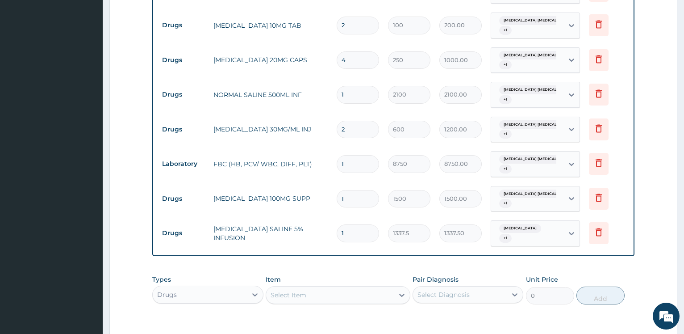
drag, startPoint x: 351, startPoint y: 196, endPoint x: 313, endPoint y: 190, distance: 38.5
click at [337, 190] on input "1" at bounding box center [358, 198] width 42 height 17
type input "2"
type input "3000.00"
type input "2"
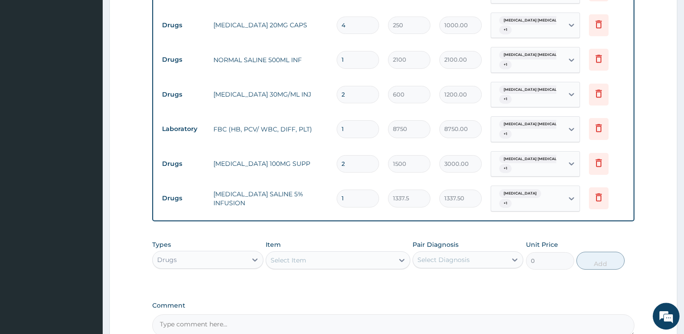
scroll to position [567, 0]
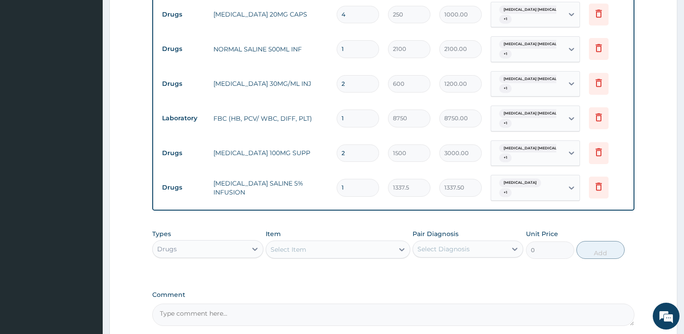
click at [288, 246] on div "Select Item" at bounding box center [289, 249] width 36 height 9
type input "infusion"
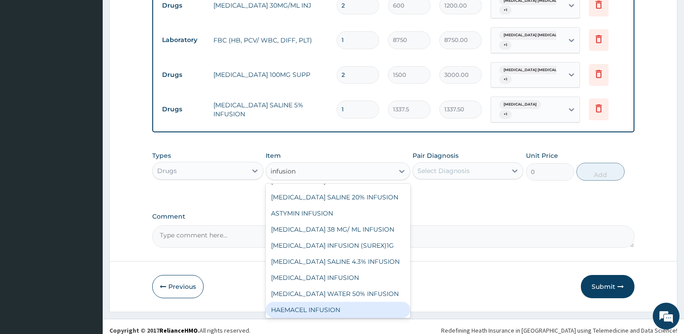
scroll to position [293, 0]
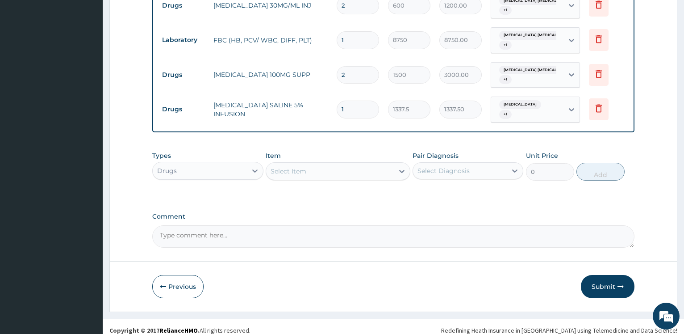
drag, startPoint x: 298, startPoint y: 162, endPoint x: 277, endPoint y: 159, distance: 21.5
click at [261, 158] on div "Types Drugs Item option DEXTROSE SALINE 5% INFUSION, selected. Select is focuse…" at bounding box center [393, 165] width 482 height 38
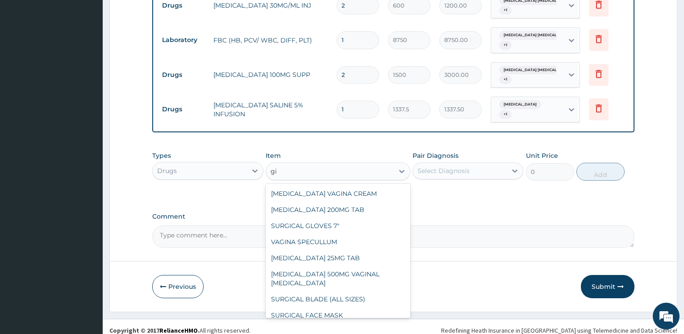
type input "g"
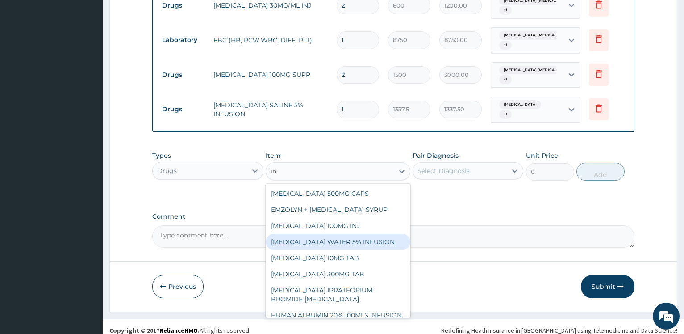
type input "i"
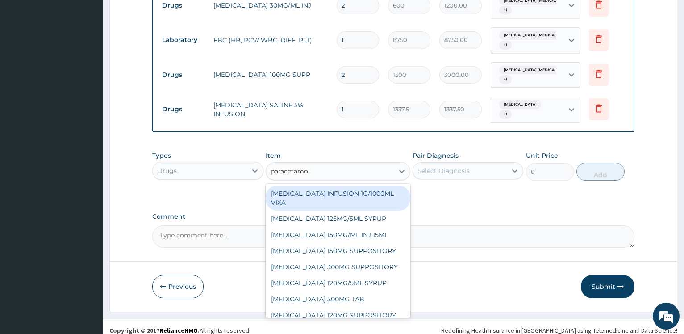
type input "paracetamol"
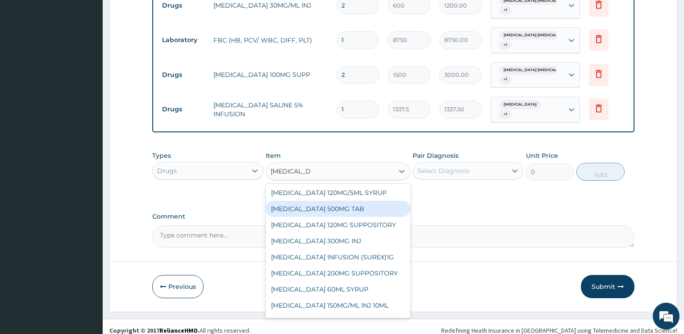
scroll to position [96, 0]
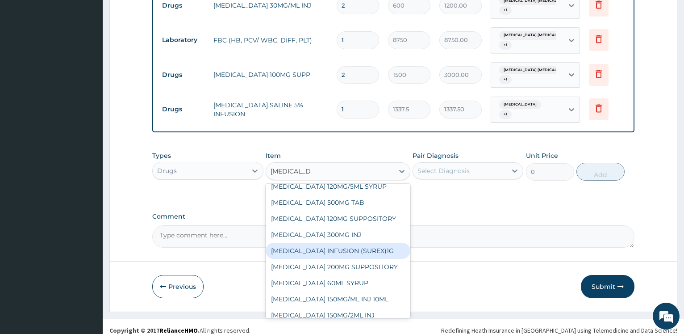
drag, startPoint x: 371, startPoint y: 241, endPoint x: 452, endPoint y: 165, distance: 111.2
click at [371, 242] on div "PARACETAMOL INFUSION (SUREX)1G" at bounding box center [338, 250] width 145 height 16
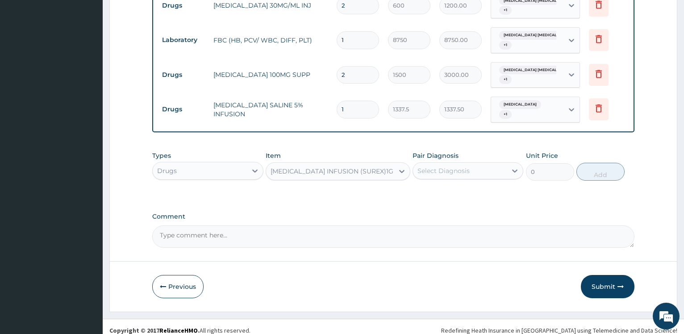
click at [452, 166] on div "Select Diagnosis" at bounding box center [443, 170] width 52 height 9
type input "2500"
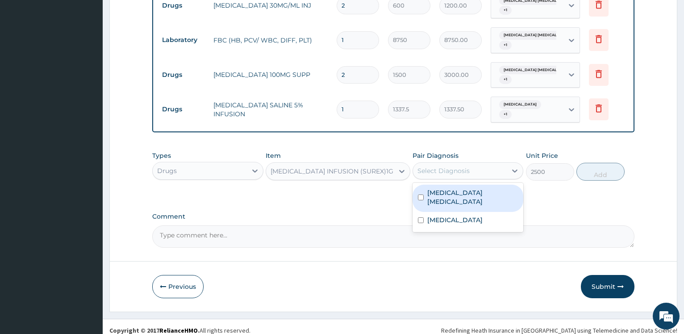
drag, startPoint x: 449, startPoint y: 186, endPoint x: 441, endPoint y: 196, distance: 13.7
click at [448, 188] on label "Fibroid myocarditis" at bounding box center [472, 197] width 91 height 18
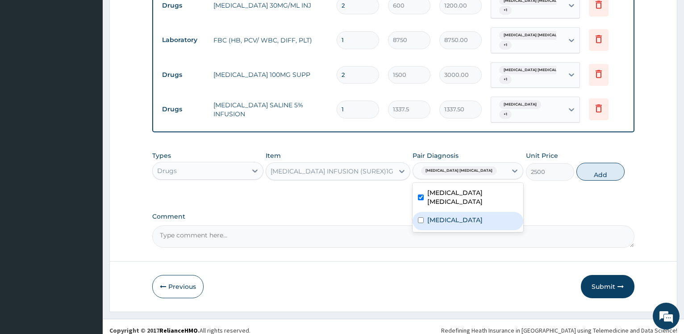
checkbox input "true"
click at [441, 212] on div "Menorrhagia" at bounding box center [468, 221] width 111 height 18
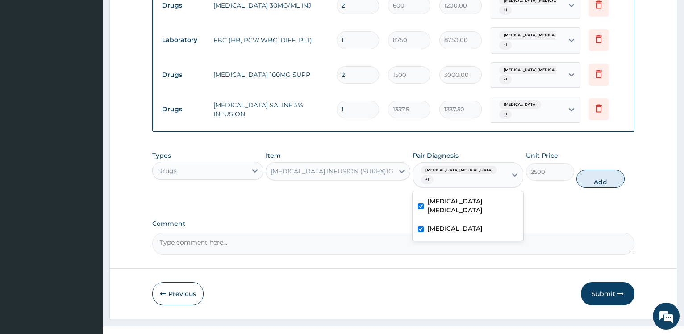
checkbox input "true"
click at [609, 170] on button "Add" at bounding box center [600, 179] width 48 height 18
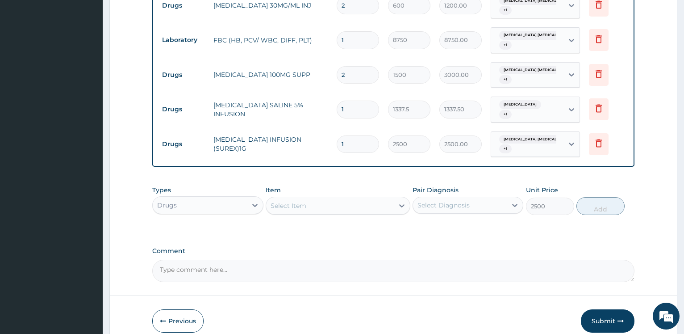
type input "0"
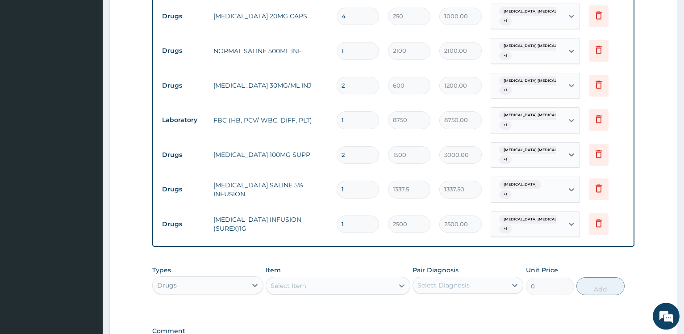
scroll to position [508, 0]
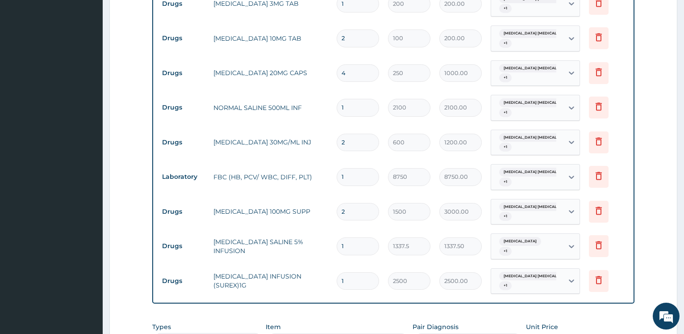
drag, startPoint x: 356, startPoint y: 106, endPoint x: 329, endPoint y: 83, distance: 35.8
click at [337, 100] on input "1" at bounding box center [358, 107] width 42 height 17
type input "4"
type input "8400.00"
type input "4"
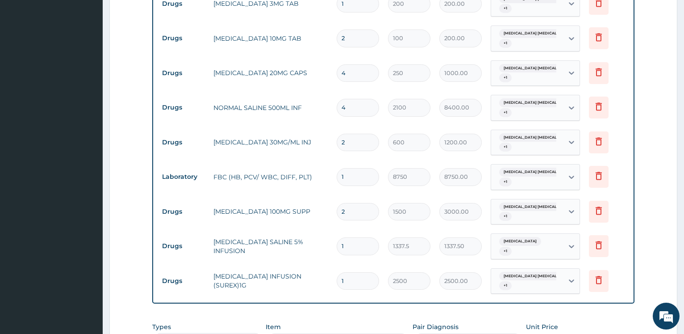
click at [141, 112] on form "Step 2 of 2 PA Code / Prescription Code PA/5DA04E Encounter Date 25-08-2025 Imp…" at bounding box center [393, 10] width 568 height 943
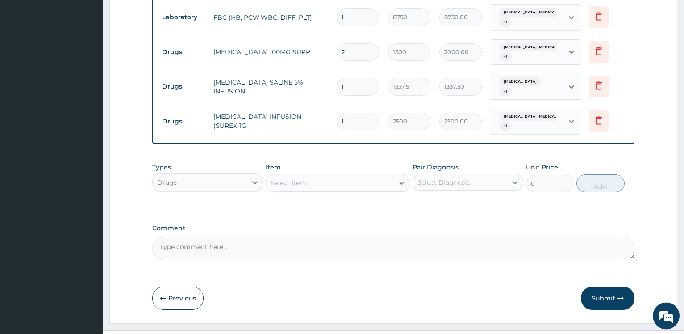
scroll to position [679, 0]
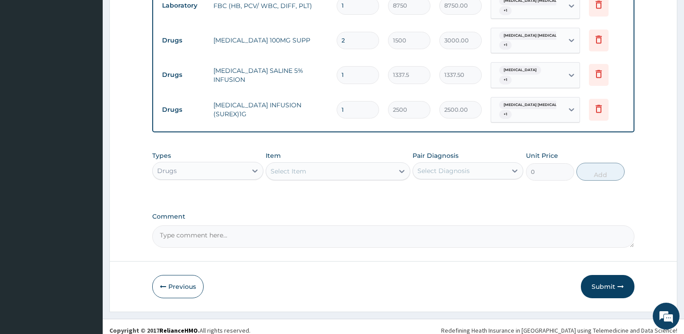
drag, startPoint x: 296, startPoint y: 165, endPoint x: 305, endPoint y: 154, distance: 13.9
click at [298, 167] on div "Select Item" at bounding box center [289, 171] width 36 height 9
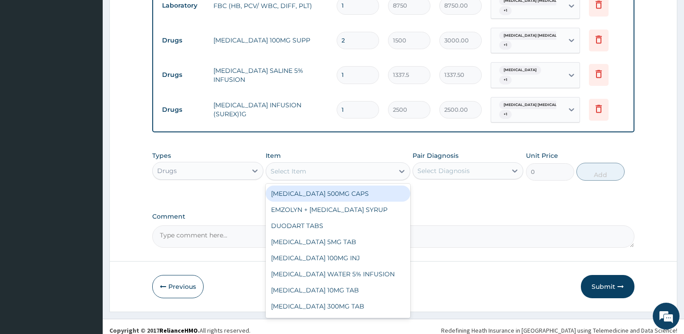
type input "e"
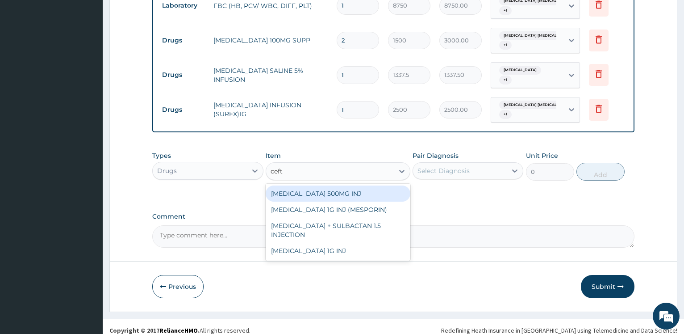
type input "ceftr"
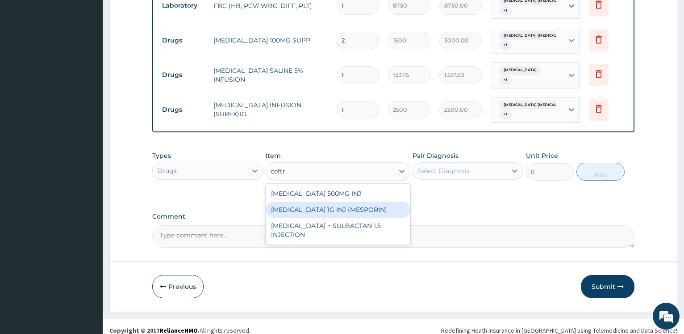
click at [353, 202] on div "CEFTRIAXONE 1G INJ (MESPORIN)" at bounding box center [338, 209] width 145 height 16
type input "10440"
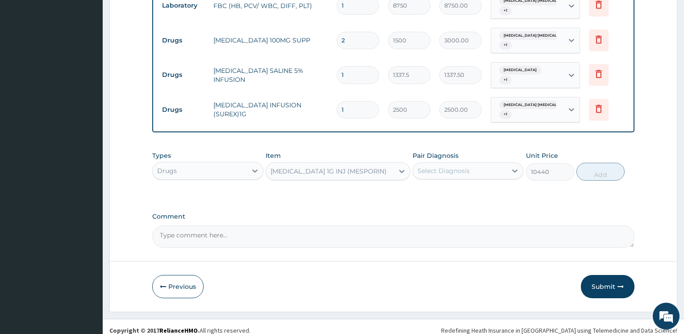
click at [441, 166] on div "Select Diagnosis" at bounding box center [443, 170] width 52 height 9
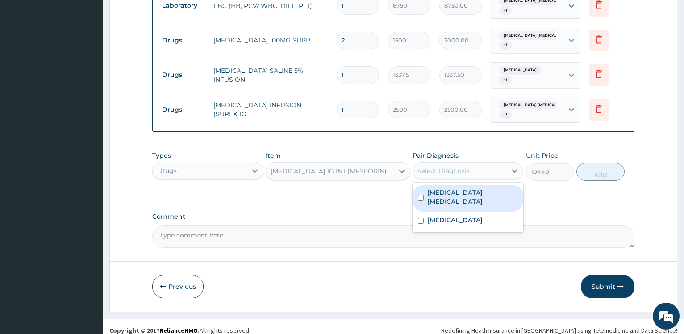
click at [442, 188] on label "Fibroid myocarditis" at bounding box center [472, 197] width 91 height 18
checkbox input "true"
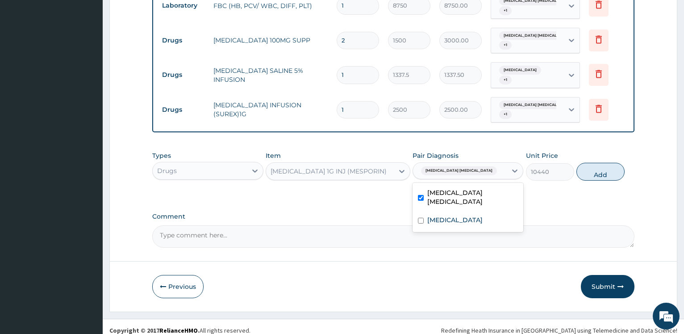
drag, startPoint x: 438, startPoint y: 202, endPoint x: 455, endPoint y: 200, distance: 17.9
click at [437, 215] on label "Menorrhagia" at bounding box center [454, 219] width 55 height 9
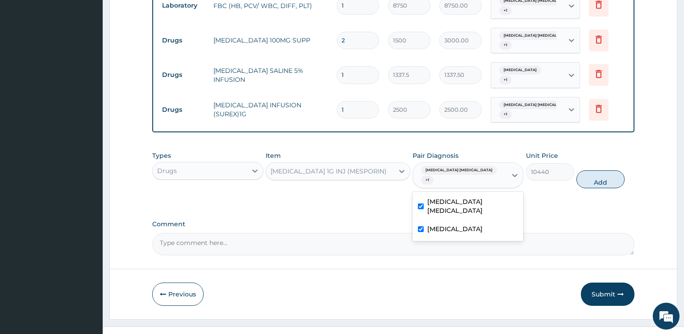
checkbox input "true"
click at [608, 170] on button "Add" at bounding box center [600, 179] width 48 height 18
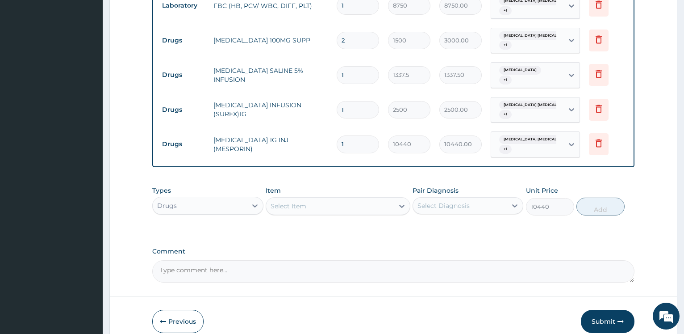
type input "0"
drag, startPoint x: 313, startPoint y: 196, endPoint x: 325, endPoint y: 200, distance: 12.6
click at [313, 199] on div "Select Item" at bounding box center [330, 206] width 128 height 14
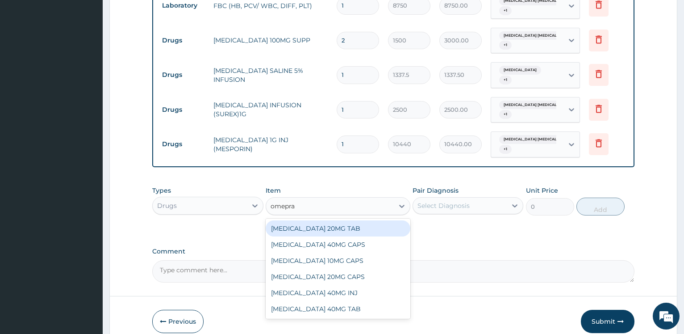
type input "omepraz"
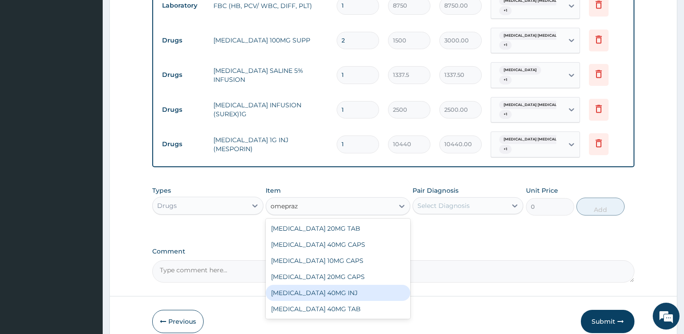
drag, startPoint x: 362, startPoint y: 284, endPoint x: 454, endPoint y: 210, distance: 117.6
click at [362, 284] on div "OMEPRAZOLE 40MG INJ" at bounding box center [338, 292] width 145 height 16
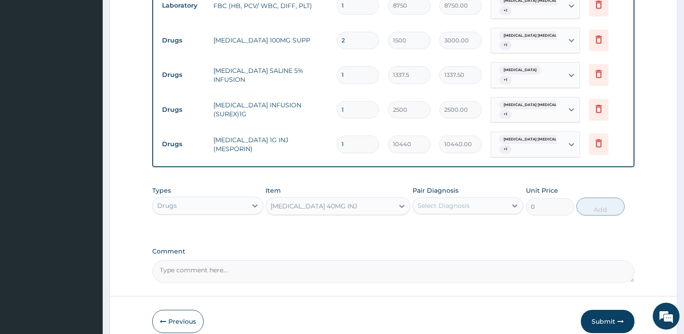
type input "2000"
click at [455, 198] on div "Select Diagnosis" at bounding box center [460, 205] width 94 height 14
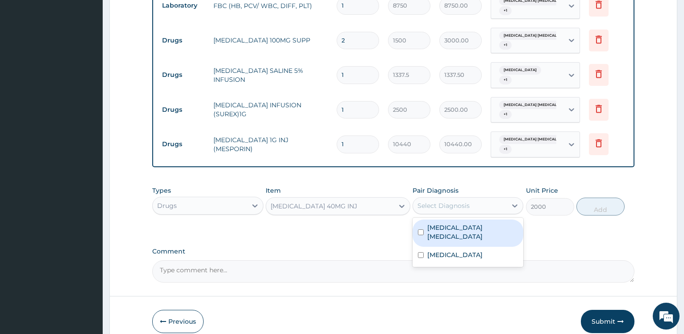
drag, startPoint x: 455, startPoint y: 221, endPoint x: 453, endPoint y: 231, distance: 10.4
click at [454, 223] on label "Fibroid myocarditis" at bounding box center [472, 232] width 91 height 18
checkbox input "true"
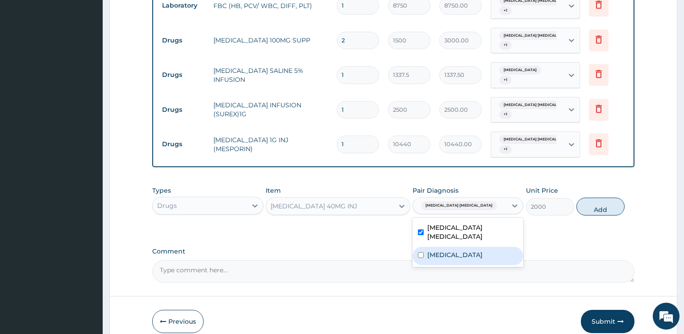
drag, startPoint x: 452, startPoint y: 239, endPoint x: 620, endPoint y: 220, distance: 169.0
click at [454, 250] on label "Menorrhagia" at bounding box center [454, 254] width 55 height 9
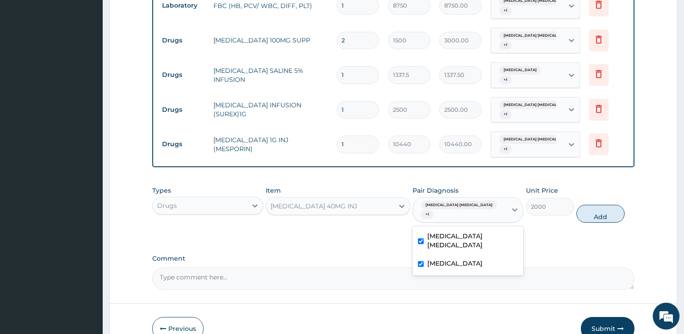
checkbox input "true"
click at [600, 204] on button "Add" at bounding box center [600, 213] width 48 height 18
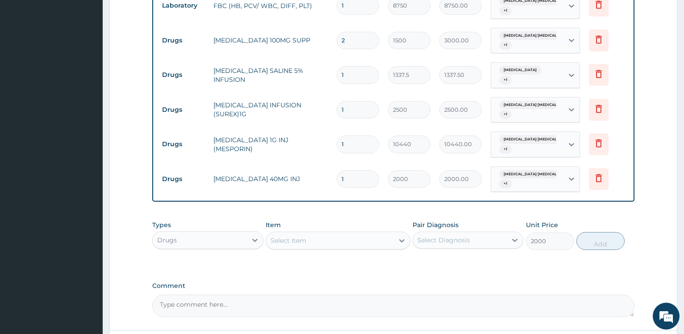
type input "0"
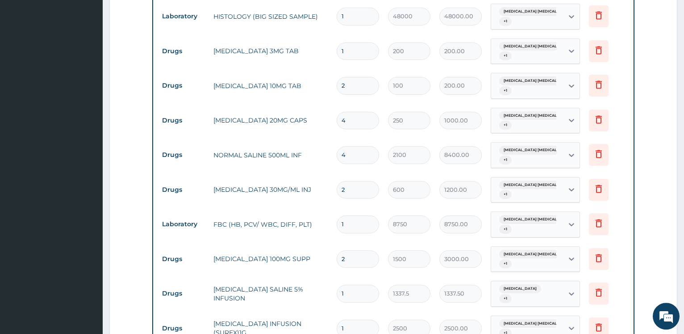
scroll to position [451, 0]
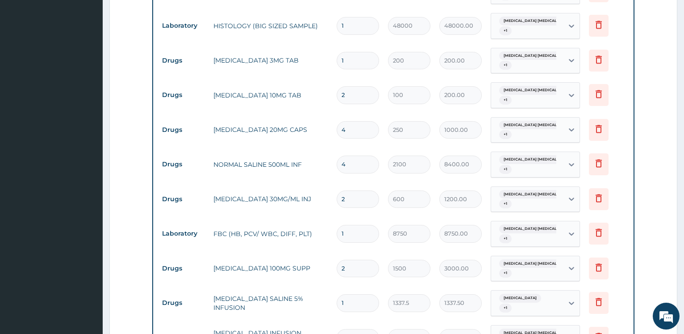
drag, startPoint x: 353, startPoint y: 195, endPoint x: 331, endPoint y: 159, distance: 41.9
click at [337, 190] on input "2" at bounding box center [358, 198] width 42 height 17
type input "3"
type input "1800.00"
type input "3"
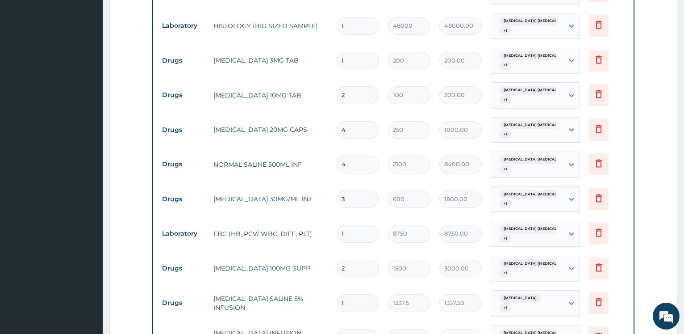
drag, startPoint x: 344, startPoint y: 57, endPoint x: 328, endPoint y: 54, distance: 16.9
click at [337, 54] on input "1" at bounding box center [358, 60] width 42 height 17
type input "2"
type input "400.00"
type input "2"
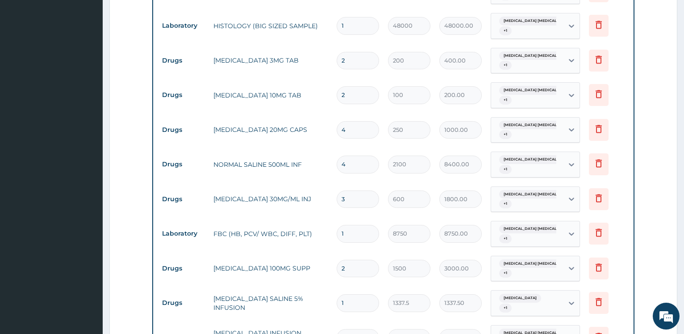
drag, startPoint x: 356, startPoint y: 193, endPoint x: 350, endPoint y: 148, distance: 45.0
click at [337, 190] on input "3" at bounding box center [358, 198] width 42 height 17
type input "4"
type input "2400.00"
type input "4"
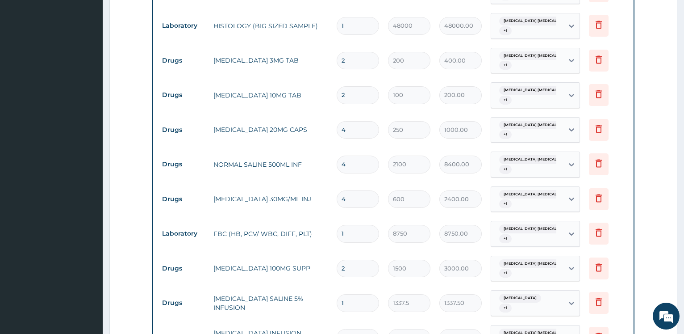
drag, startPoint x: 350, startPoint y: 125, endPoint x: 372, endPoint y: 79, distance: 51.1
click at [372, 121] on input "4" at bounding box center [358, 129] width 42 height 17
type input "46"
type input "11500.00"
type input "4"
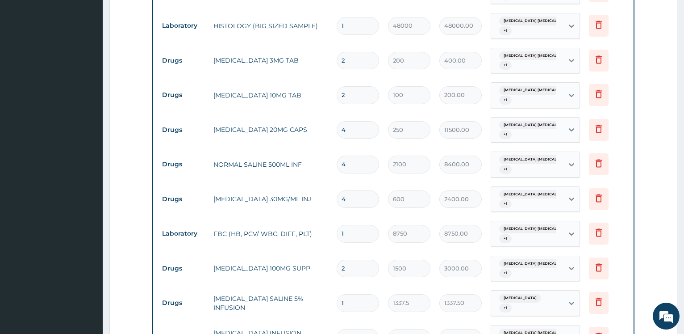
type input "1000.00"
type input "0.00"
type input "6"
type input "1500.00"
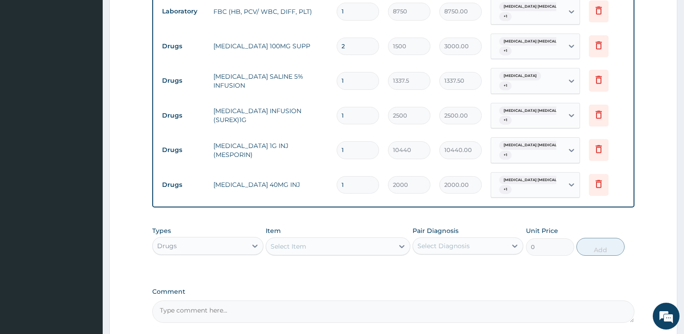
scroll to position [725, 0]
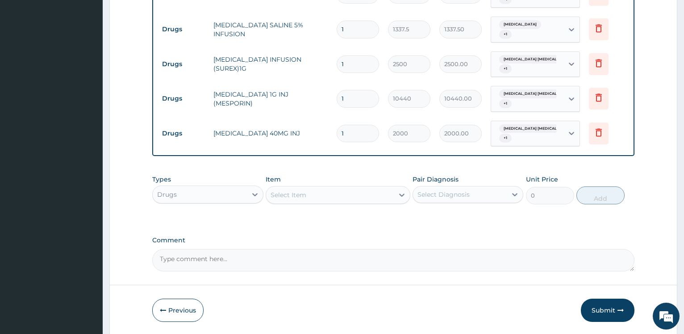
type input "6"
click at [314, 188] on div "Select Item" at bounding box center [330, 195] width 128 height 14
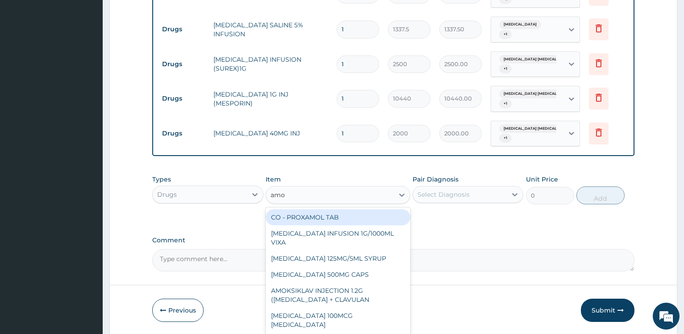
type input "amok"
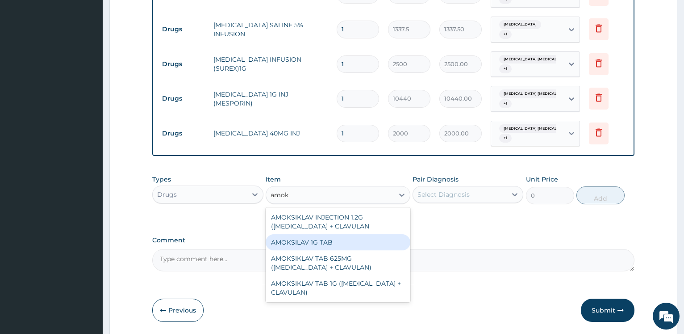
click at [346, 234] on div "AMOKSILAV 1G TAB" at bounding box center [338, 242] width 145 height 16
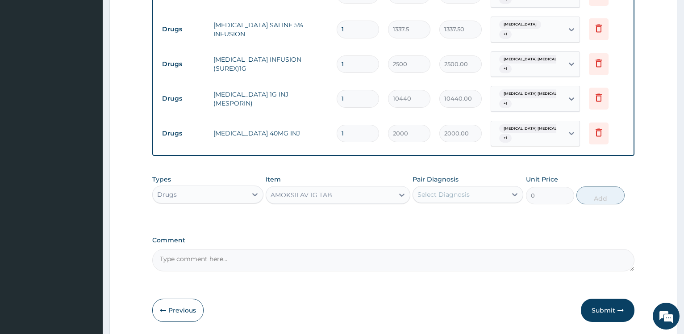
type input "660"
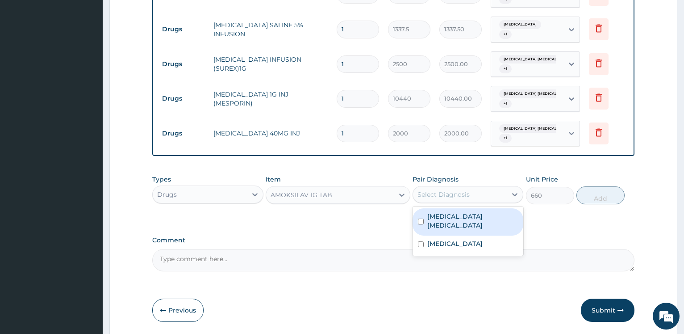
click at [443, 190] on div "Select Diagnosis" at bounding box center [443, 194] width 52 height 9
click at [442, 212] on label "Fibroid myocarditis" at bounding box center [472, 221] width 91 height 18
checkbox input "true"
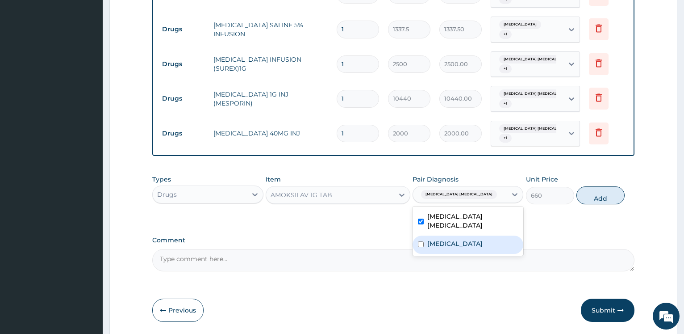
click at [442, 239] on label "Menorrhagia" at bounding box center [454, 243] width 55 height 9
checkbox input "true"
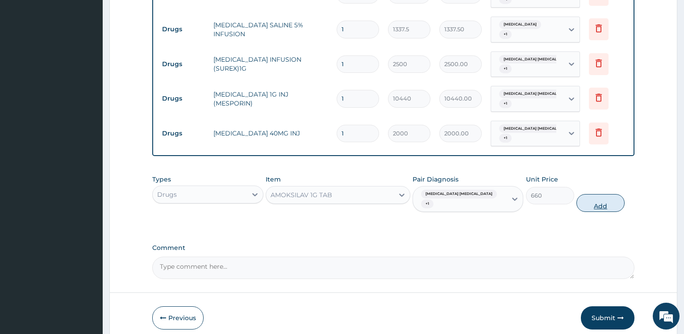
click at [602, 194] on button "Add" at bounding box center [600, 203] width 48 height 18
type input "0"
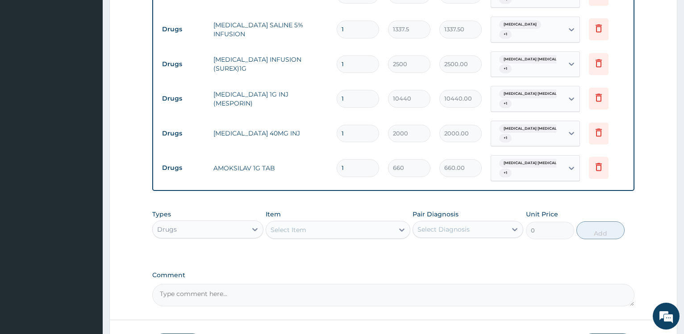
click at [298, 225] on div "Select Item" at bounding box center [289, 229] width 36 height 9
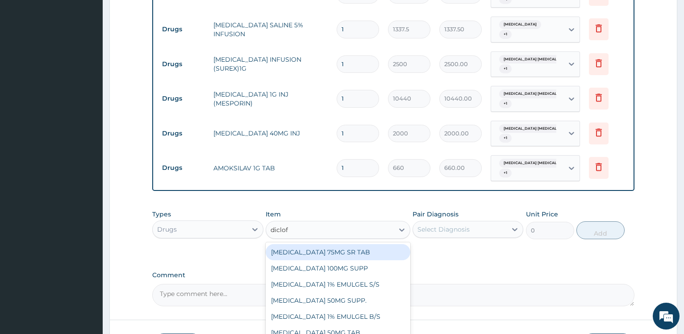
type input "diclofe"
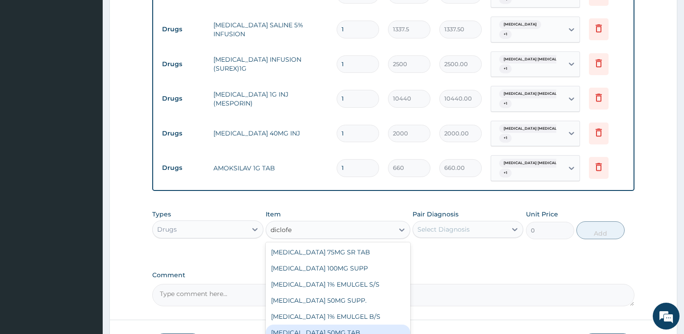
drag, startPoint x: 360, startPoint y: 326, endPoint x: 448, endPoint y: 249, distance: 116.7
click at [360, 326] on div "DICLOFENAC POTASSIUM 50MG TAB" at bounding box center [338, 332] width 145 height 16
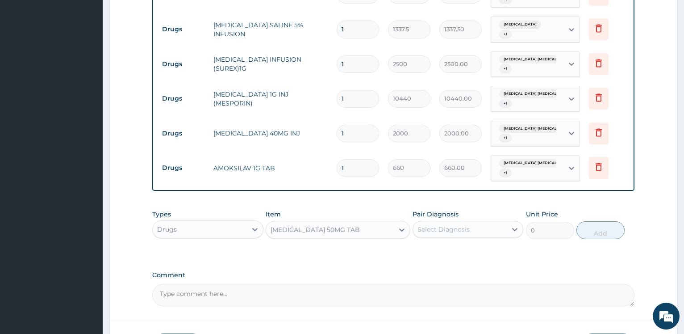
type input "390"
click at [451, 225] on div "Select Diagnosis" at bounding box center [443, 229] width 52 height 9
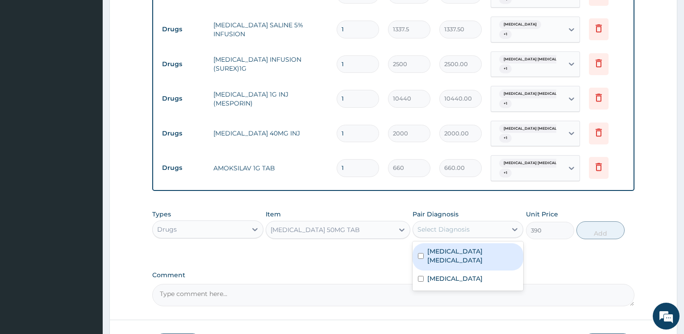
click at [451, 246] on label "Fibroid myocarditis" at bounding box center [472, 255] width 91 height 18
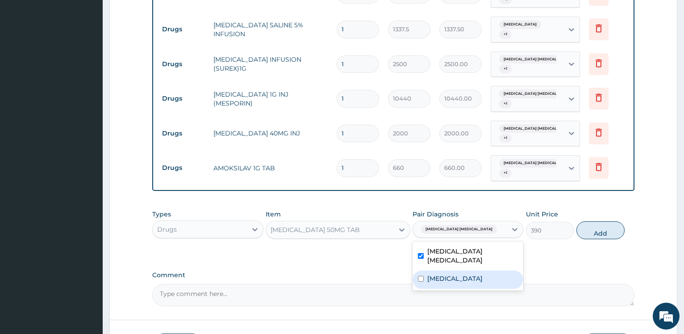
checkbox input "true"
click at [449, 274] on label "Menorrhagia" at bounding box center [454, 278] width 55 height 9
checkbox input "true"
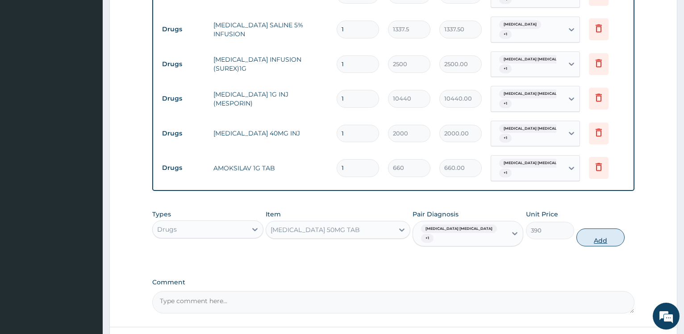
click at [599, 228] on button "Add" at bounding box center [600, 237] width 48 height 18
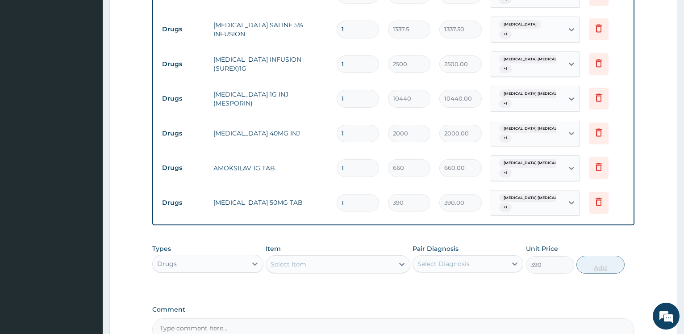
type input "0"
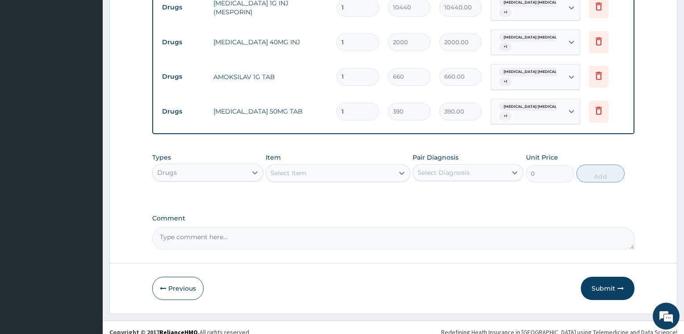
click at [308, 169] on div "Select Item" at bounding box center [330, 173] width 128 height 14
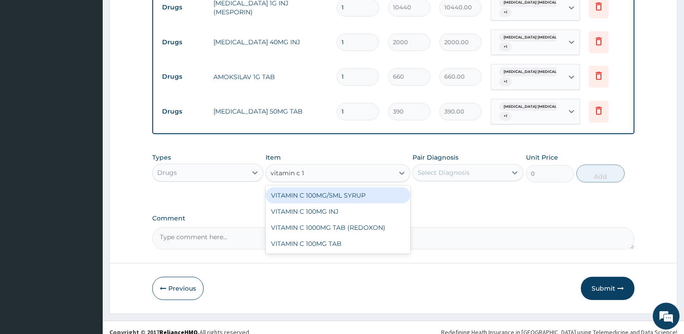
type input "vitamin c 100"
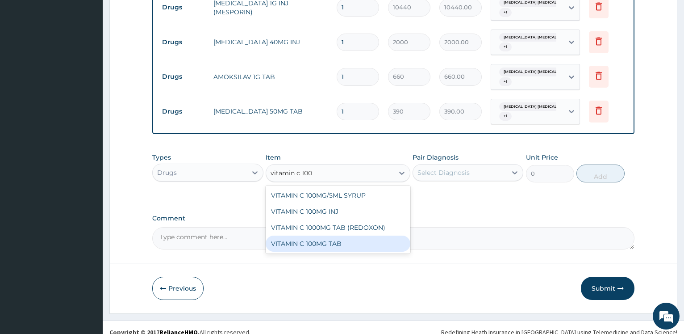
drag, startPoint x: 327, startPoint y: 238, endPoint x: 331, endPoint y: 240, distance: 4.8
click at [326, 239] on div "VITAMIN C 100MG TAB" at bounding box center [338, 243] width 145 height 16
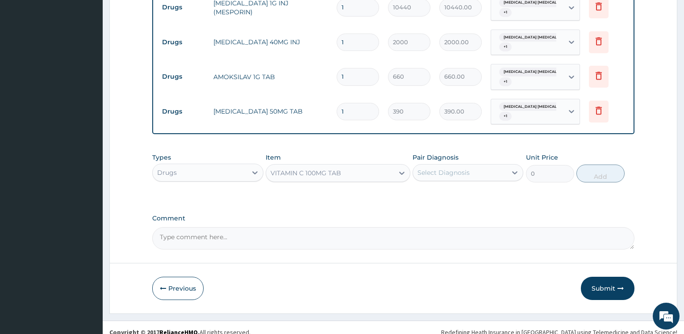
type input "15"
click at [439, 168] on div "Select Diagnosis" at bounding box center [443, 172] width 52 height 9
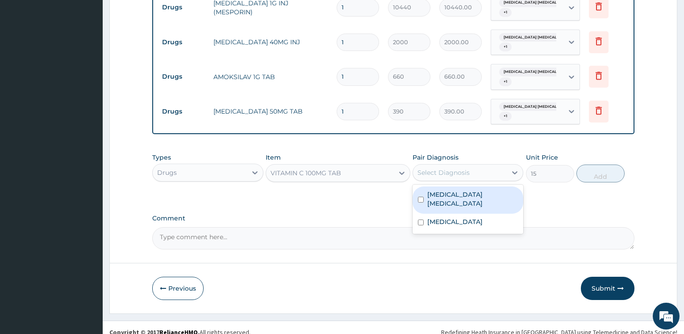
drag, startPoint x: 439, startPoint y: 188, endPoint x: 436, endPoint y: 203, distance: 15.1
click at [439, 190] on label "Fibroid myocarditis" at bounding box center [472, 199] width 91 height 18
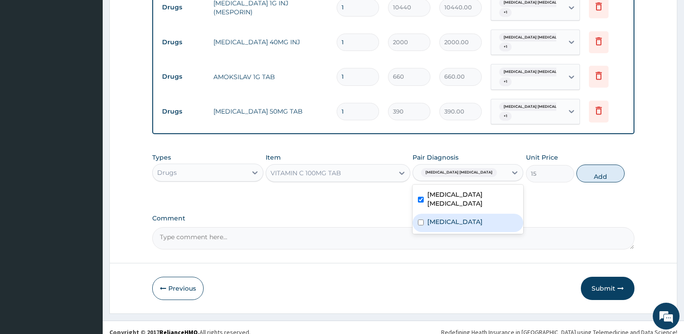
checkbox input "true"
click at [436, 217] on label "Menorrhagia" at bounding box center [454, 221] width 55 height 9
checkbox input "true"
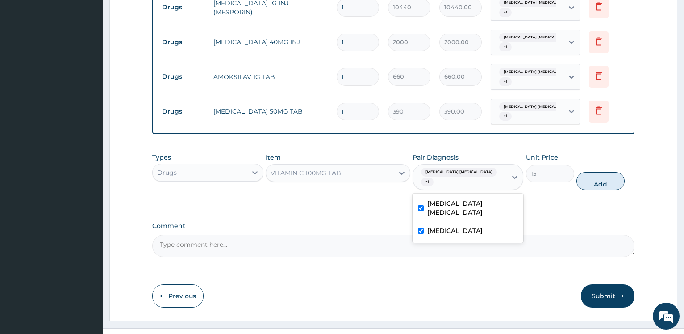
click at [603, 172] on button "Add" at bounding box center [600, 181] width 48 height 18
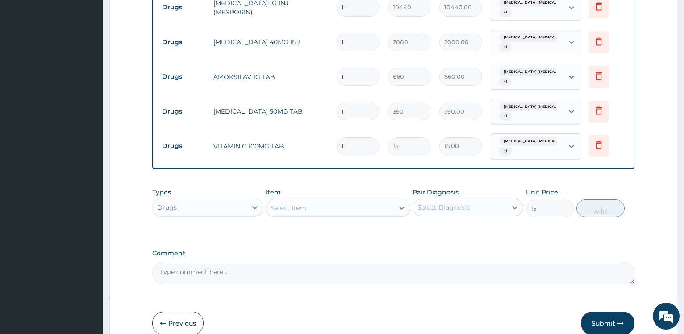
type input "0"
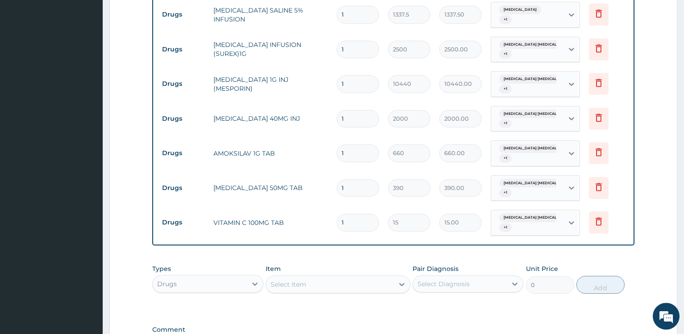
scroll to position [725, 0]
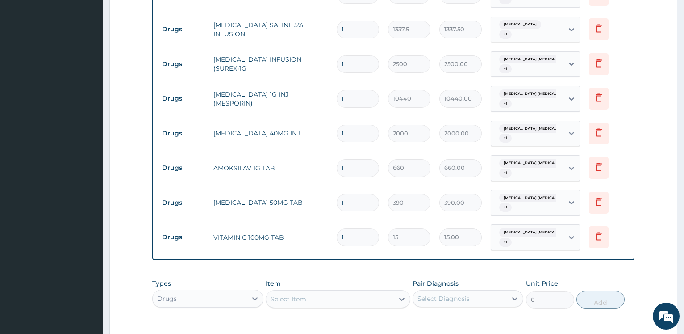
drag, startPoint x: 350, startPoint y: 158, endPoint x: 371, endPoint y: 148, distance: 22.2
click at [337, 159] on input "1" at bounding box center [358, 167] width 42 height 17
type input "16"
type input "10560.00"
type input "16"
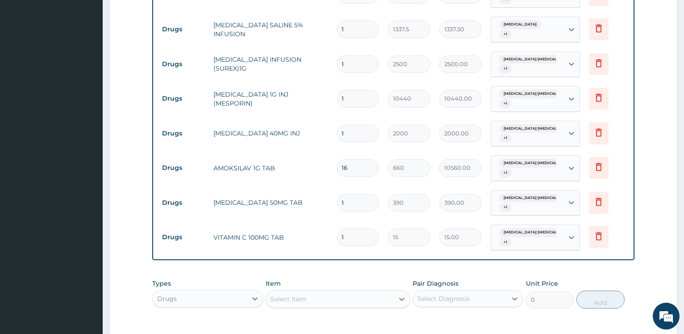
drag, startPoint x: 352, startPoint y: 230, endPoint x: 402, endPoint y: 205, distance: 56.3
click at [337, 228] on input "1" at bounding box center [358, 236] width 42 height 17
type input "3"
type input "45.00"
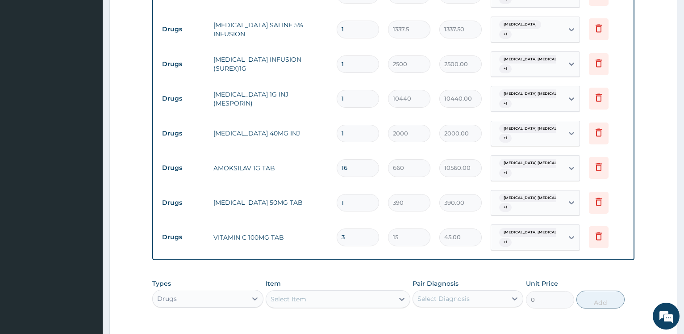
type input "30"
type input "450.00"
type input "30"
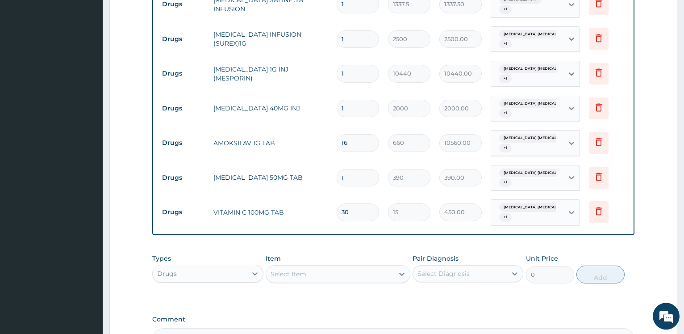
scroll to position [770, 0]
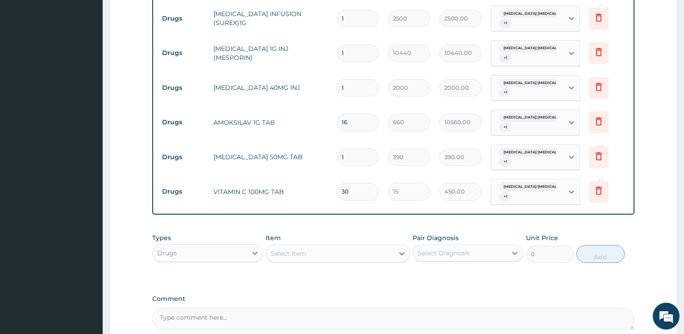
click at [316, 250] on div "Select Item" at bounding box center [330, 253] width 128 height 14
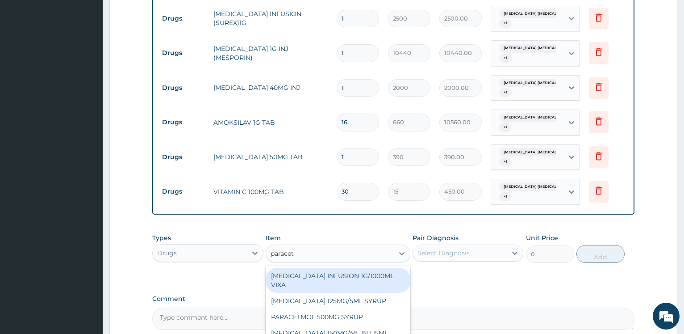
type input "paraceta"
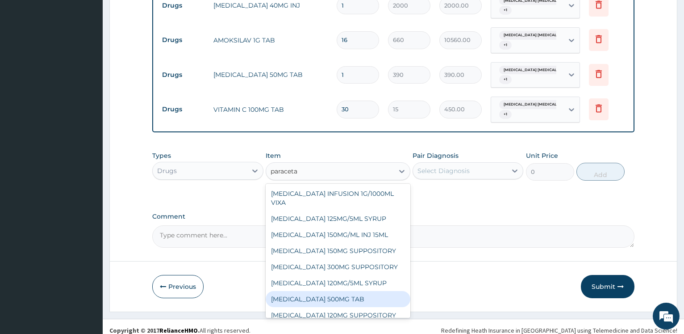
drag, startPoint x: 349, startPoint y: 291, endPoint x: 456, endPoint y: 222, distance: 126.9
click at [350, 291] on div "PARACETAMOL 500MG TAB" at bounding box center [338, 299] width 145 height 16
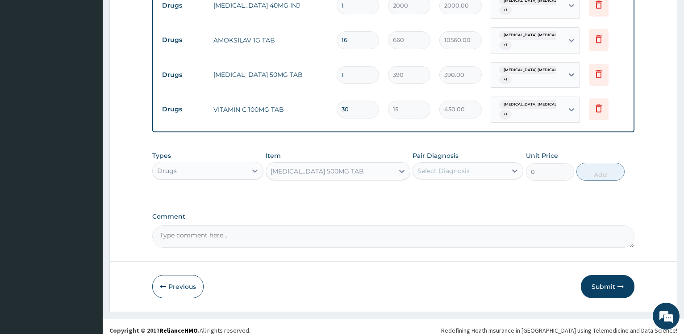
type input "480"
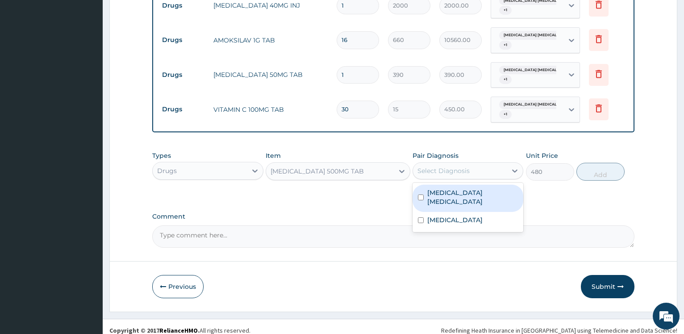
click at [459, 166] on div "Select Diagnosis" at bounding box center [443, 170] width 52 height 9
drag, startPoint x: 464, startPoint y: 188, endPoint x: 451, endPoint y: 212, distance: 27.0
click at [463, 188] on label "Fibroid myocarditis" at bounding box center [472, 197] width 91 height 18
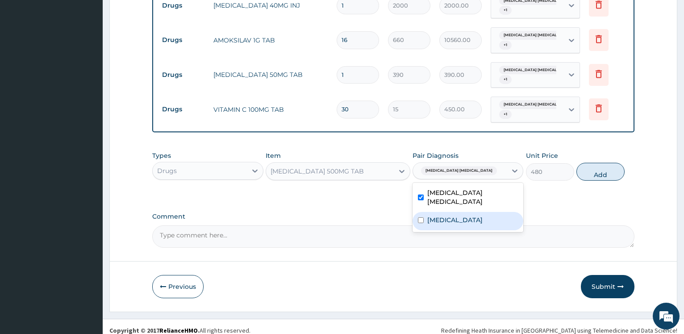
checkbox input "true"
drag, startPoint x: 451, startPoint y: 212, endPoint x: 458, endPoint y: 209, distance: 7.4
click at [451, 213] on div "Menorrhagia" at bounding box center [468, 221] width 111 height 18
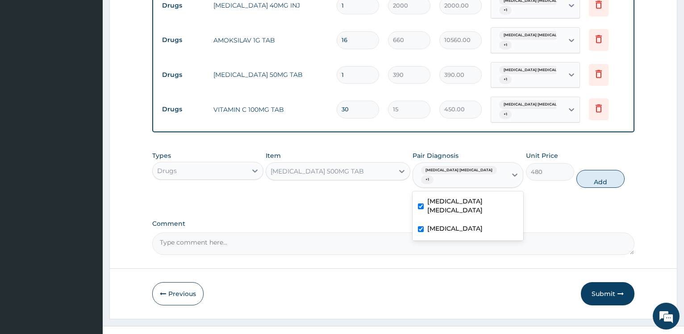
checkbox input "true"
click at [603, 172] on button "Add" at bounding box center [600, 179] width 48 height 18
type input "0"
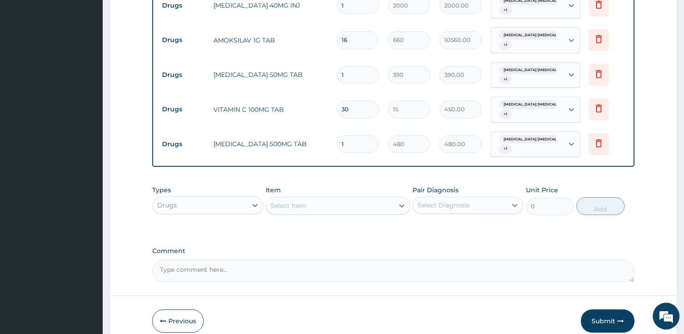
click at [337, 135] on input "1" at bounding box center [358, 143] width 42 height 17
type input "3"
type input "1440.00"
type input "3"
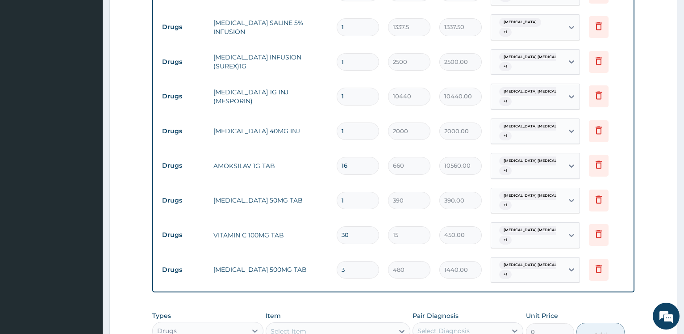
scroll to position [716, 0]
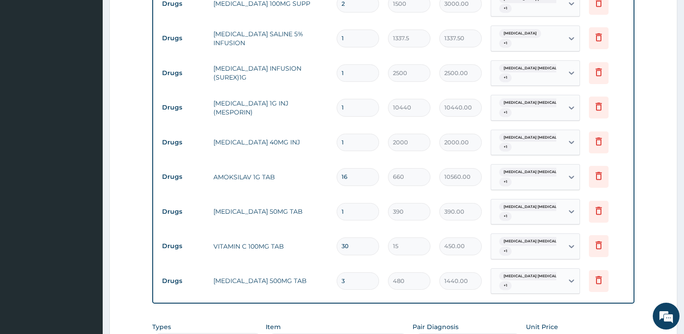
drag, startPoint x: 363, startPoint y: 199, endPoint x: 328, endPoint y: 206, distance: 36.0
click at [337, 206] on input "1" at bounding box center [358, 211] width 42 height 17
type input "24"
type input "9360.00"
type input "24"
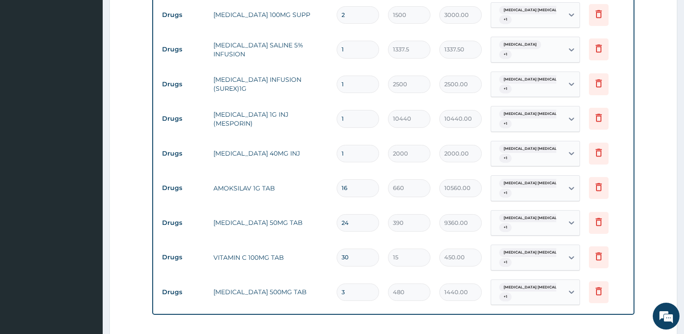
scroll to position [887, 0]
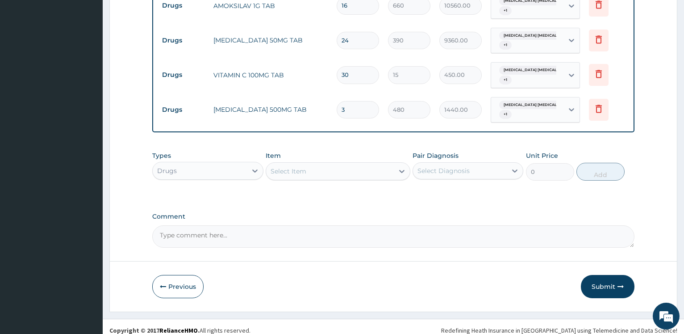
drag, startPoint x: 613, startPoint y: 275, endPoint x: 545, endPoint y: 248, distance: 73.3
click at [613, 275] on button "Submit" at bounding box center [608, 286] width 54 height 23
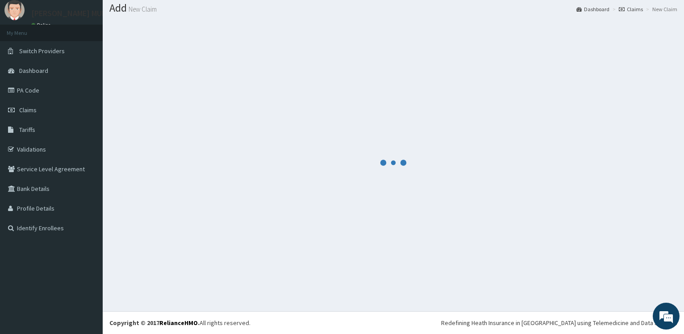
scroll to position [27, 0]
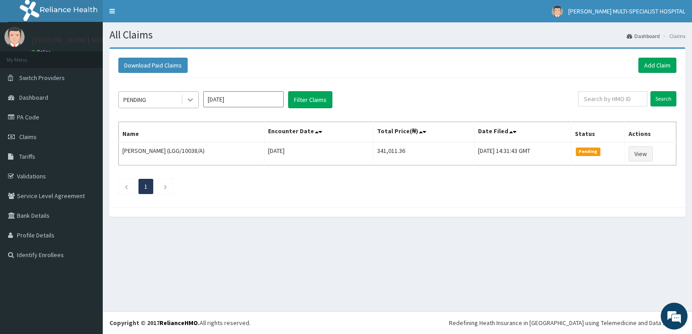
click at [192, 98] on icon at bounding box center [190, 99] width 9 height 9
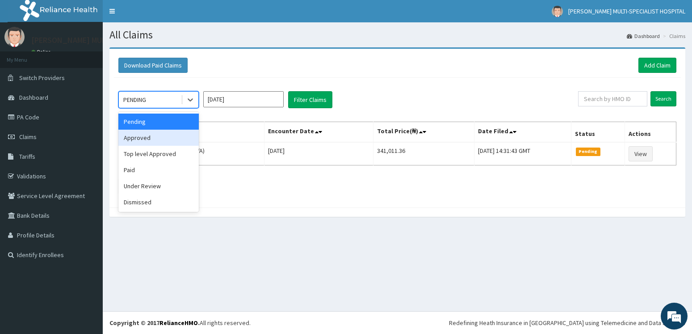
click at [179, 140] on div "Approved" at bounding box center [158, 137] width 80 height 16
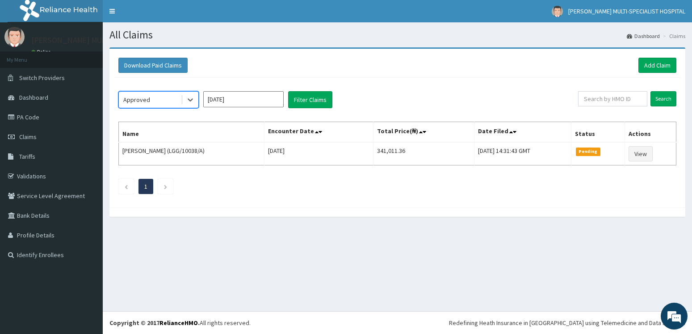
click at [273, 103] on input "[DATE]" at bounding box center [243, 99] width 80 height 16
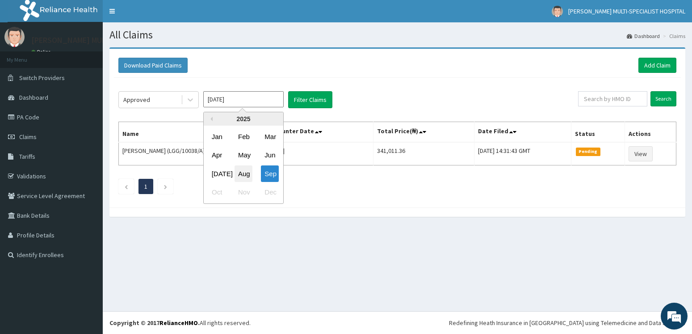
click at [241, 171] on div "Aug" at bounding box center [243, 173] width 18 height 17
type input "[DATE]"
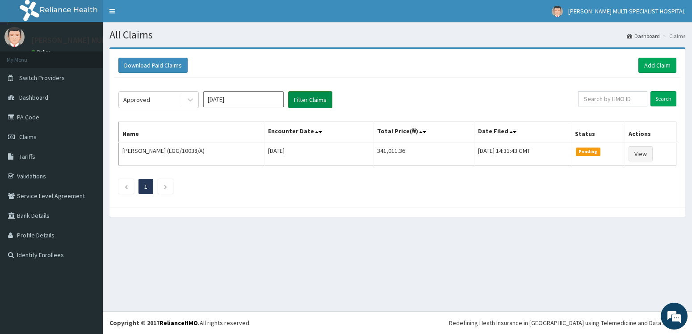
click at [308, 100] on button "Filter Claims" at bounding box center [310, 99] width 44 height 17
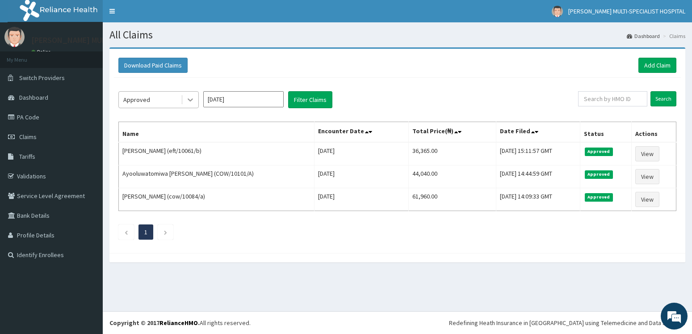
click at [194, 100] on icon at bounding box center [190, 99] width 9 height 9
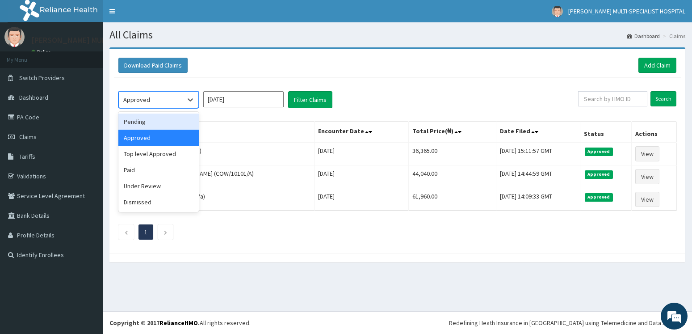
click at [179, 121] on div "Pending" at bounding box center [158, 121] width 80 height 16
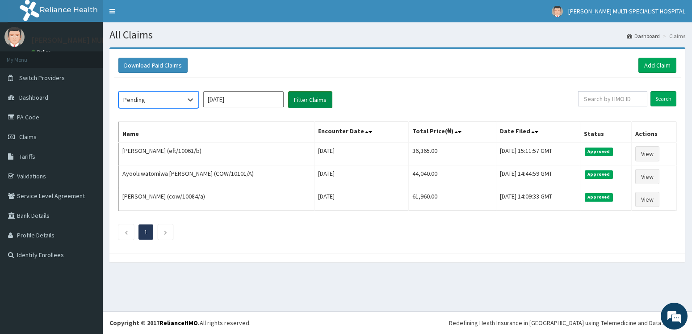
click at [311, 98] on button "Filter Claims" at bounding box center [310, 99] width 44 height 17
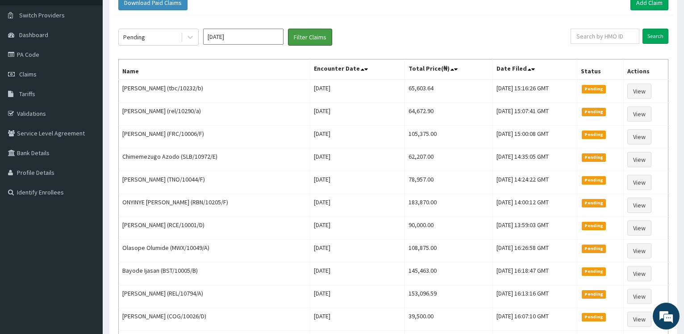
scroll to position [58, 0]
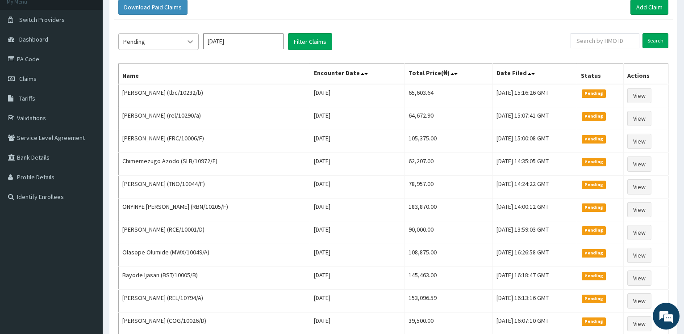
click at [190, 40] on icon at bounding box center [190, 41] width 9 height 9
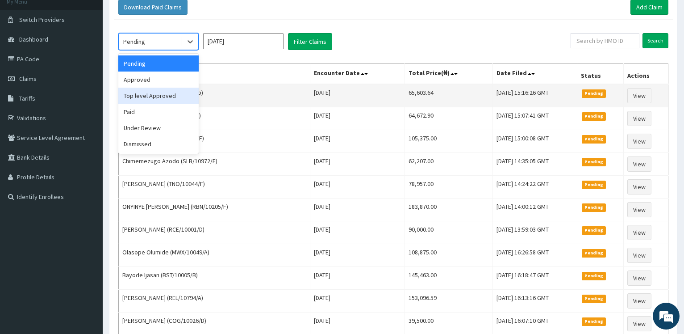
click at [153, 99] on div "Top level Approved" at bounding box center [158, 96] width 80 height 16
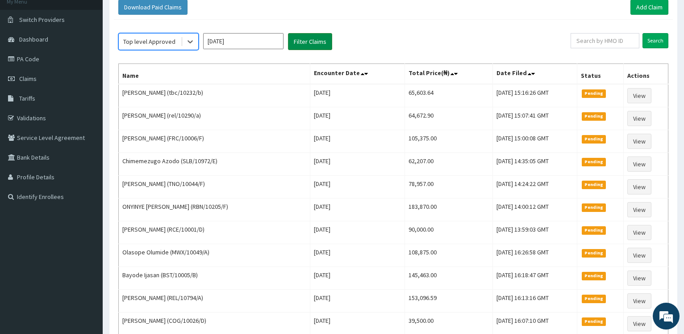
click at [315, 48] on button "Filter Claims" at bounding box center [310, 41] width 44 height 17
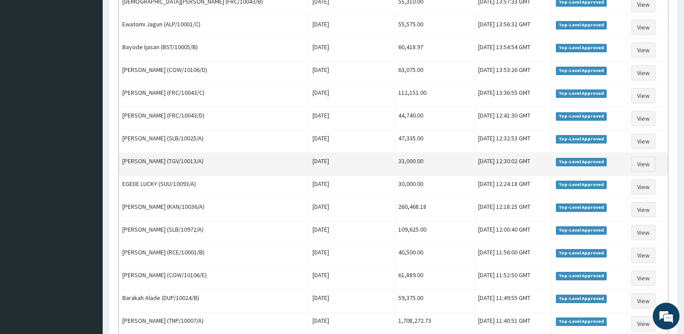
scroll to position [1014, 0]
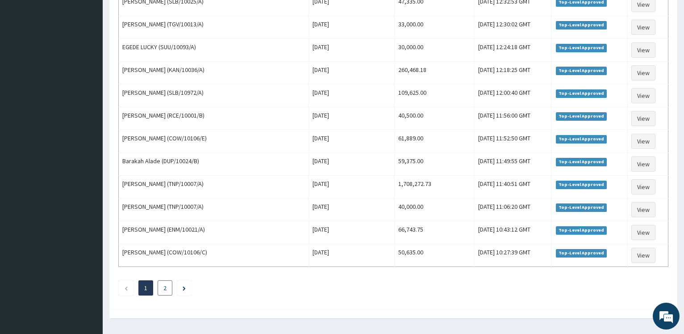
click at [167, 287] on li "2" at bounding box center [165, 287] width 15 height 15
click at [164, 290] on link "2" at bounding box center [164, 288] width 3 height 8
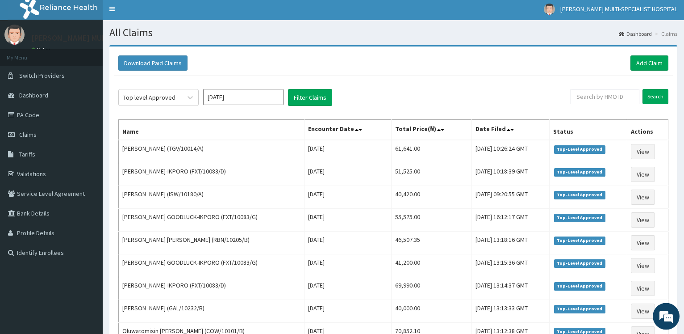
scroll to position [0, 0]
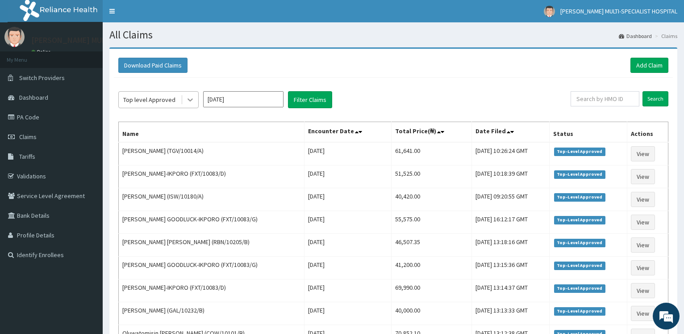
click at [192, 100] on icon at bounding box center [190, 100] width 5 height 3
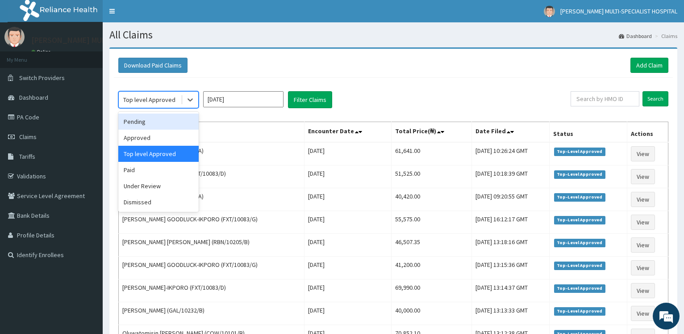
click at [176, 123] on div "Pending" at bounding box center [158, 121] width 80 height 16
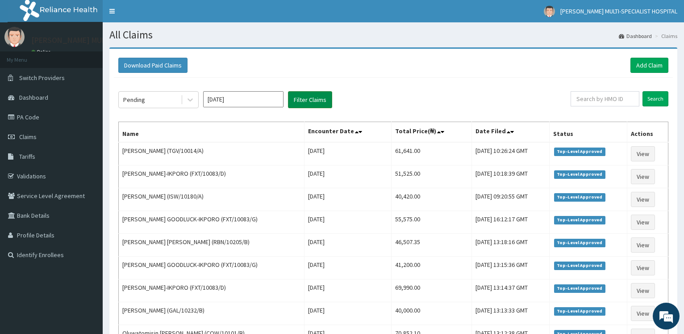
click at [317, 100] on button "Filter Claims" at bounding box center [310, 99] width 44 height 17
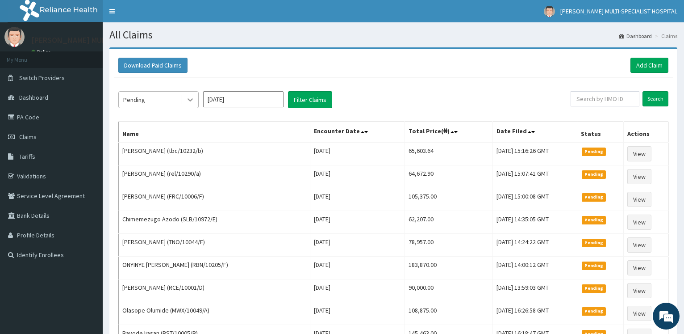
click at [184, 100] on div at bounding box center [190, 100] width 16 height 16
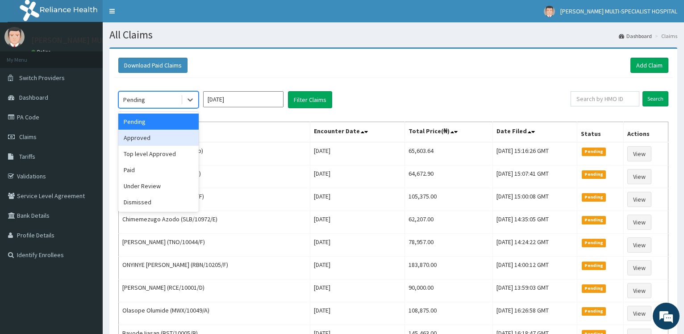
click at [169, 138] on div "Approved" at bounding box center [158, 137] width 80 height 16
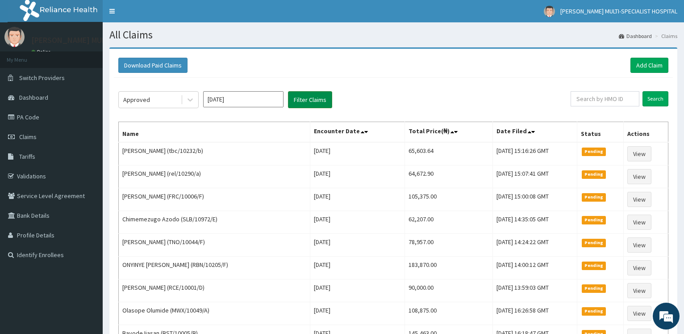
click at [313, 99] on button "Filter Claims" at bounding box center [310, 99] width 44 height 17
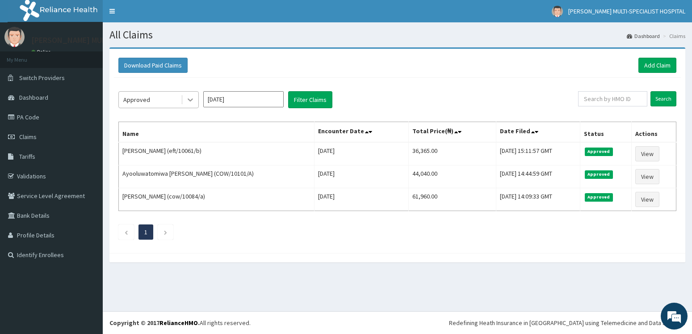
click at [192, 97] on icon at bounding box center [190, 99] width 9 height 9
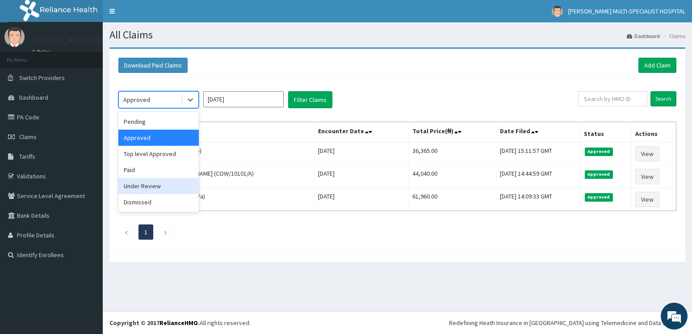
click at [163, 183] on div "Under Review" at bounding box center [158, 186] width 80 height 16
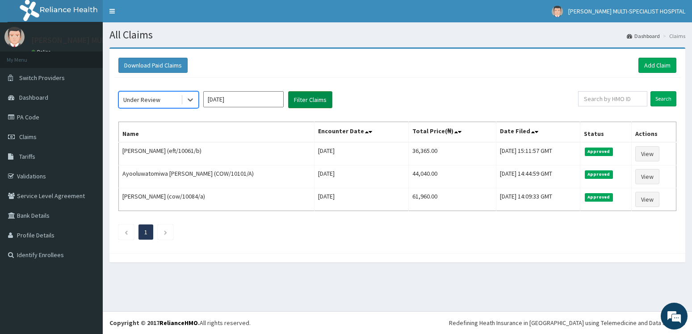
click at [330, 105] on button "Filter Claims" at bounding box center [310, 99] width 44 height 17
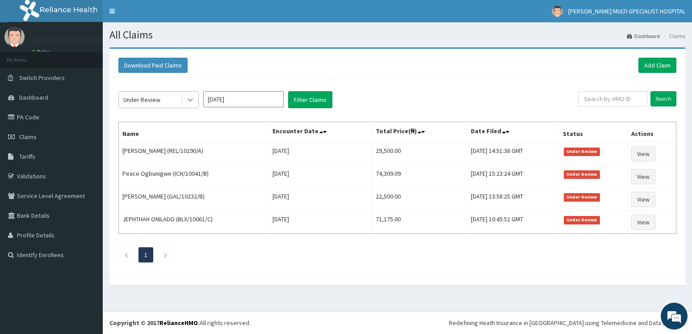
click at [190, 100] on icon at bounding box center [190, 100] width 5 height 3
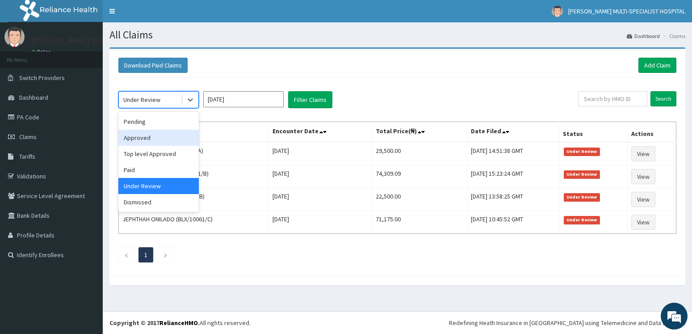
click at [174, 137] on div "Approved" at bounding box center [158, 137] width 80 height 16
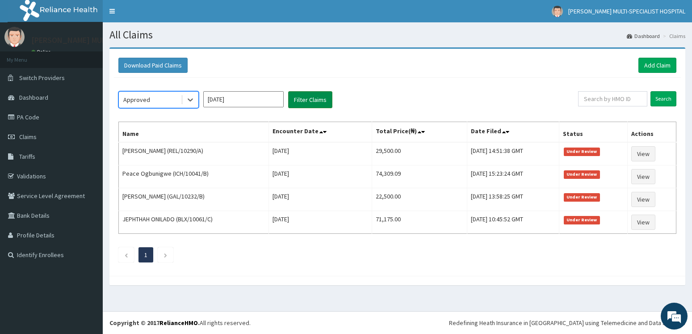
click at [306, 100] on button "Filter Claims" at bounding box center [310, 99] width 44 height 17
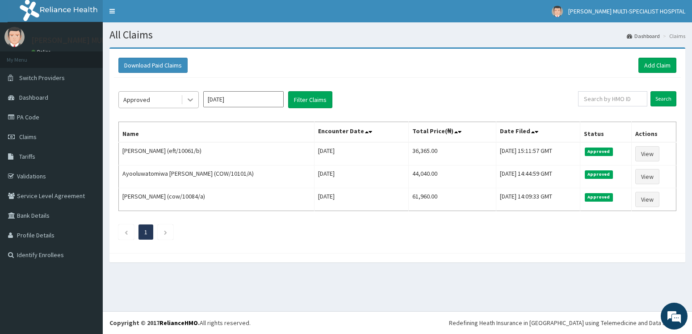
drag, startPoint x: 192, startPoint y: 98, endPoint x: 196, endPoint y: 100, distance: 5.0
click at [193, 99] on icon at bounding box center [190, 99] width 9 height 9
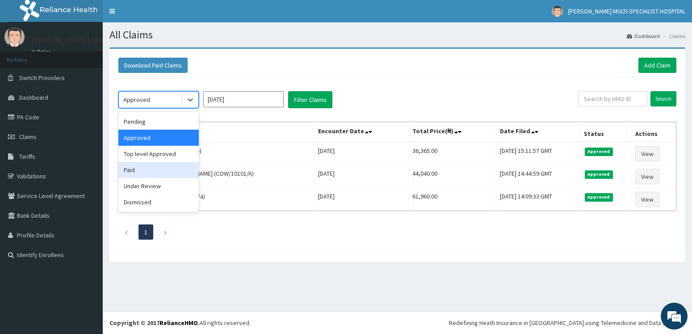
click at [165, 168] on div "Paid" at bounding box center [158, 170] width 80 height 16
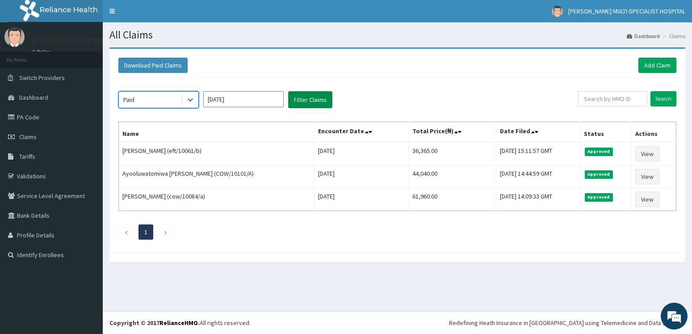
click at [317, 105] on button "Filter Claims" at bounding box center [310, 99] width 44 height 17
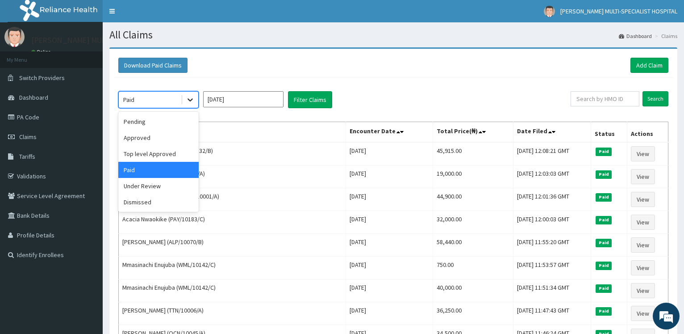
click at [193, 96] on icon at bounding box center [190, 99] width 9 height 9
click at [157, 201] on div "Dismissed" at bounding box center [158, 202] width 80 height 16
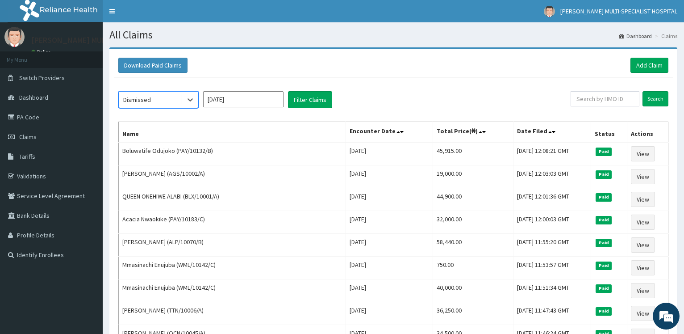
click at [318, 99] on button "Filter Claims" at bounding box center [310, 99] width 44 height 17
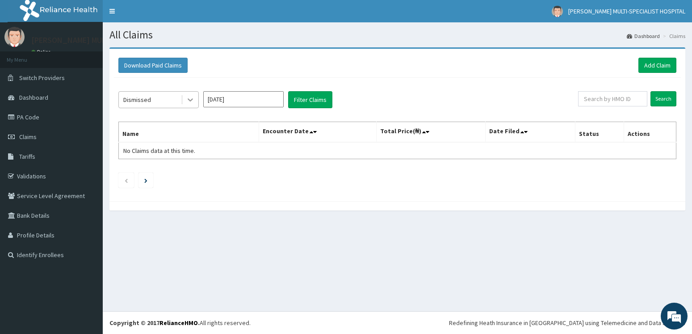
click at [190, 96] on icon at bounding box center [190, 99] width 9 height 9
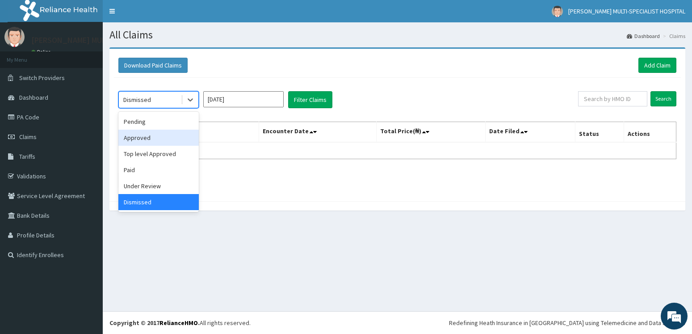
click at [178, 136] on div "Approved" at bounding box center [158, 137] width 80 height 16
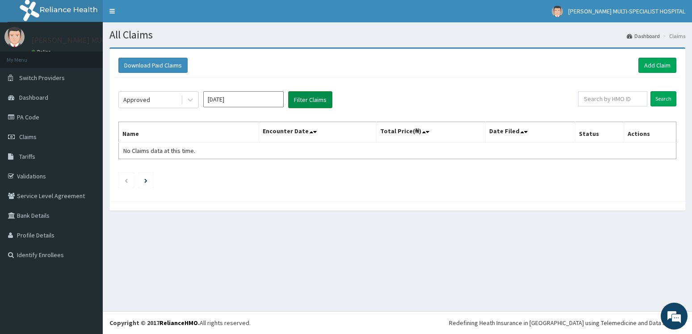
click at [298, 98] on button "Filter Claims" at bounding box center [310, 99] width 44 height 17
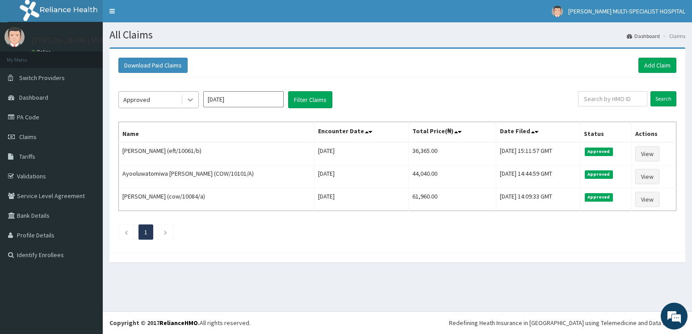
click at [190, 99] on icon at bounding box center [190, 99] width 9 height 9
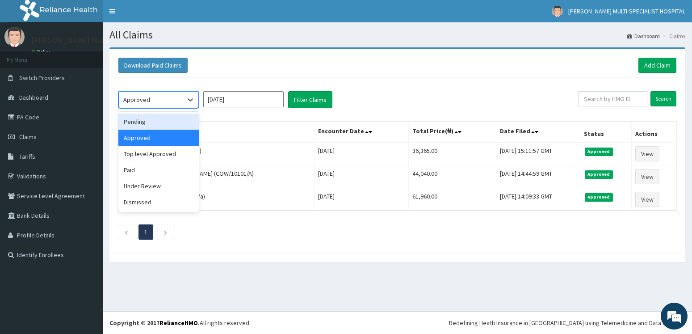
click at [175, 119] on div "Pending" at bounding box center [158, 121] width 80 height 16
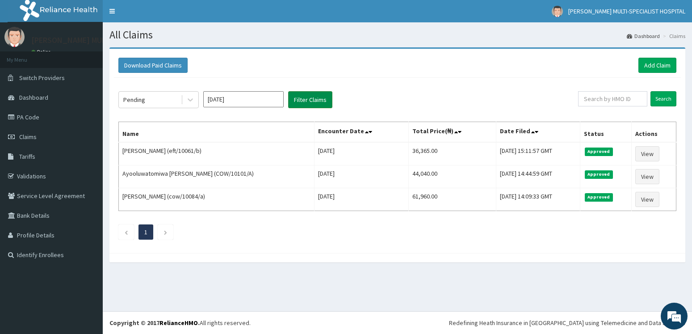
click at [305, 107] on button "Filter Claims" at bounding box center [310, 99] width 44 height 17
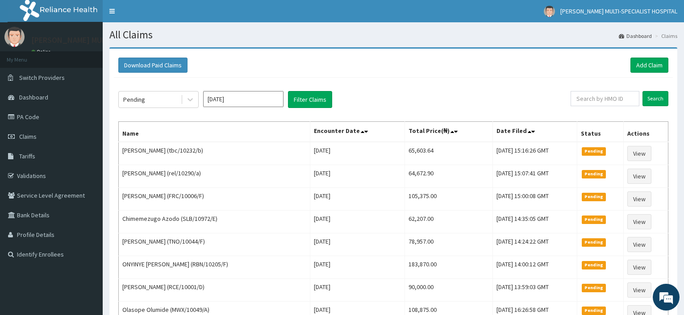
click at [239, 96] on input "[DATE]" at bounding box center [243, 99] width 80 height 16
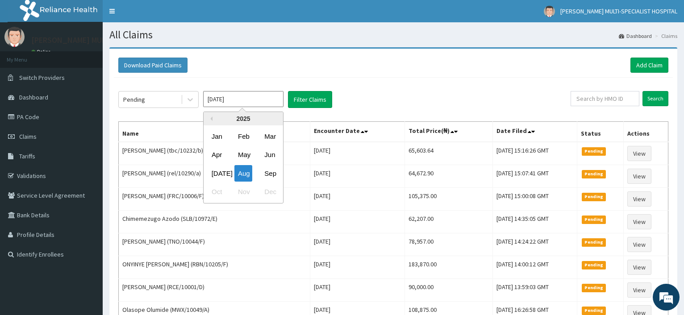
click at [238, 96] on input "[DATE]" at bounding box center [243, 99] width 80 height 16
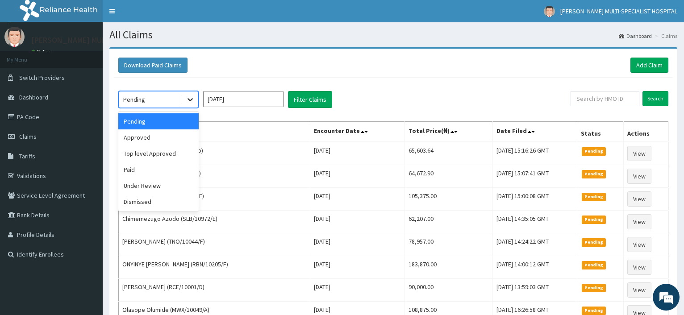
click at [192, 103] on icon at bounding box center [190, 99] width 9 height 9
click at [179, 137] on div "Approved" at bounding box center [158, 137] width 80 height 16
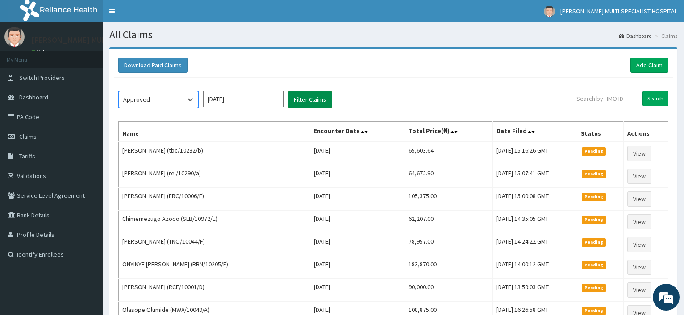
click at [309, 99] on button "Filter Claims" at bounding box center [310, 99] width 44 height 17
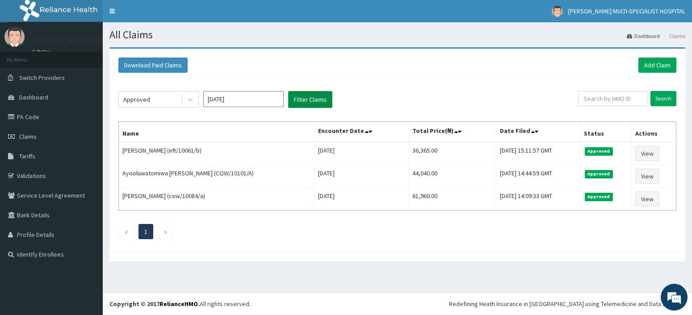
click at [288, 91] on button "Filter Claims" at bounding box center [310, 99] width 44 height 17
click at [167, 96] on div "Approved" at bounding box center [150, 99] width 62 height 14
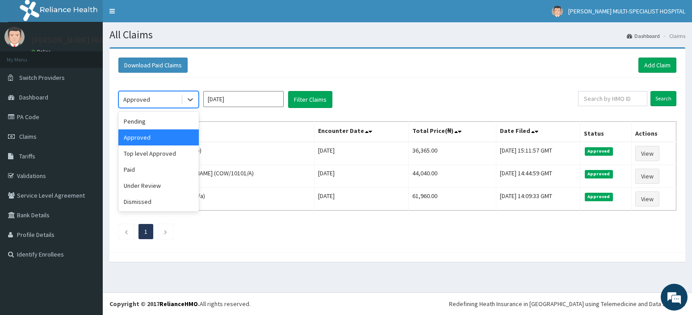
drag, startPoint x: 156, startPoint y: 138, endPoint x: 169, endPoint y: 134, distance: 13.4
click at [157, 138] on div "Approved" at bounding box center [158, 137] width 80 height 16
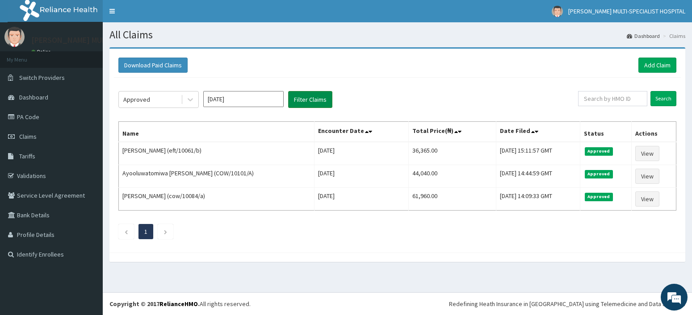
click at [312, 98] on button "Filter Claims" at bounding box center [310, 99] width 44 height 17
click at [312, 96] on button "Filter Claims" at bounding box center [310, 99] width 44 height 17
click at [310, 97] on button "Filter Claims" at bounding box center [310, 99] width 44 height 17
click at [192, 104] on div at bounding box center [190, 100] width 16 height 16
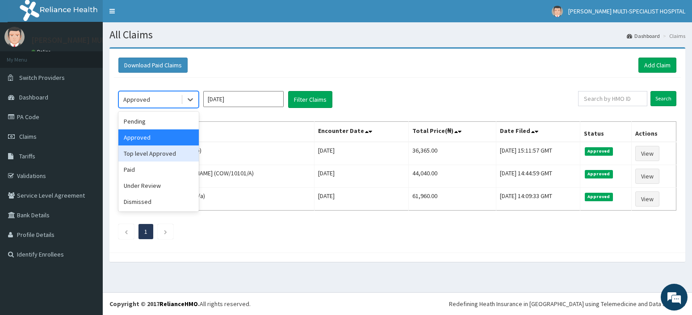
click at [167, 153] on div "Top level Approved" at bounding box center [158, 154] width 80 height 16
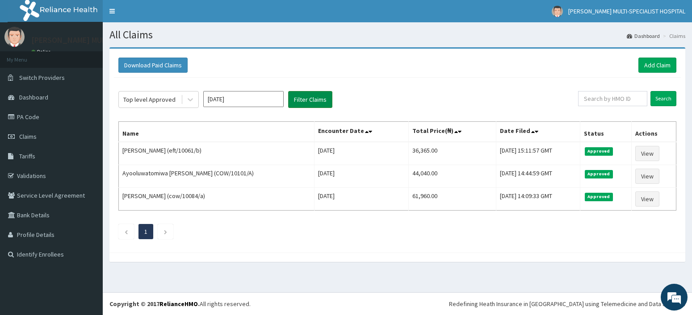
click at [307, 98] on button "Filter Claims" at bounding box center [310, 99] width 44 height 17
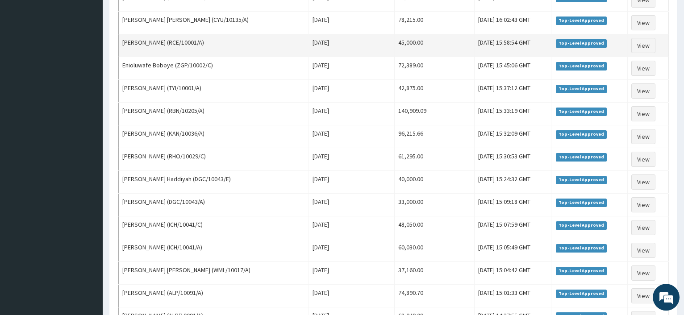
scroll to position [448, 0]
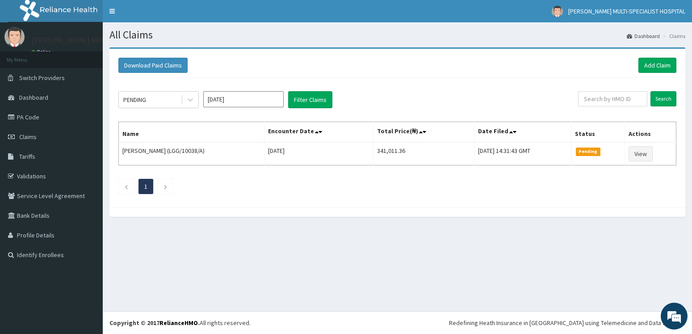
click at [236, 98] on input "[DATE]" at bounding box center [243, 99] width 80 height 16
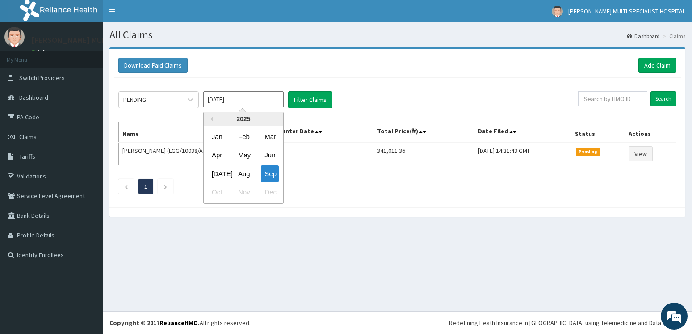
click at [240, 175] on div "Aug" at bounding box center [243, 173] width 18 height 17
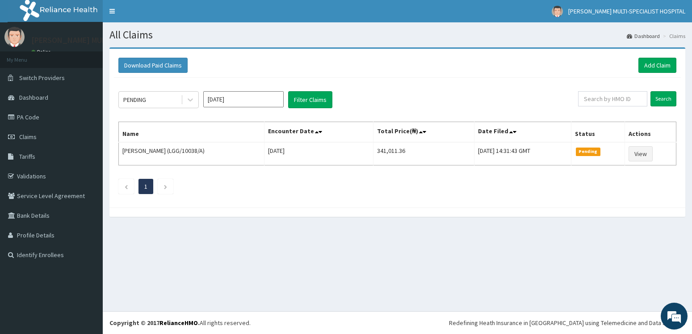
type input "[DATE]"
click at [308, 102] on button "Filter Claims" at bounding box center [310, 99] width 44 height 17
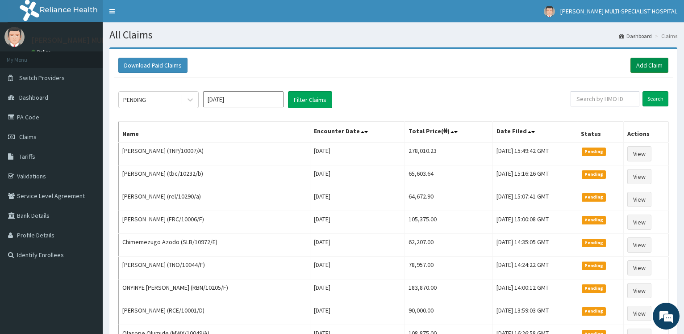
drag, startPoint x: 645, startPoint y: 65, endPoint x: 660, endPoint y: 66, distance: 15.2
click at [646, 65] on link "Add Claim" at bounding box center [649, 65] width 38 height 15
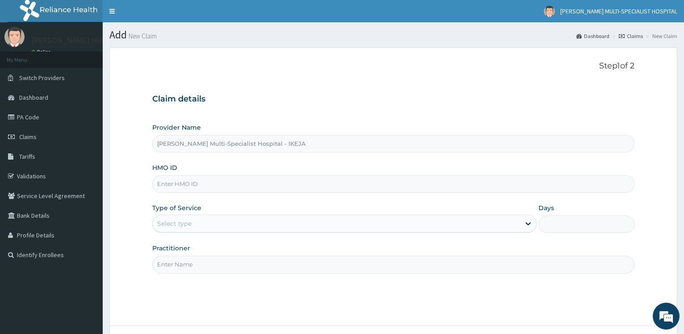
click at [166, 186] on input "HMO ID" at bounding box center [393, 183] width 482 height 17
paste input "pay/10069/a"
type input "pay/10069/a"
click at [193, 219] on div "Select type" at bounding box center [336, 223] width 367 height 14
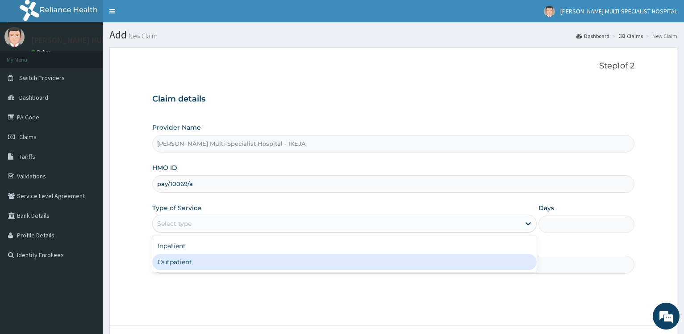
click at [179, 263] on div "Outpatient" at bounding box center [344, 262] width 384 height 16
type input "1"
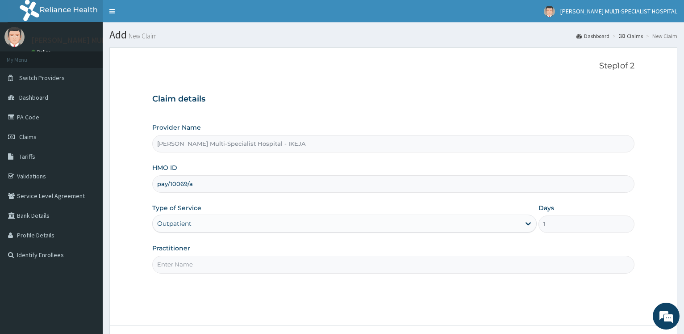
click at [178, 263] on input "Practitioner" at bounding box center [393, 263] width 482 height 17
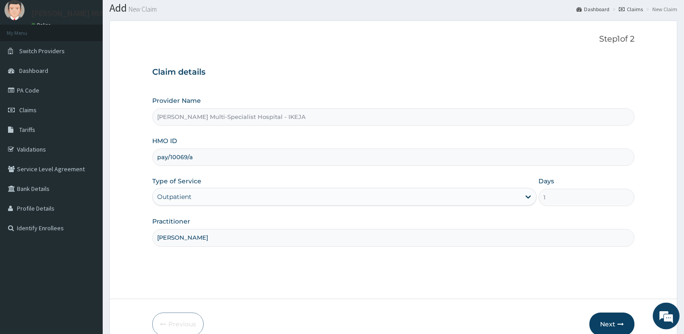
scroll to position [46, 0]
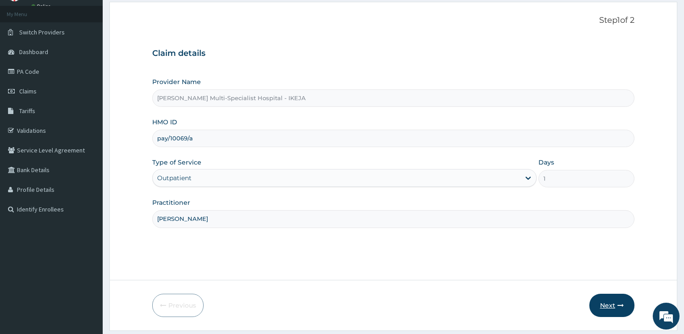
type input "[PERSON_NAME]"
drag, startPoint x: 607, startPoint y: 303, endPoint x: 554, endPoint y: 2, distance: 305.1
click at [608, 303] on button "Next" at bounding box center [611, 304] width 45 height 23
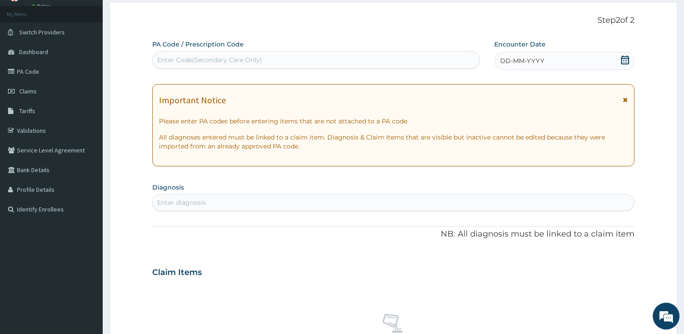
click at [276, 58] on div "Enter Code(Secondary Care Only)" at bounding box center [316, 60] width 326 height 14
paste input "PA/D3AE62"
type input "PA/D3AE62"
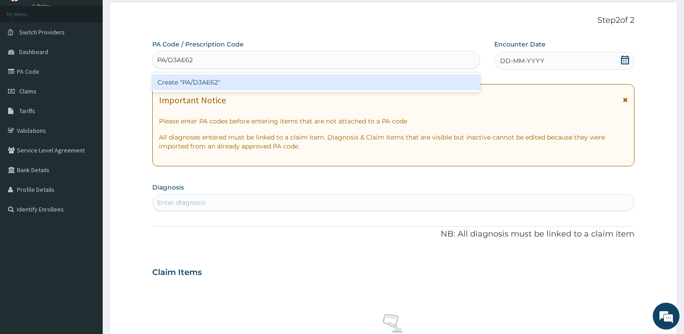
click at [226, 85] on div "Create "PA/D3AE62"" at bounding box center [315, 82] width 327 height 16
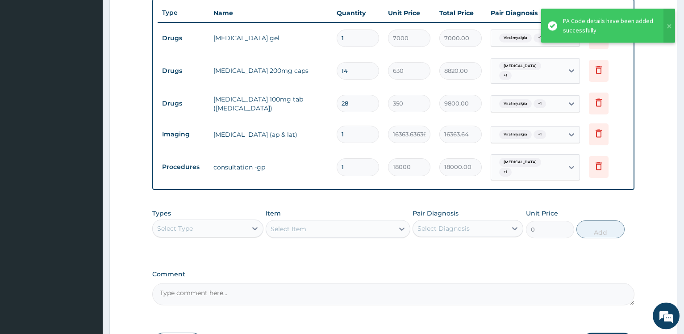
scroll to position [399, 0]
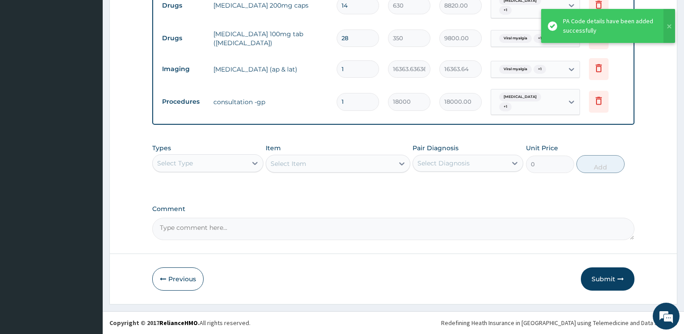
click at [603, 282] on button "Submit" at bounding box center [608, 278] width 54 height 23
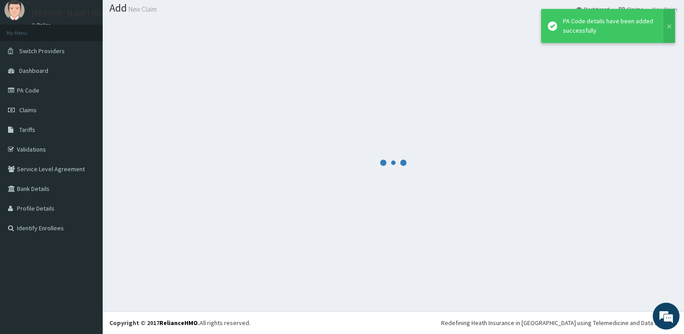
scroll to position [27, 0]
